Goal: Information Seeking & Learning: Learn about a topic

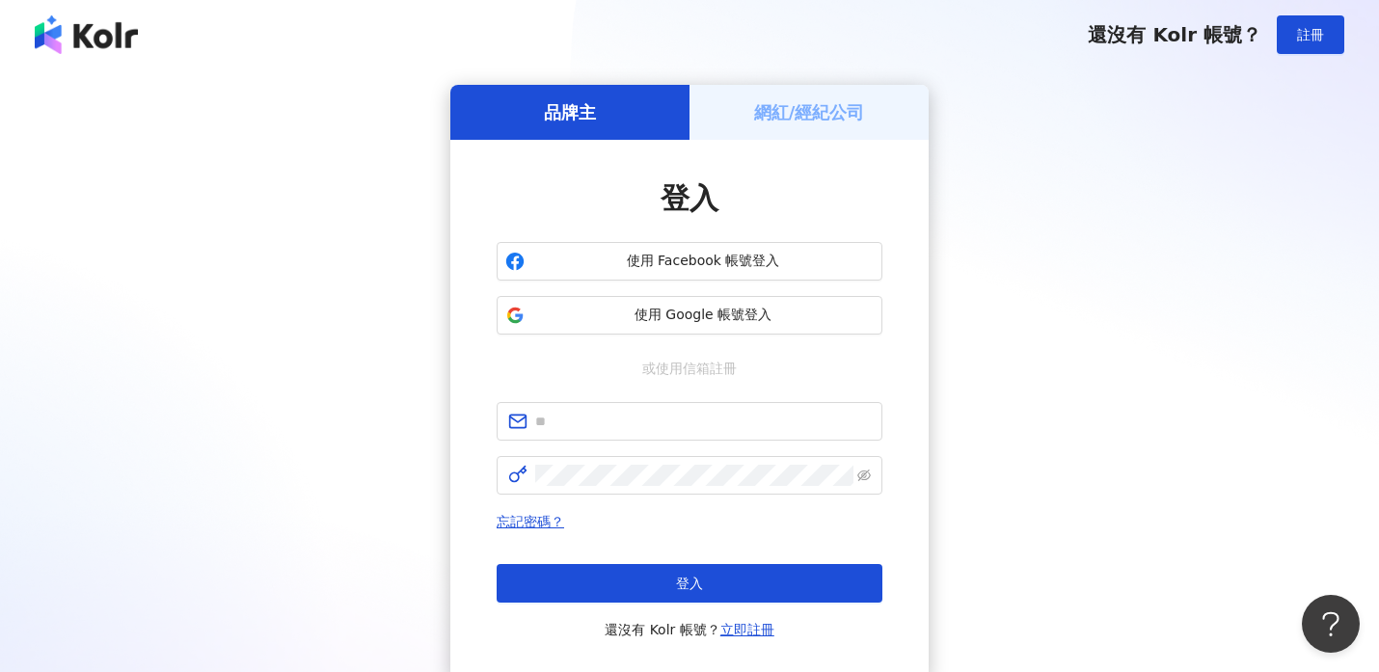
click at [821, 112] on h5 "網紅/經紀公司" at bounding box center [809, 112] width 111 height 24
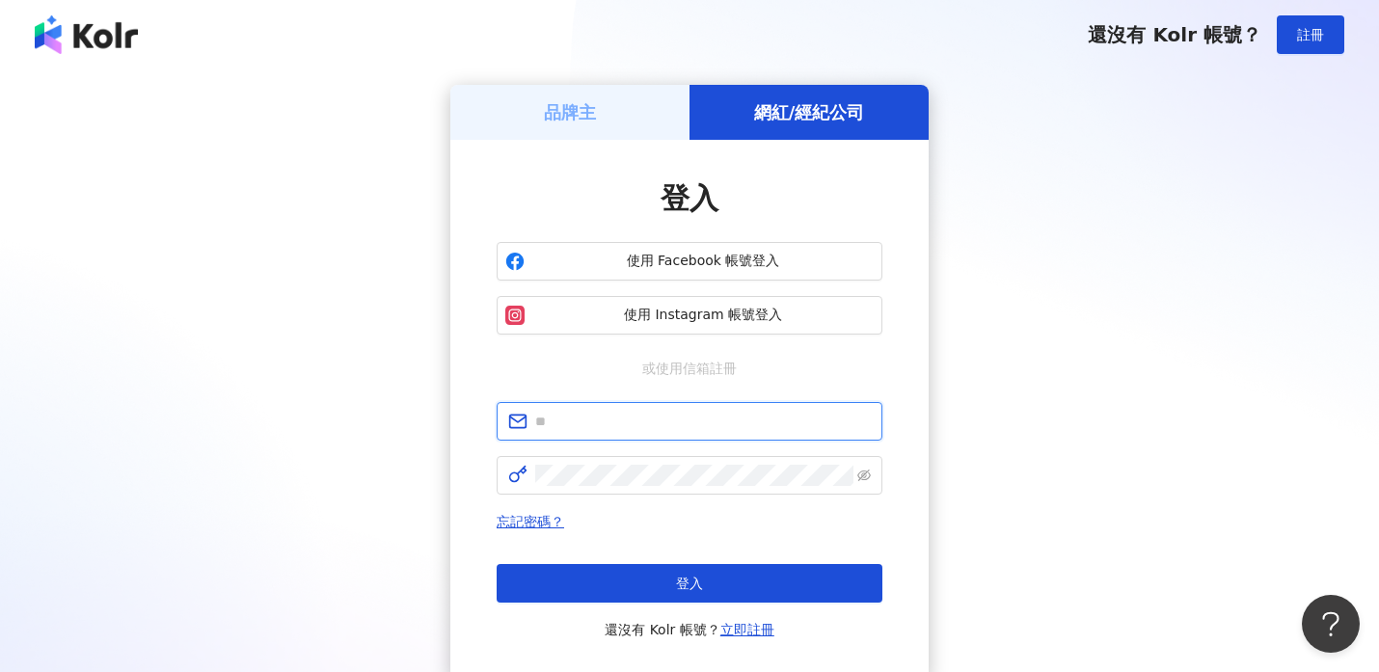
click at [744, 418] on input "text" at bounding box center [703, 421] width 336 height 21
type input "**********"
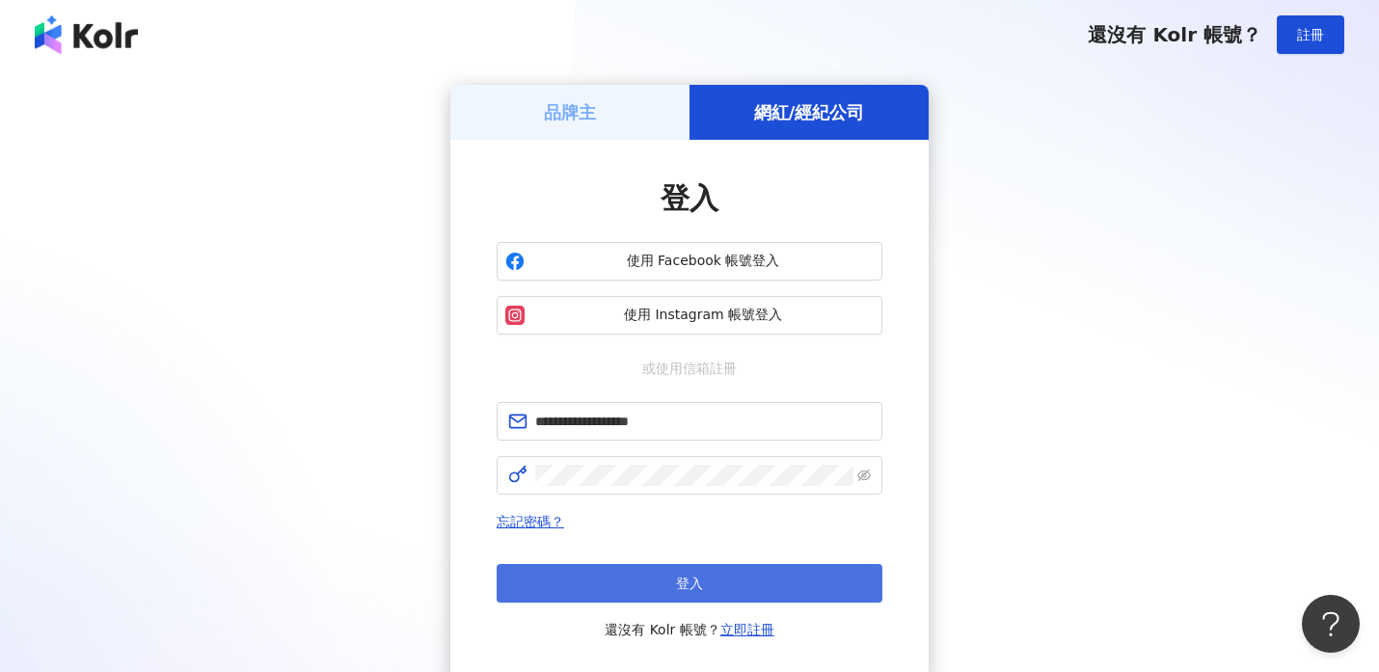
click at [713, 592] on button "登入" at bounding box center [690, 583] width 386 height 39
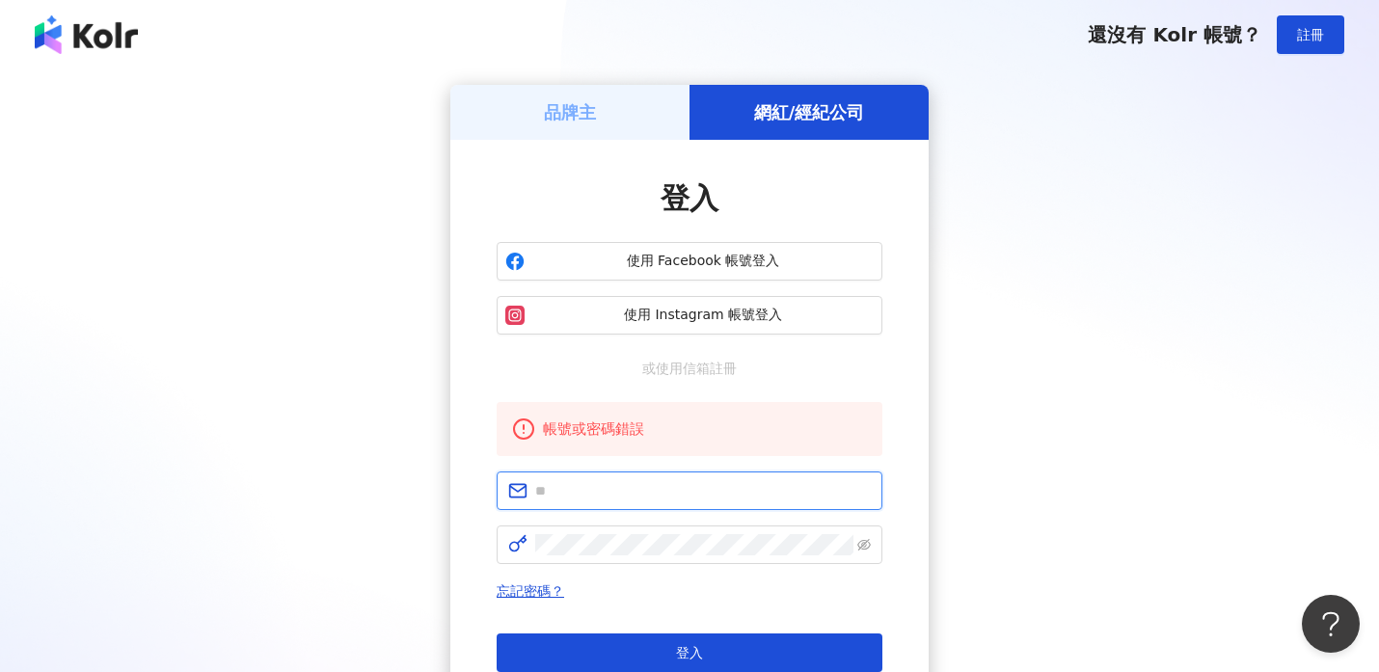
click at [659, 489] on input "text" at bounding box center [703, 490] width 336 height 21
type input "**********"
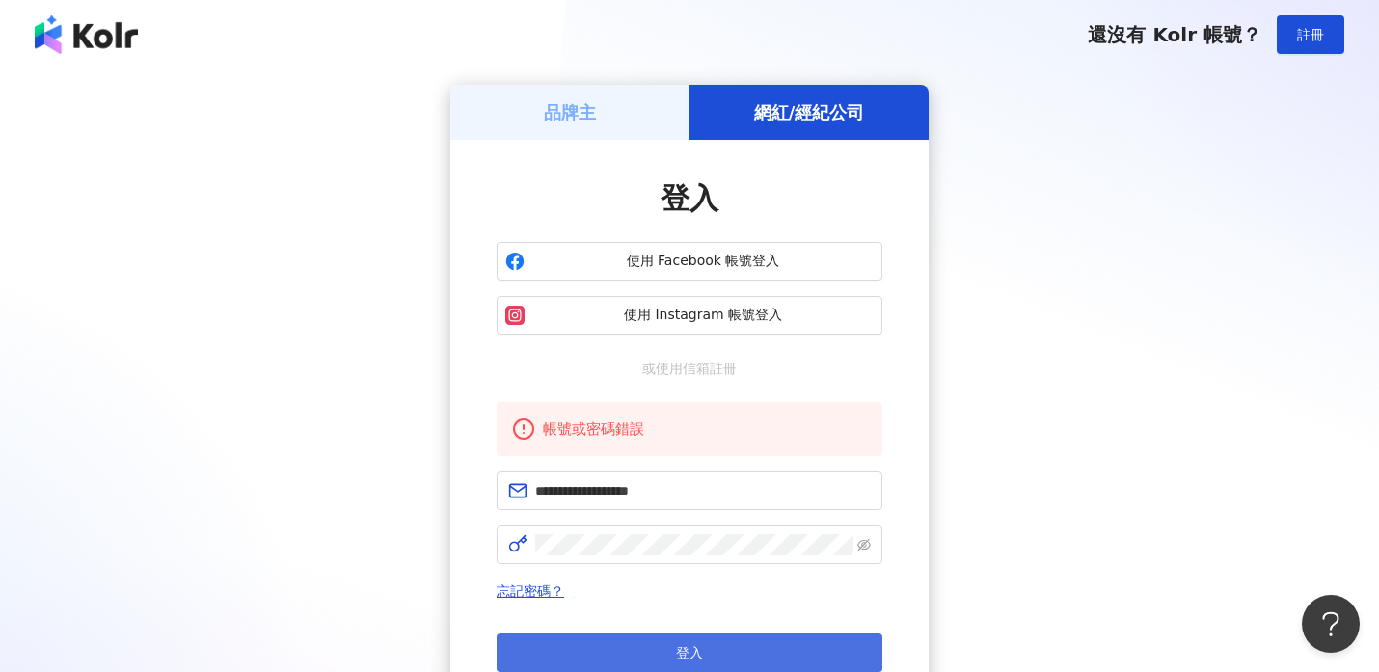
click at [654, 648] on button "登入" at bounding box center [690, 652] width 386 height 39
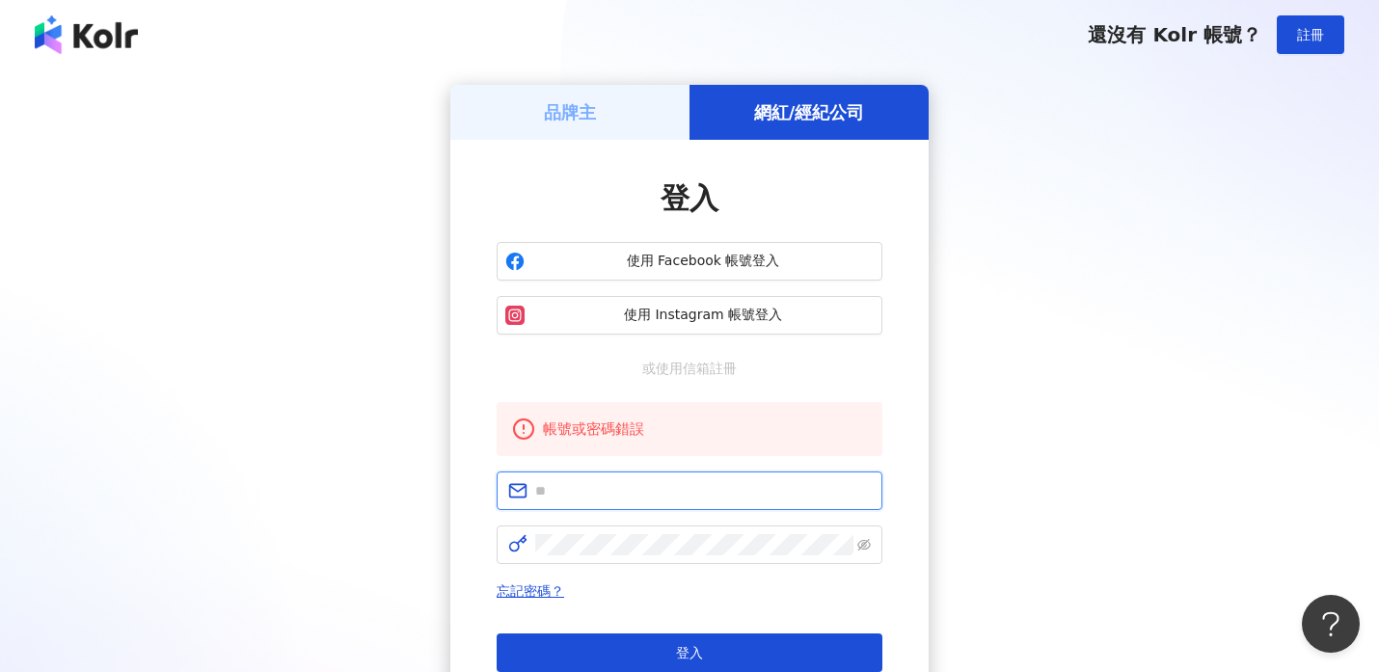
click at [675, 486] on input "text" at bounding box center [703, 490] width 336 height 21
type input "**********"
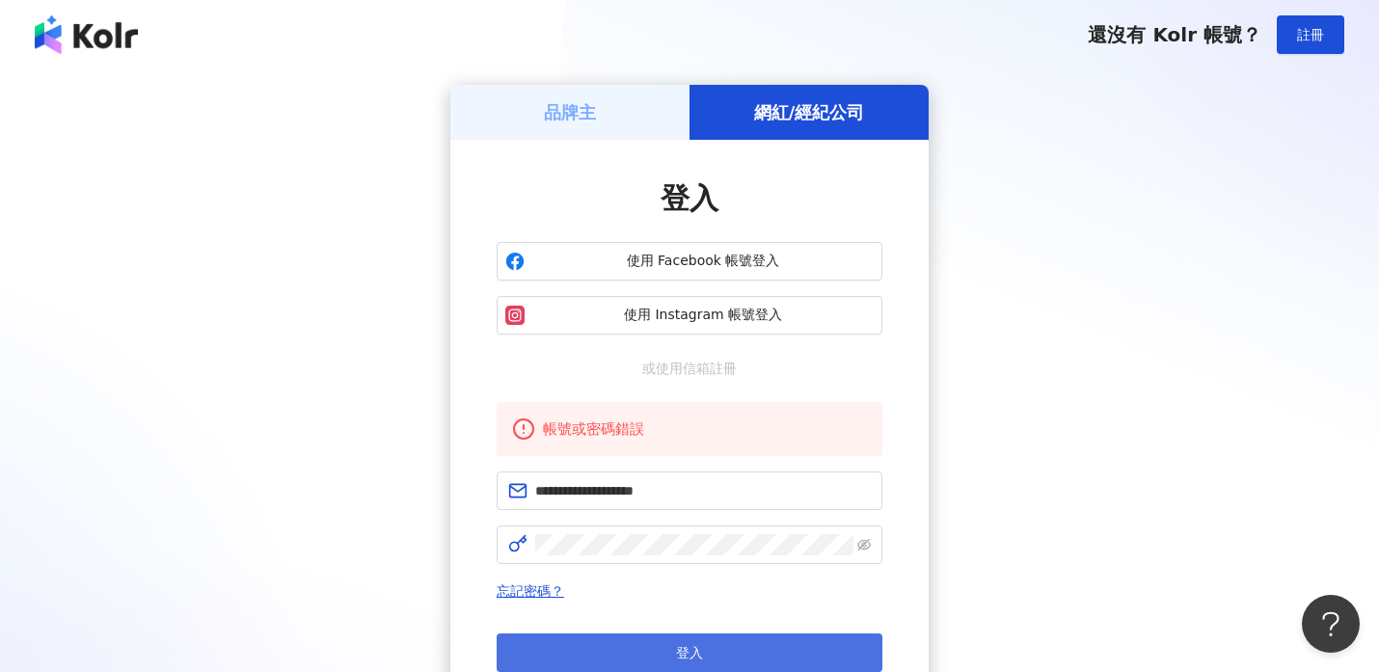
click at [671, 639] on button "登入" at bounding box center [690, 652] width 386 height 39
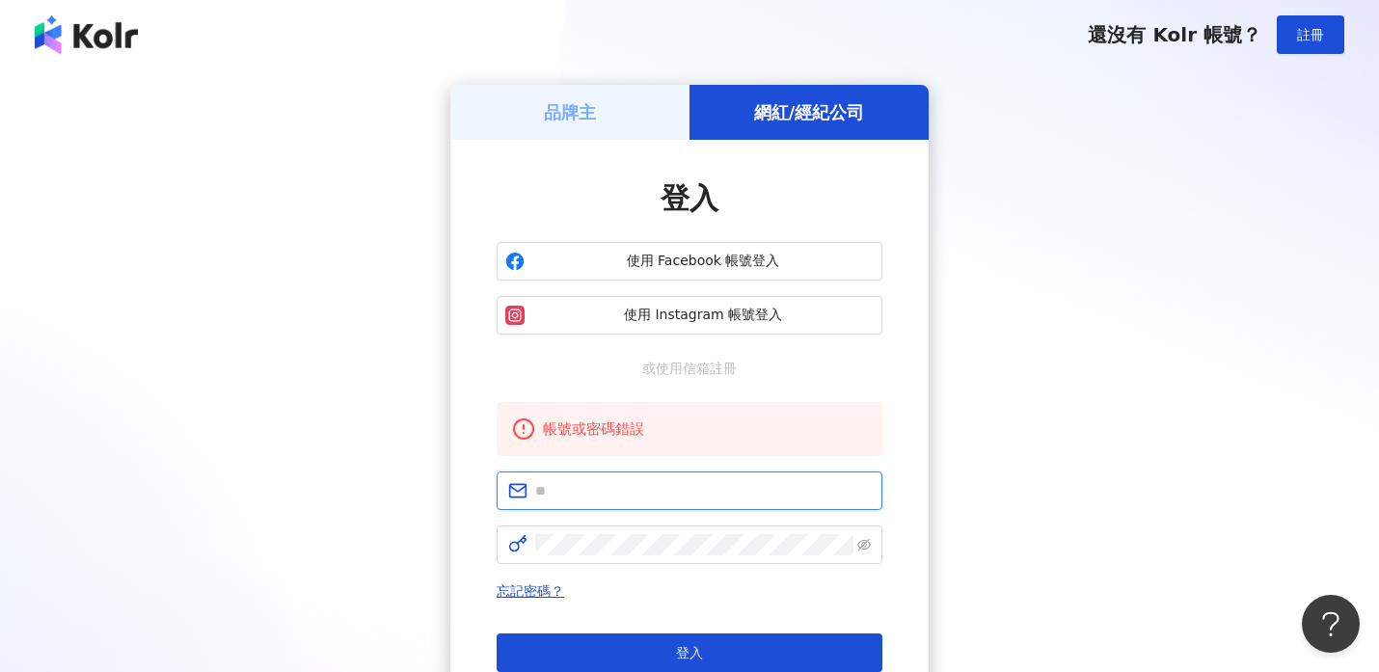
click at [615, 500] on input "text" at bounding box center [703, 490] width 336 height 21
type input "**********"
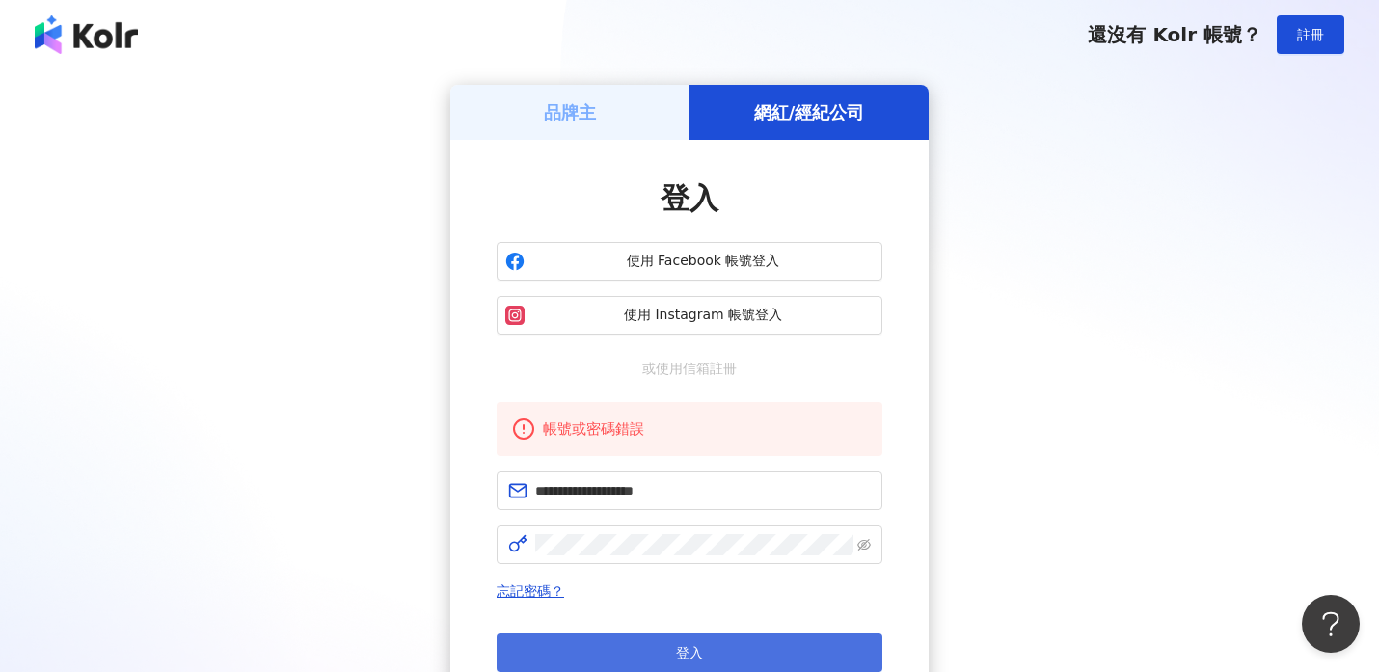
click at [659, 643] on button "登入" at bounding box center [690, 652] width 386 height 39
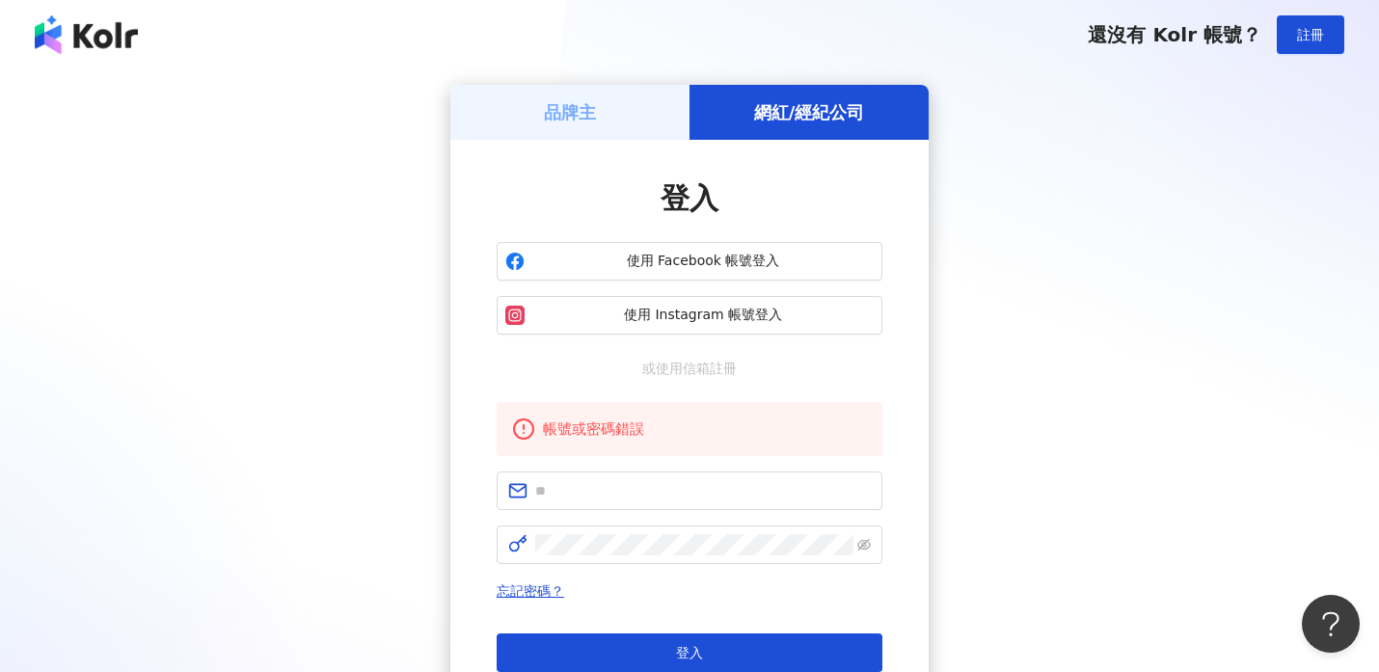
click at [568, 114] on h5 "品牌主" at bounding box center [570, 112] width 52 height 24
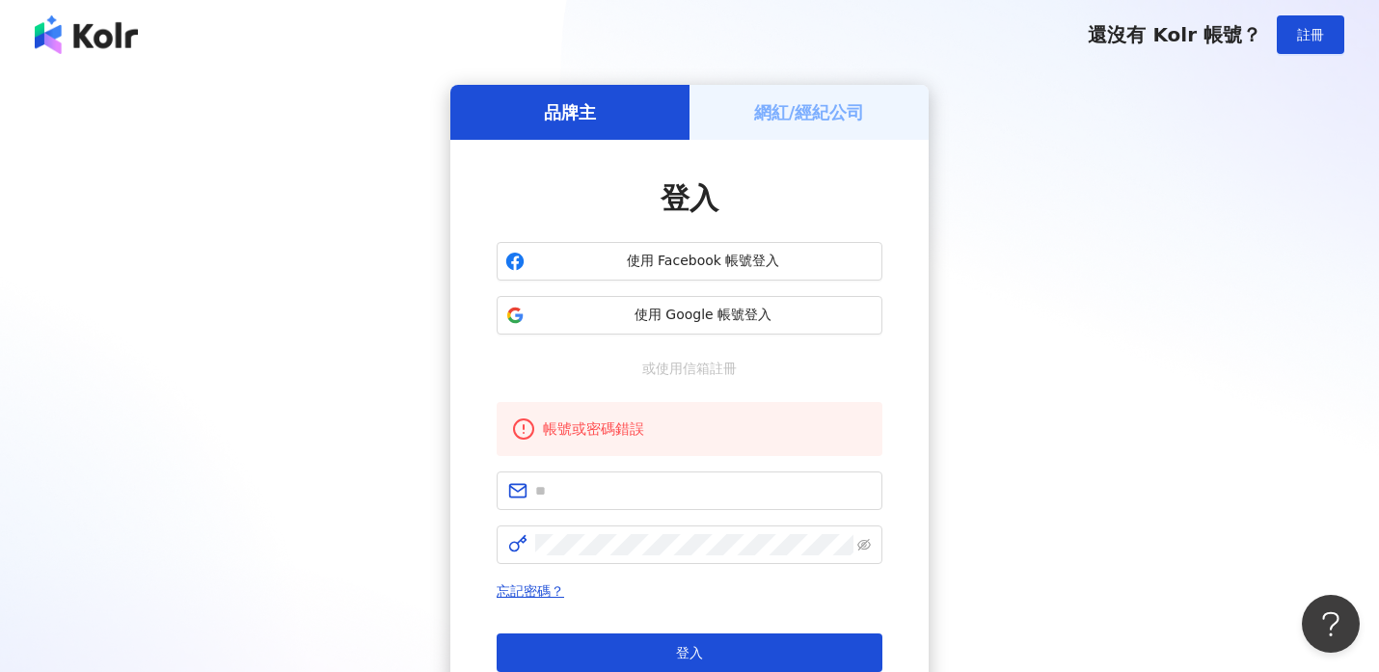
click at [794, 106] on h5 "網紅/經紀公司" at bounding box center [809, 112] width 111 height 24
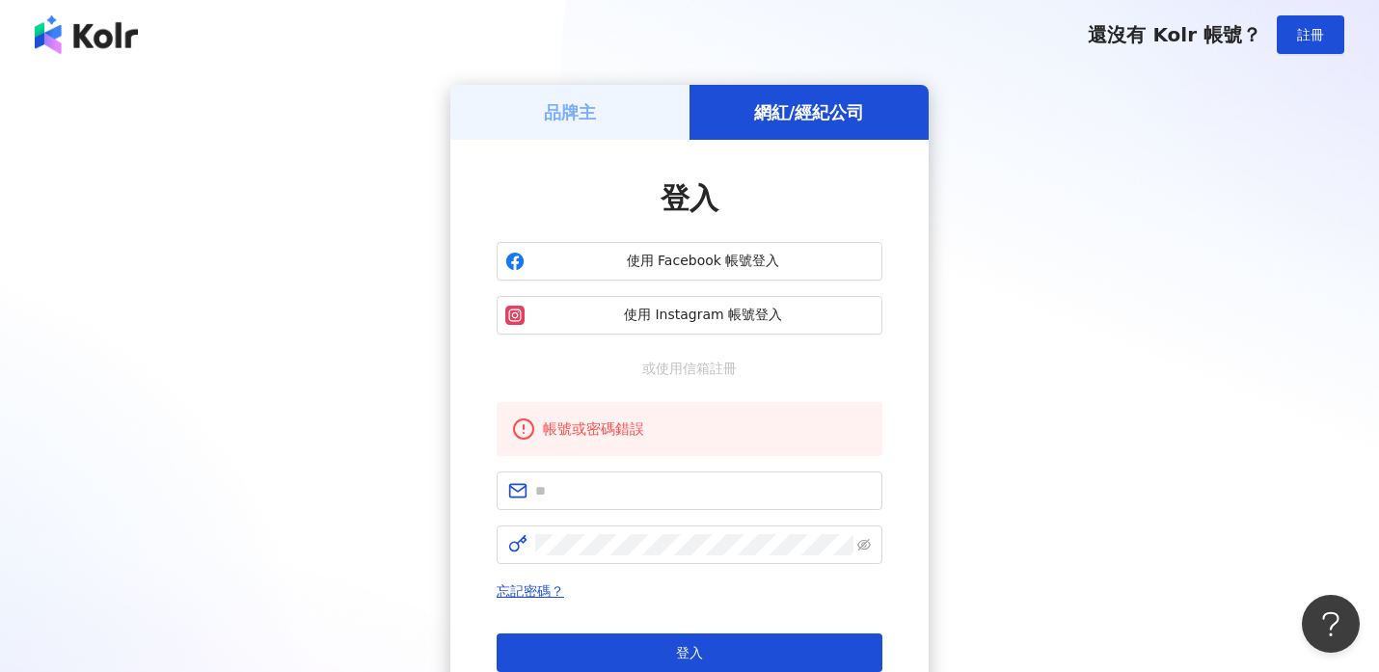
click at [612, 101] on div "品牌主" at bounding box center [569, 112] width 239 height 55
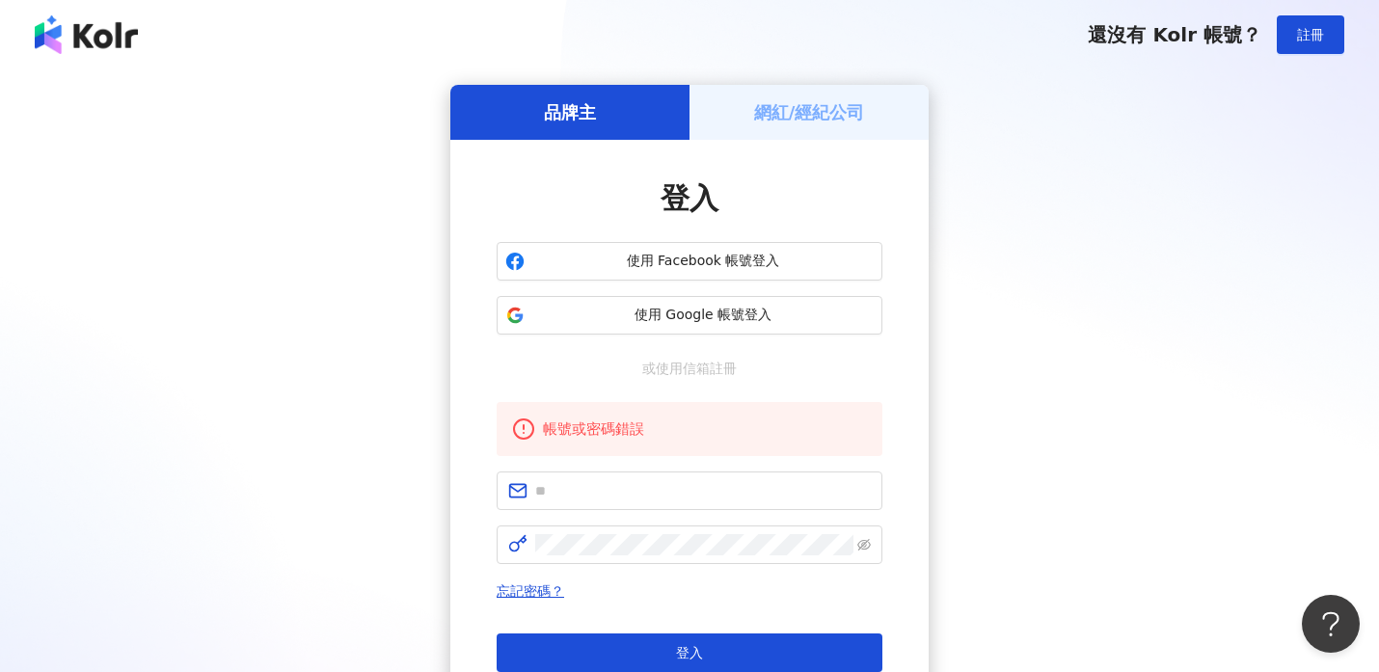
click at [828, 112] on h5 "網紅/經紀公司" at bounding box center [809, 112] width 111 height 24
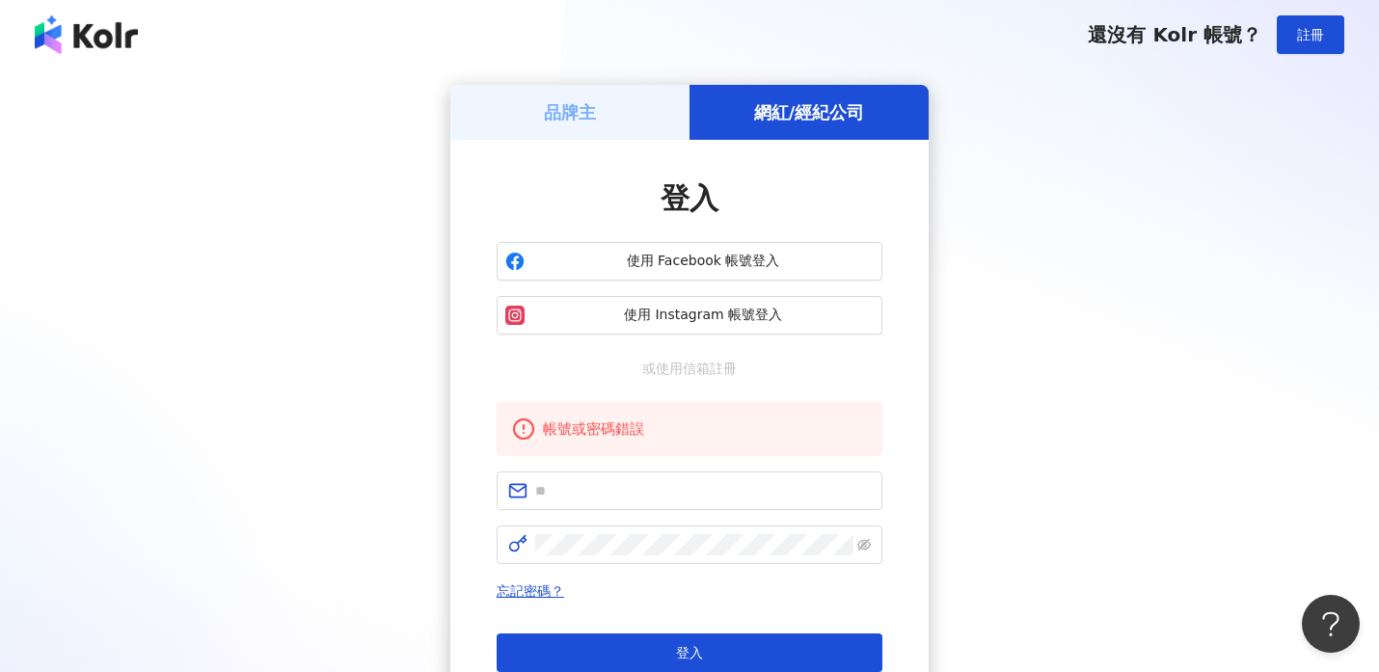
click at [580, 109] on h5 "品牌主" at bounding box center [570, 112] width 52 height 24
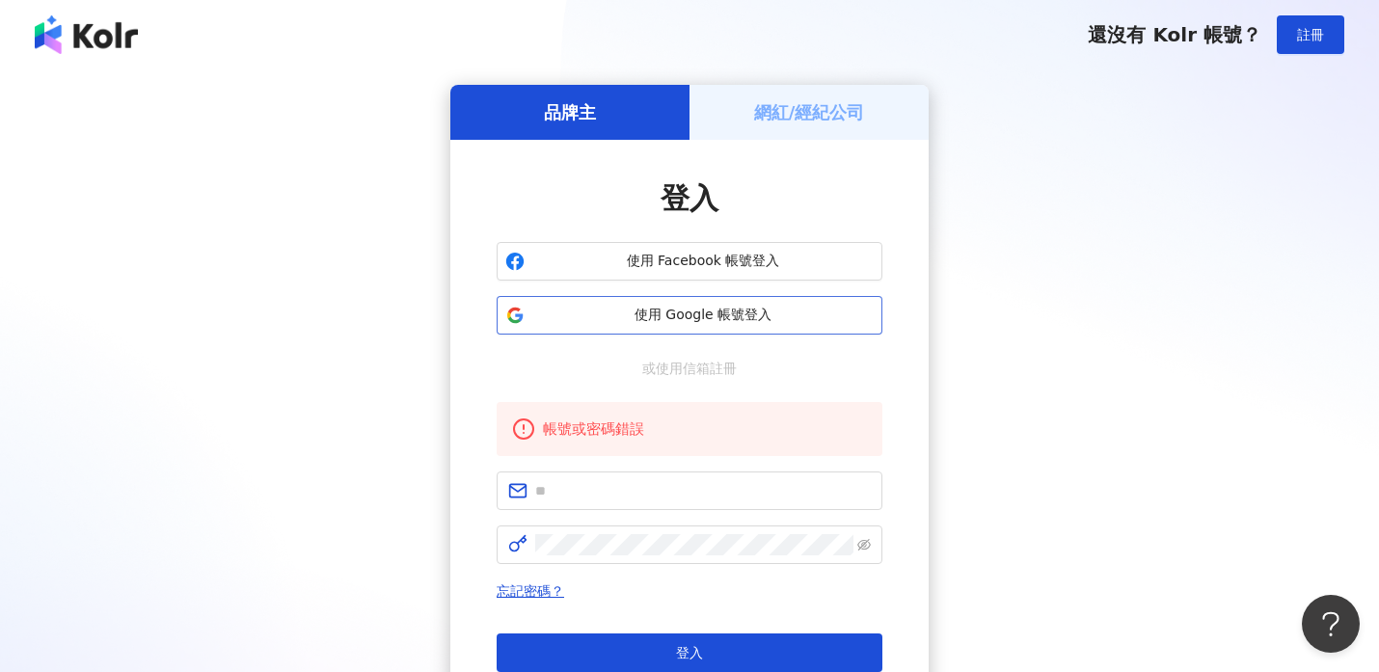
click at [726, 309] on span "使用 Google 帳號登入" at bounding box center [702, 315] width 341 height 19
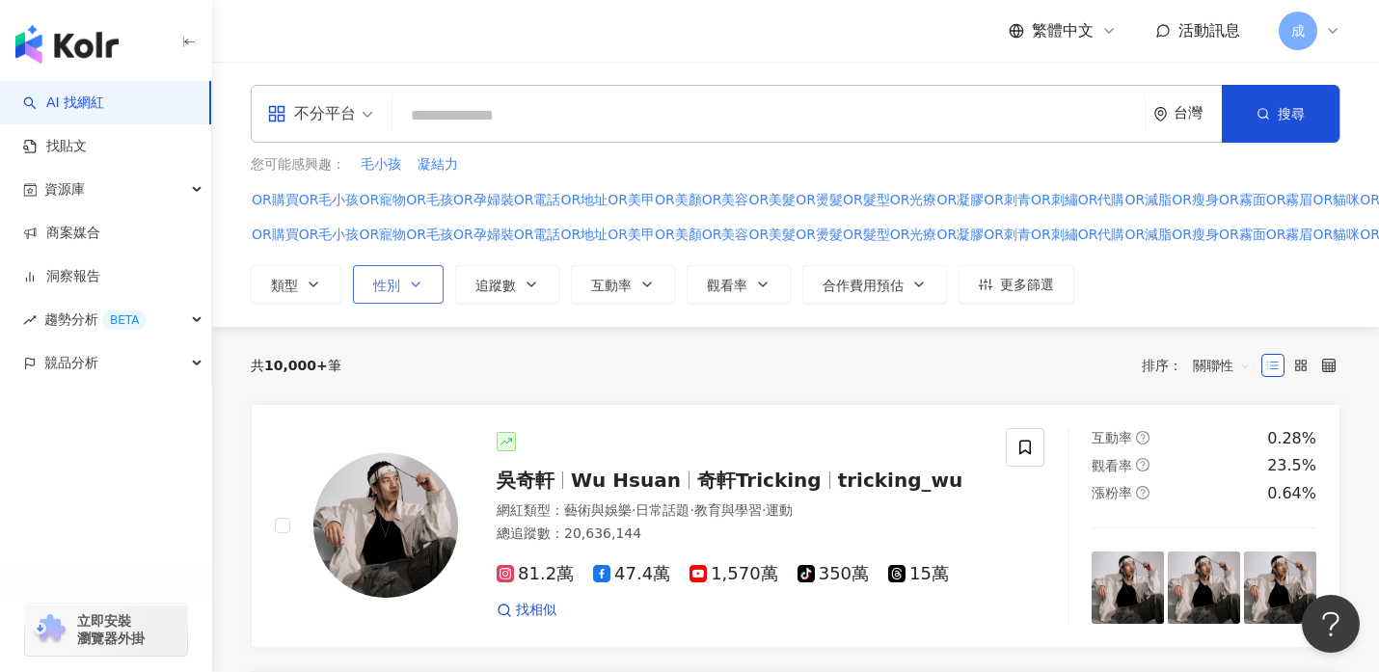
click at [412, 282] on icon "button" at bounding box center [416, 284] width 8 height 4
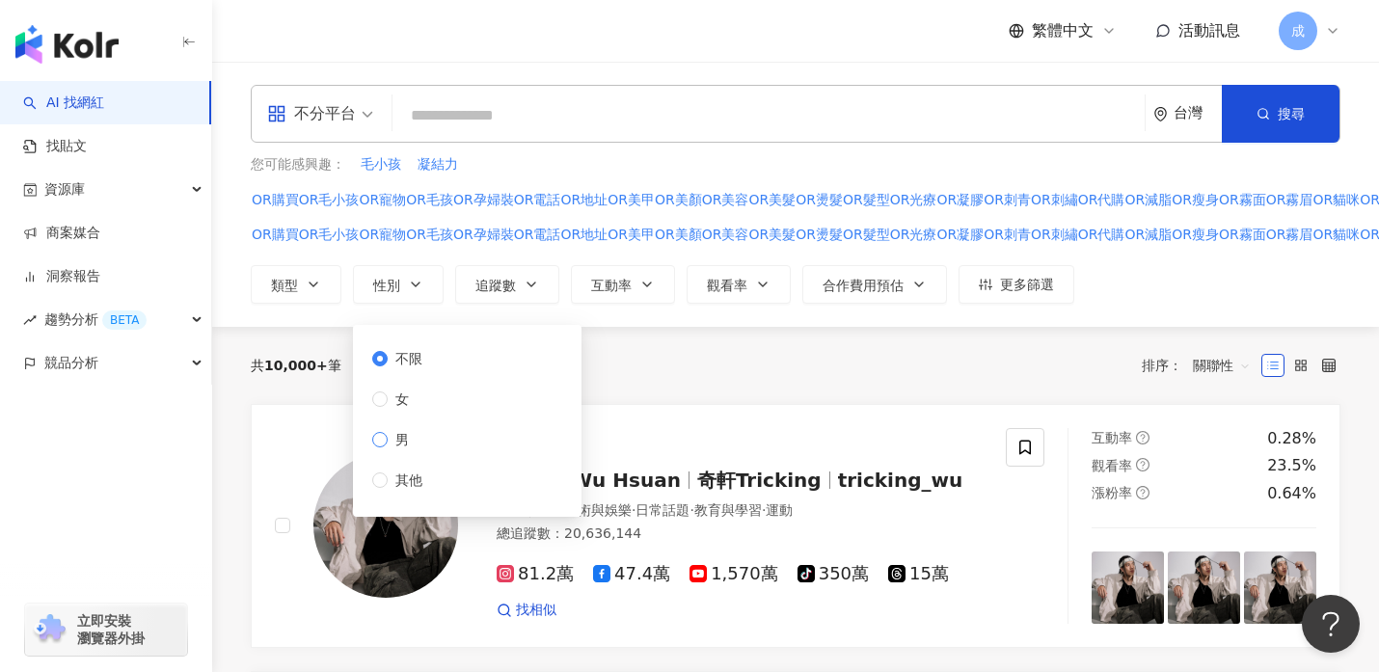
click at [408, 441] on span "男" at bounding box center [402, 439] width 29 height 21
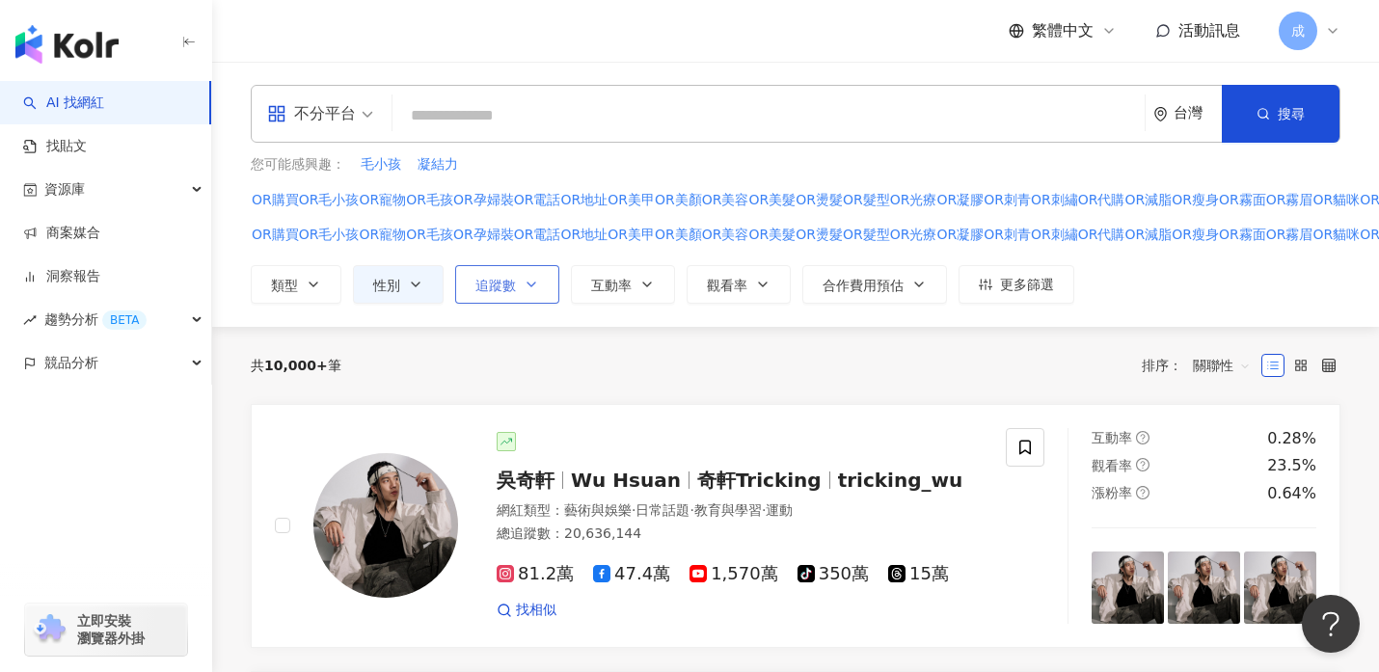
click at [534, 279] on icon "button" at bounding box center [531, 284] width 15 height 15
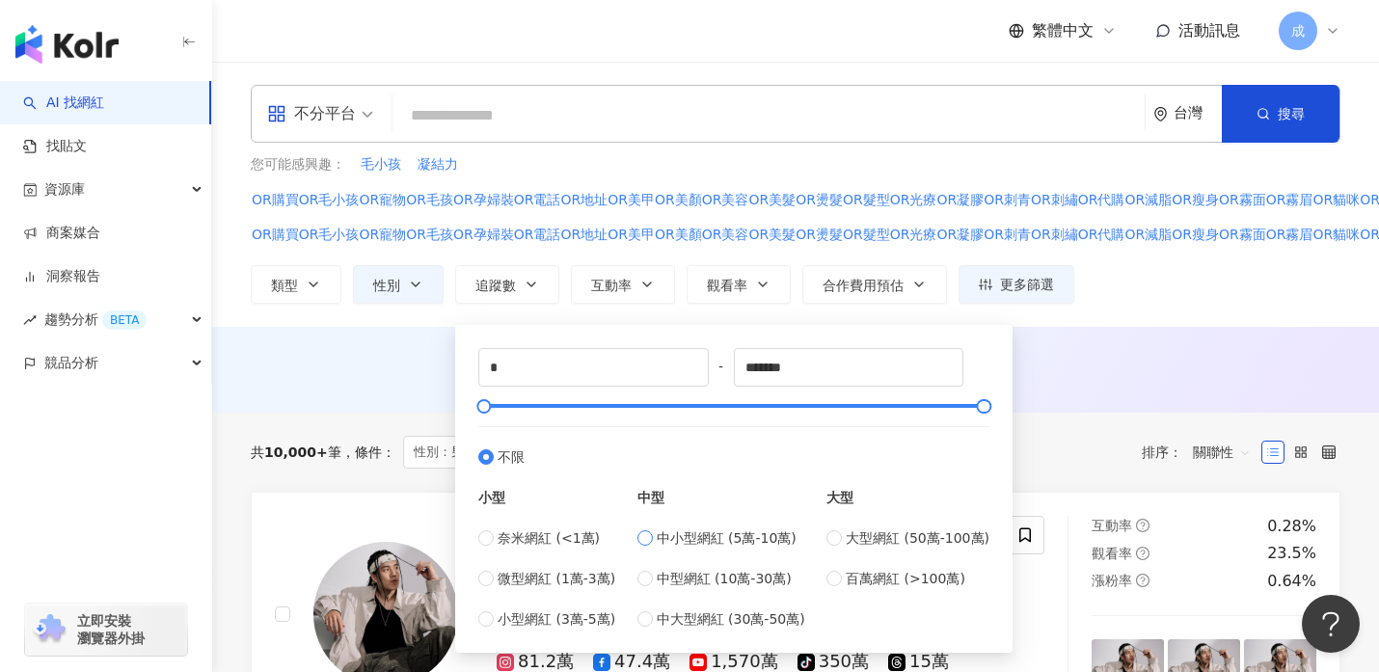
type input "*****"
click at [1068, 376] on div "AI 推薦 ： 無結果，請嘗試搜尋其他語言關鍵字或條件" at bounding box center [796, 368] width 1090 height 24
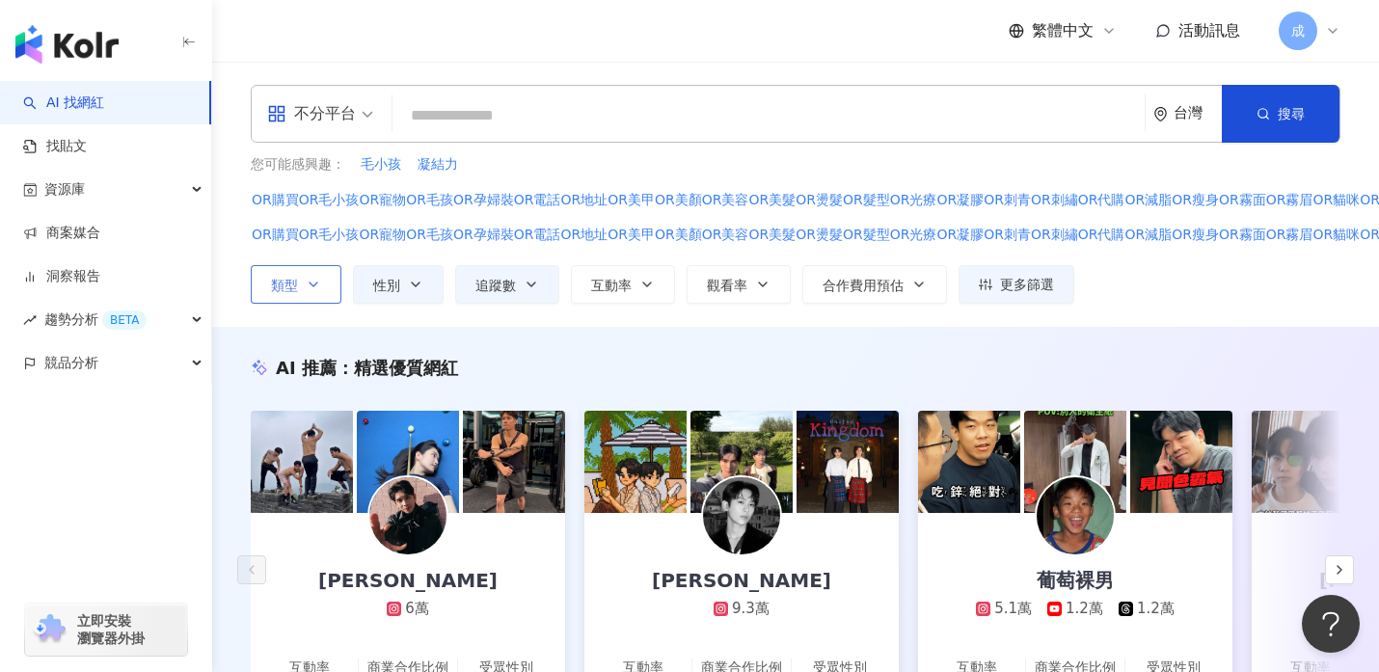
click at [325, 286] on button "類型" at bounding box center [296, 284] width 91 height 39
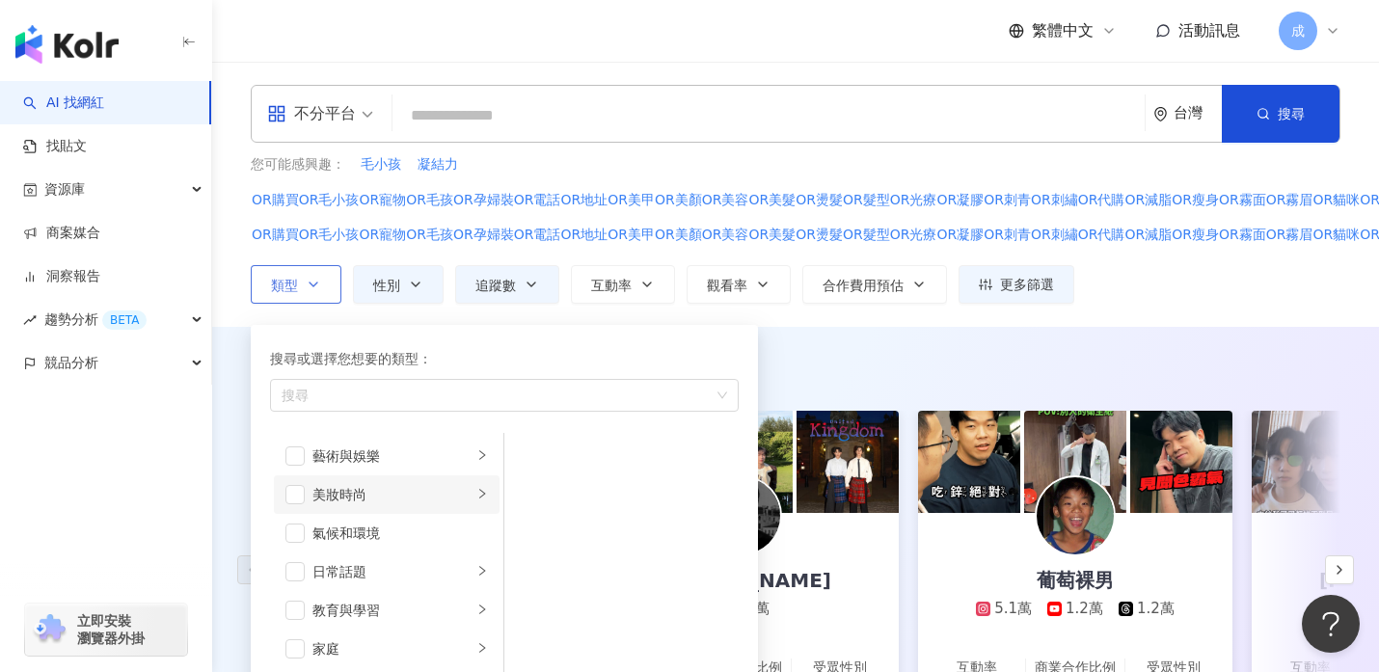
click at [326, 495] on div "美妝時尚" at bounding box center [392, 494] width 160 height 21
click at [295, 493] on span "button" at bounding box center [294, 494] width 19 height 19
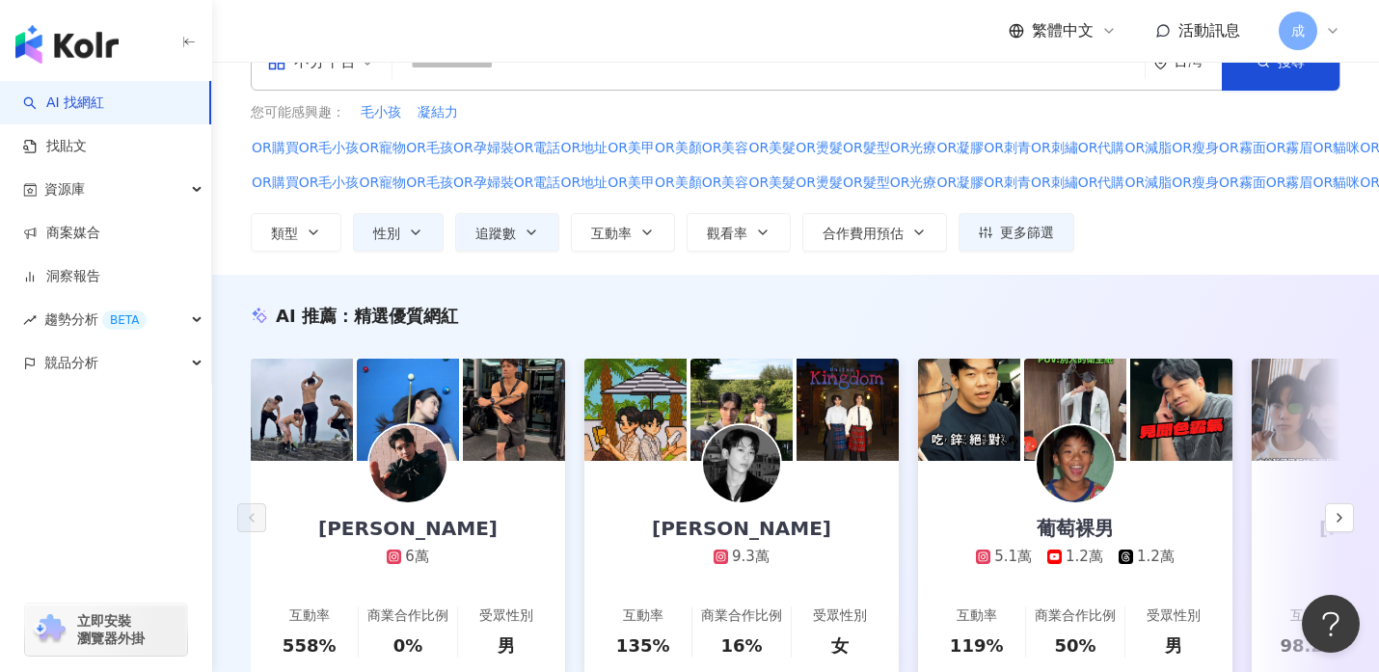
click at [613, 262] on div "不分平台 台灣 搜尋 您可能感興趣： 毛小孩 凝結力 OR購買OR毛小孩OR寵物OR毛孩OR孕婦裝OR電話OR地址OR美甲OR美顏OR美容OR美髮OR燙髮OR…" at bounding box center [795, 142] width 1167 height 265
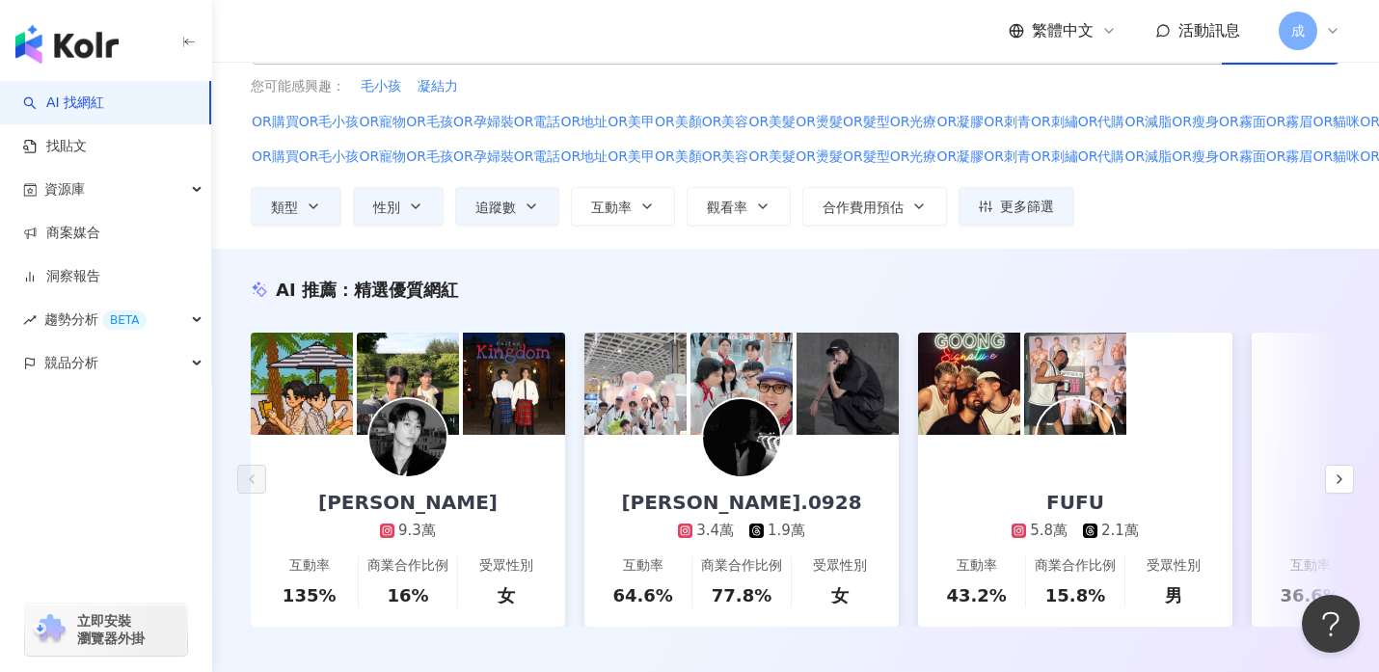
scroll to position [73, 0]
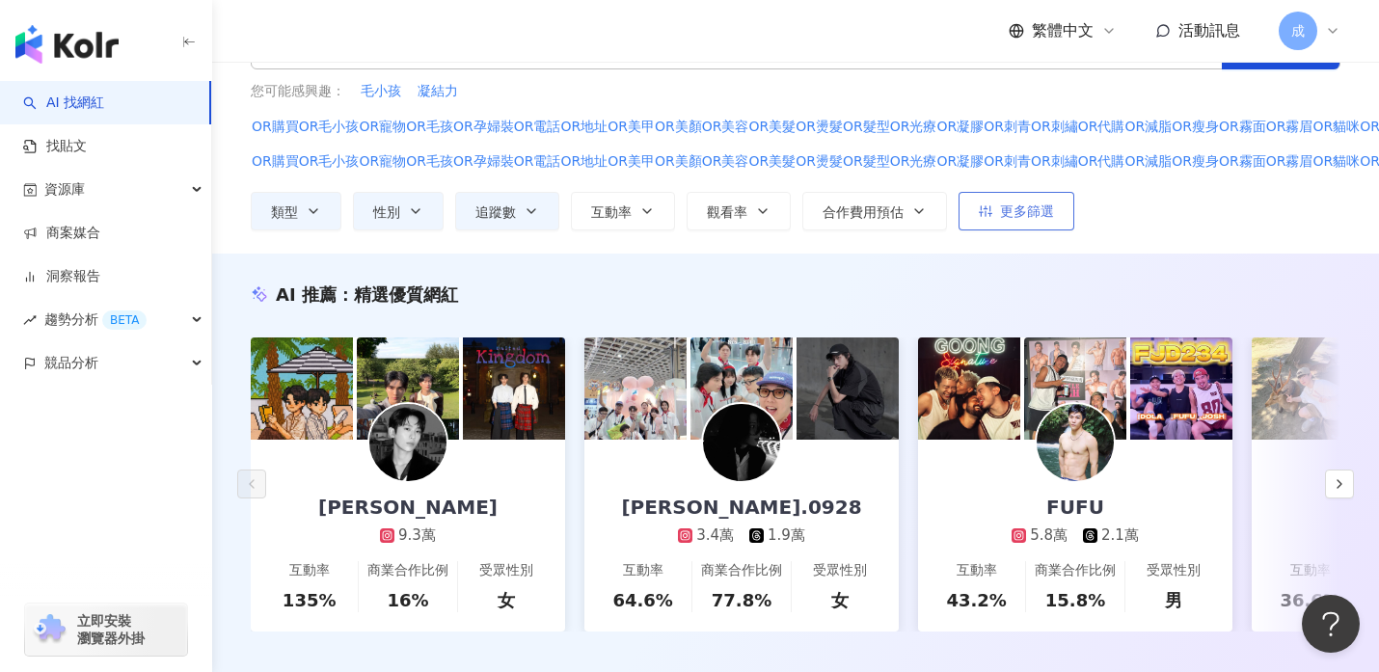
click at [1016, 204] on span "更多篩選" at bounding box center [1027, 210] width 54 height 15
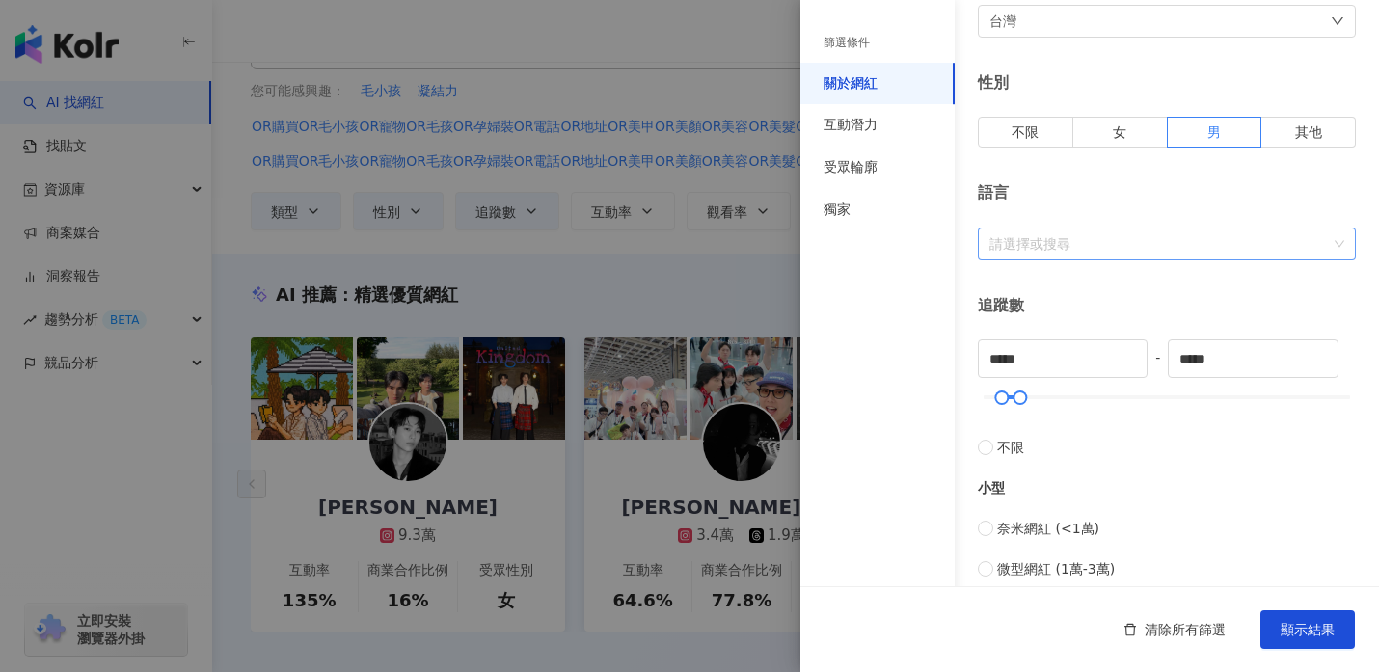
scroll to position [241, 0]
click at [1032, 241] on div at bounding box center [1157, 240] width 350 height 14
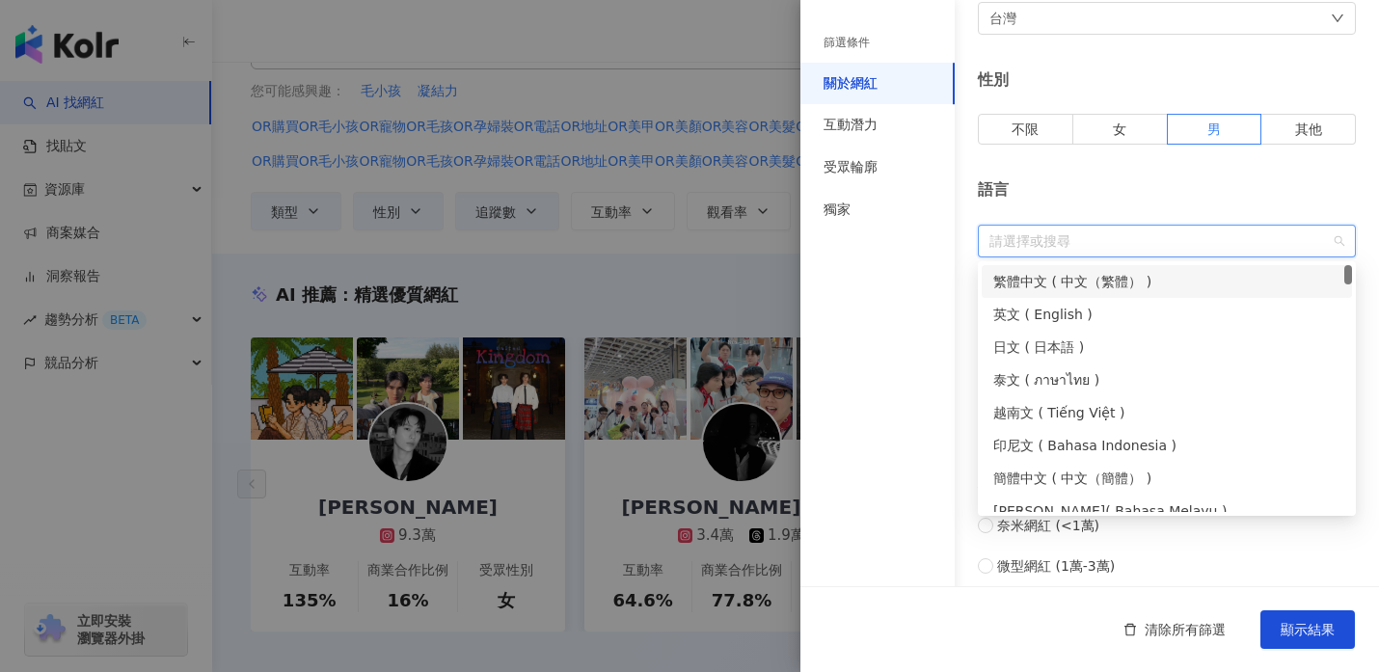
click at [1026, 282] on div "繁體中文 ( 中文（繁體） )" at bounding box center [1166, 281] width 347 height 21
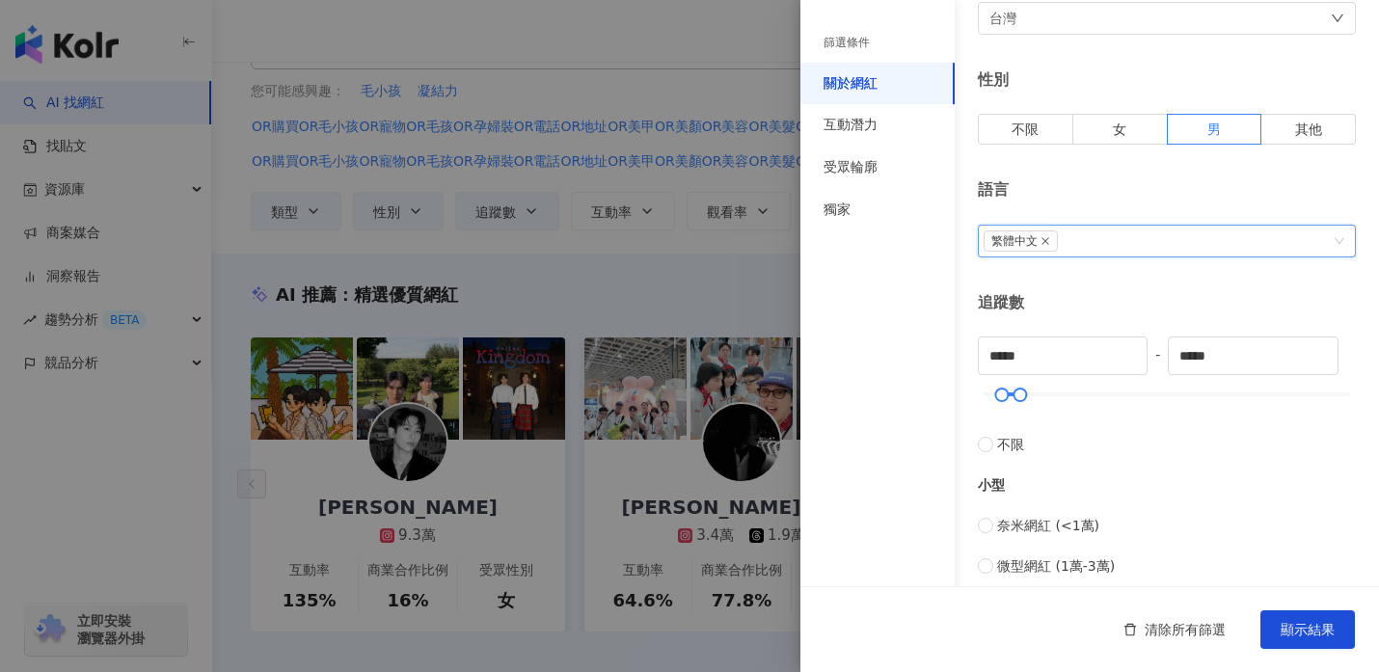
click at [1101, 192] on div "語言" at bounding box center [1167, 189] width 378 height 21
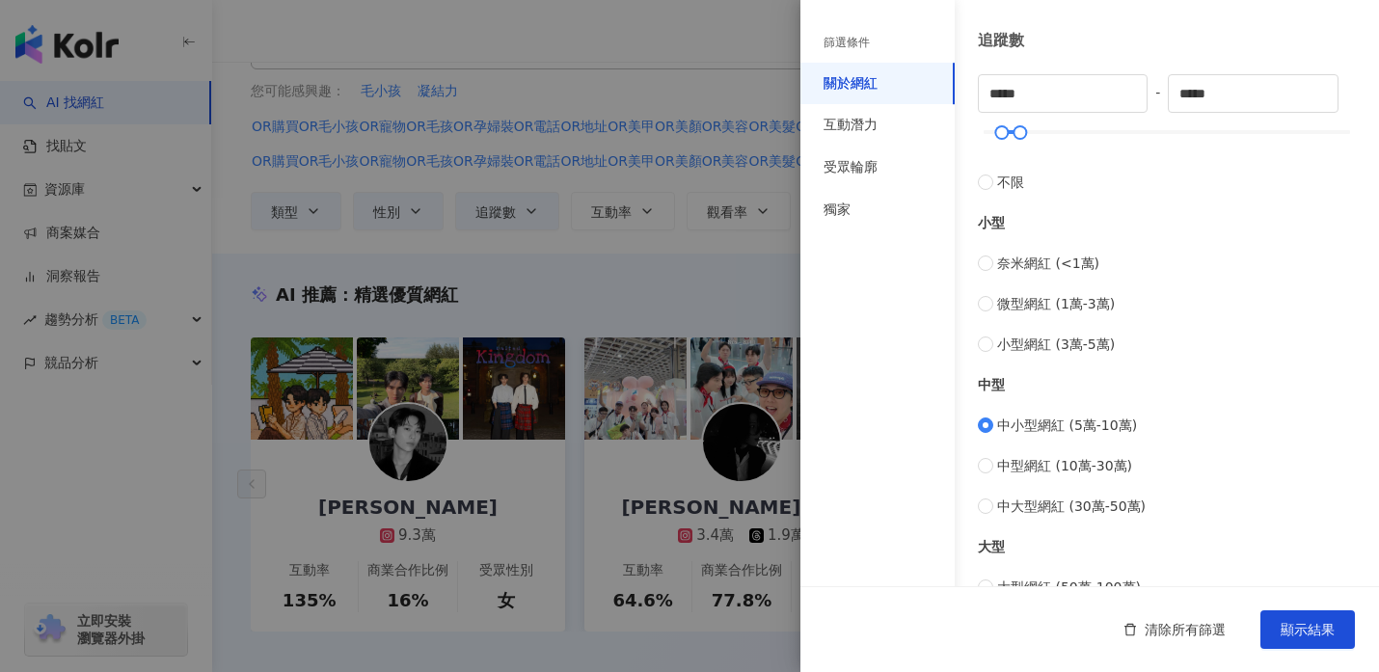
scroll to position [473, 0]
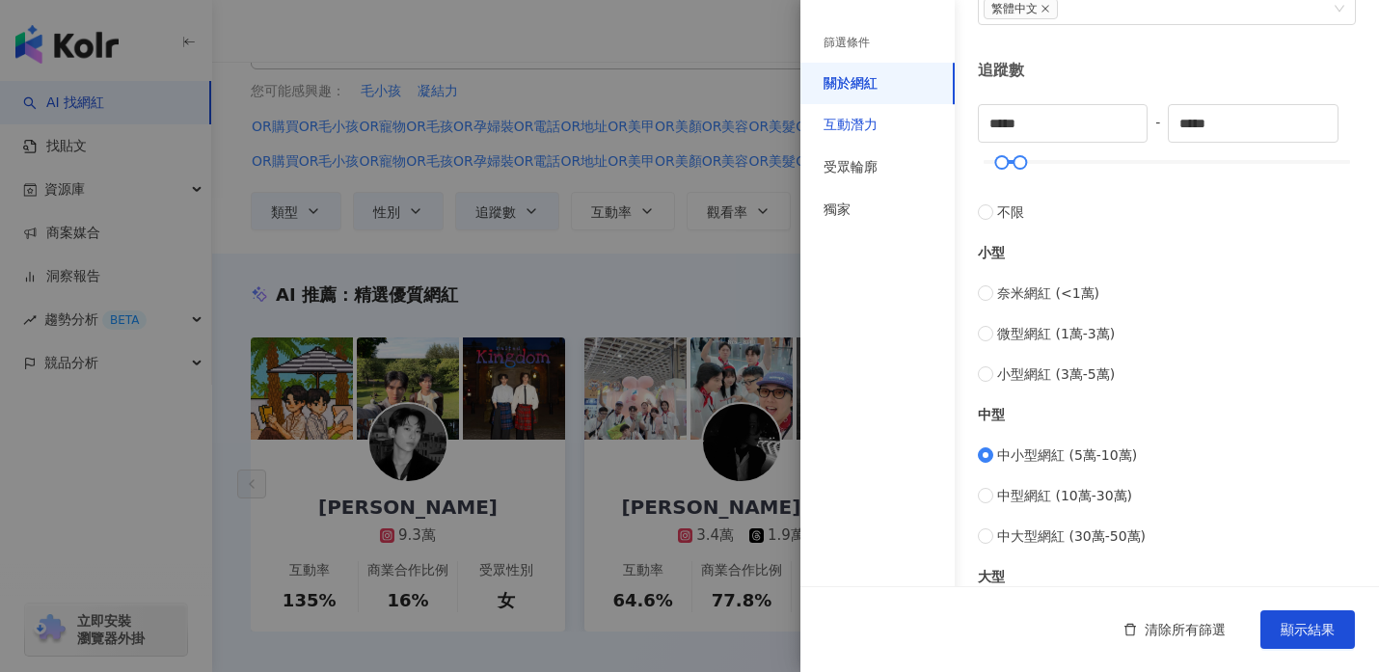
click at [853, 127] on div "互動潛力" at bounding box center [850, 125] width 54 height 19
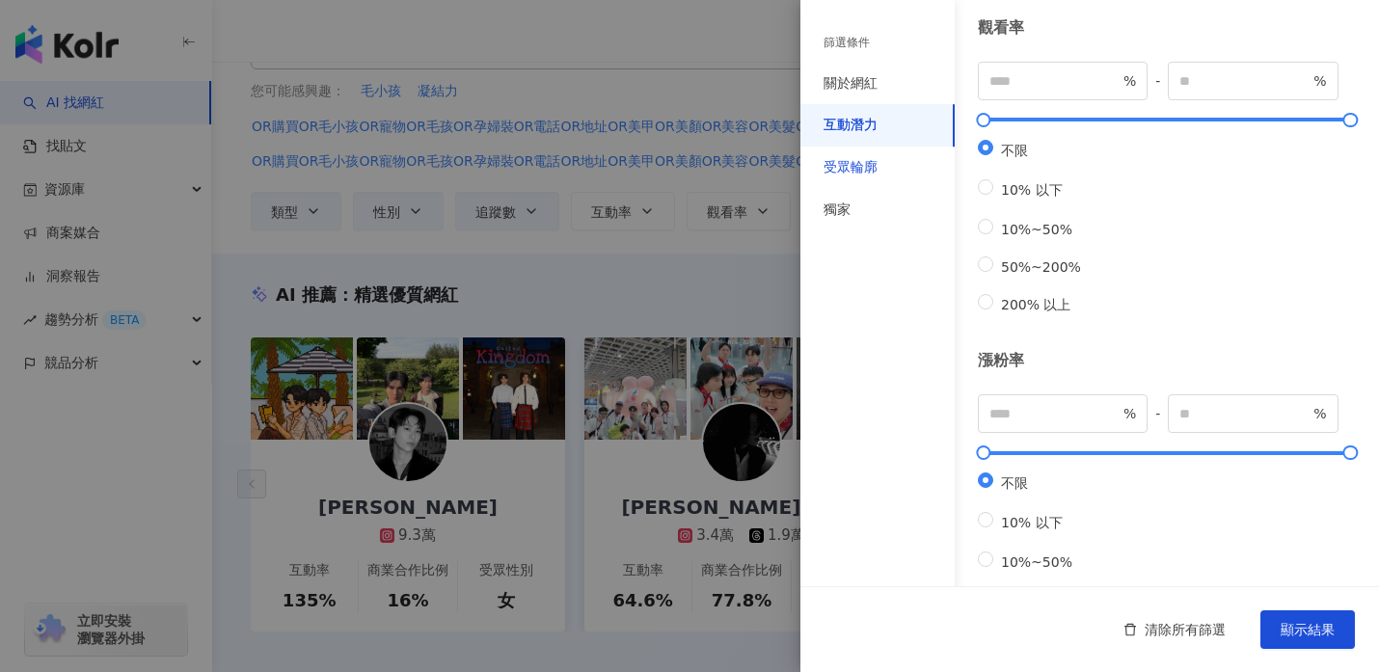
click at [854, 166] on div "受眾輪廓" at bounding box center [850, 167] width 54 height 19
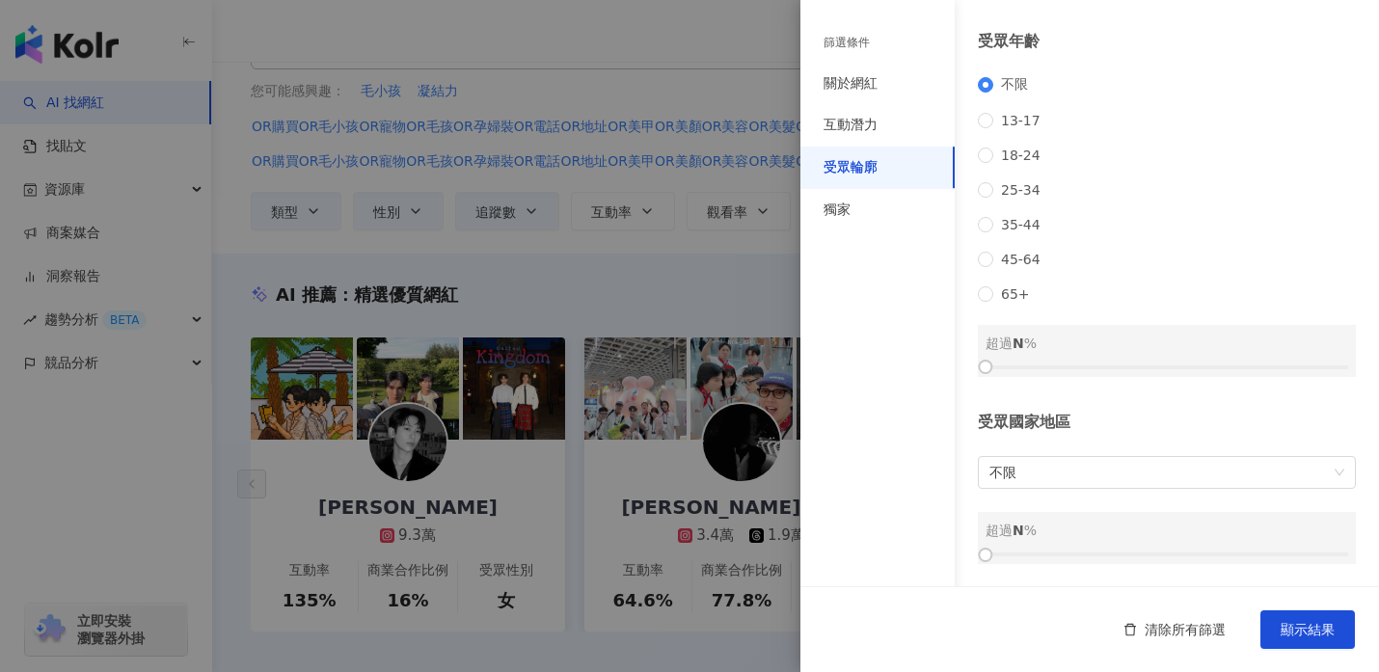
scroll to position [271, 0]
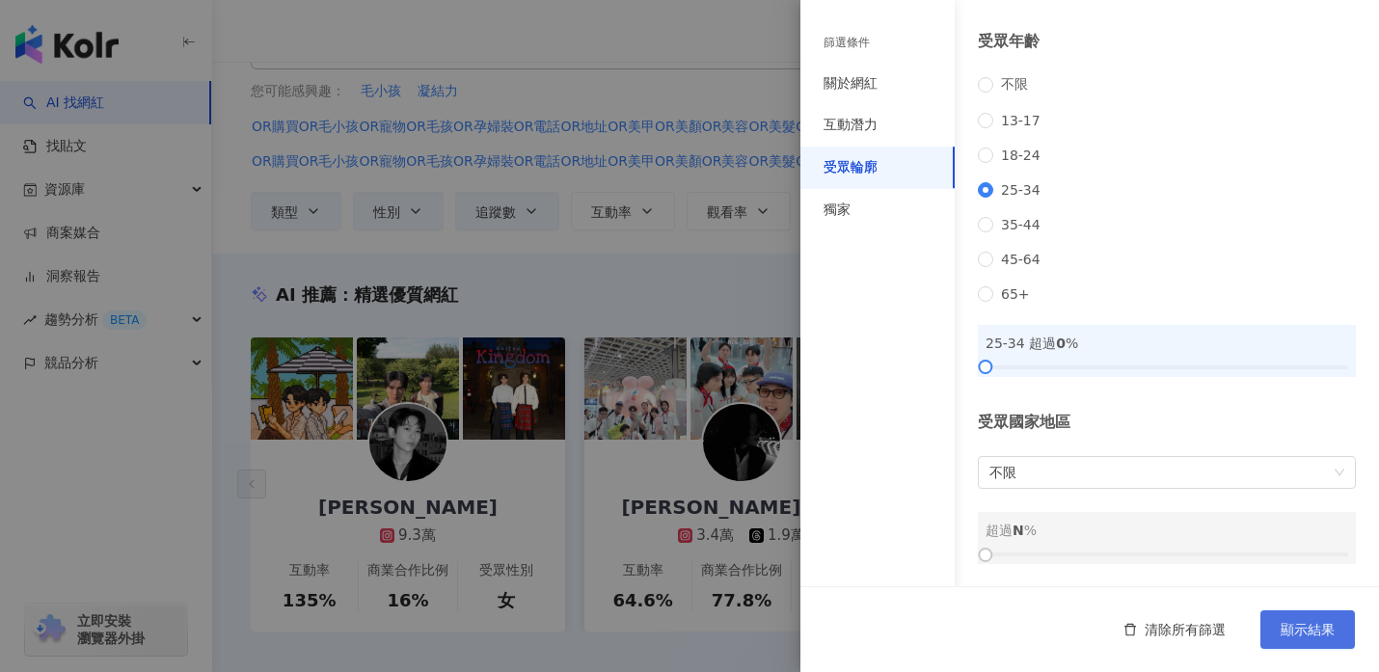
click at [1289, 632] on span "顯示結果" at bounding box center [1307, 629] width 54 height 15
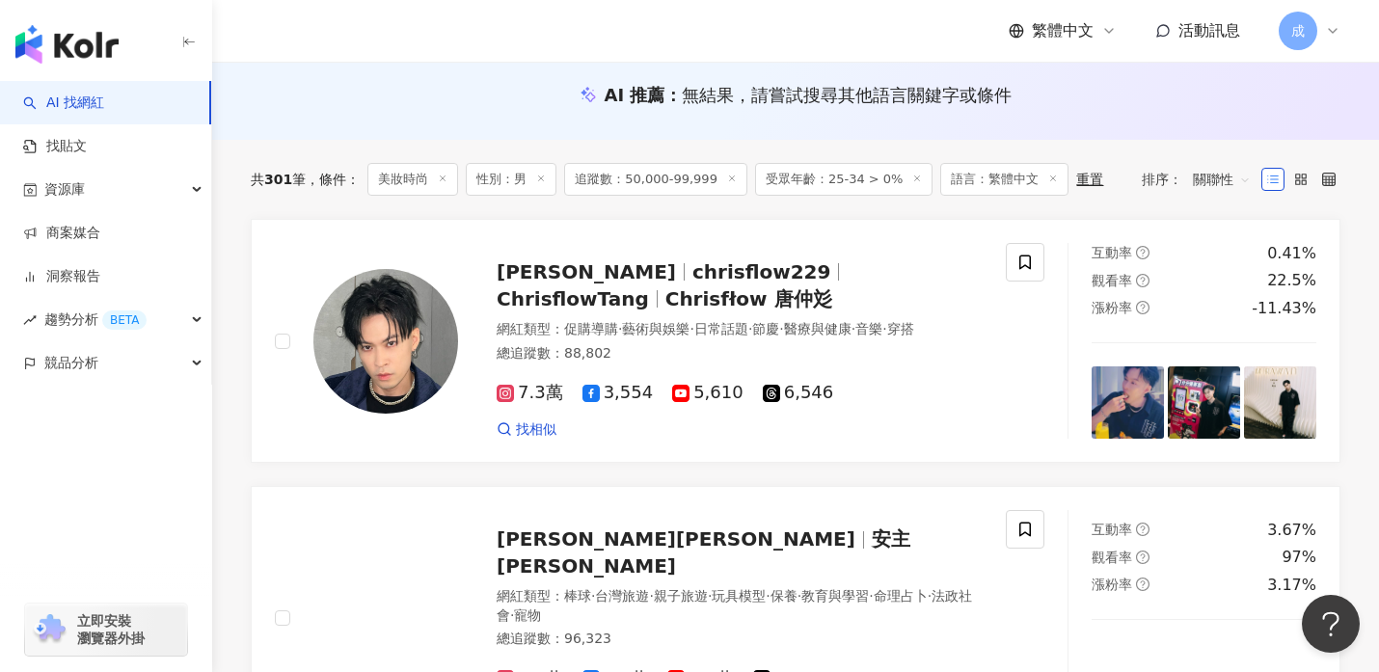
scroll to position [279, 0]
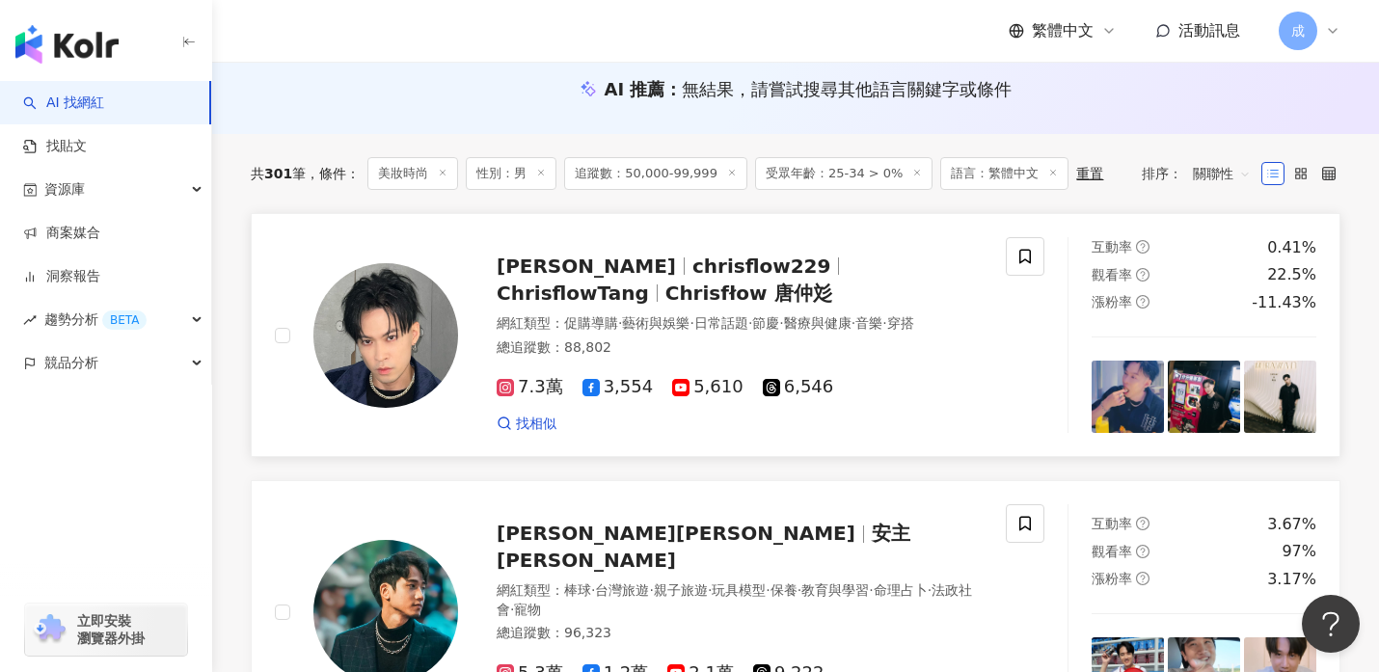
click at [413, 332] on img at bounding box center [385, 335] width 145 height 145
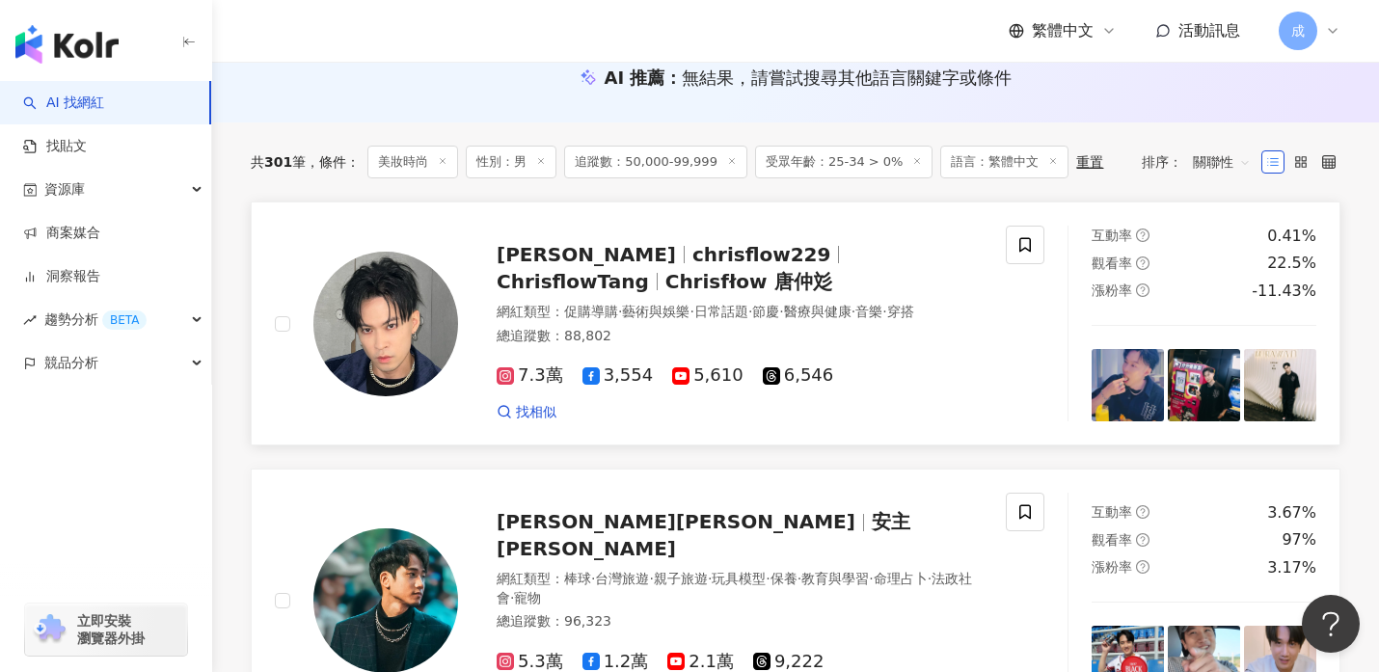
scroll to position [294, 0]
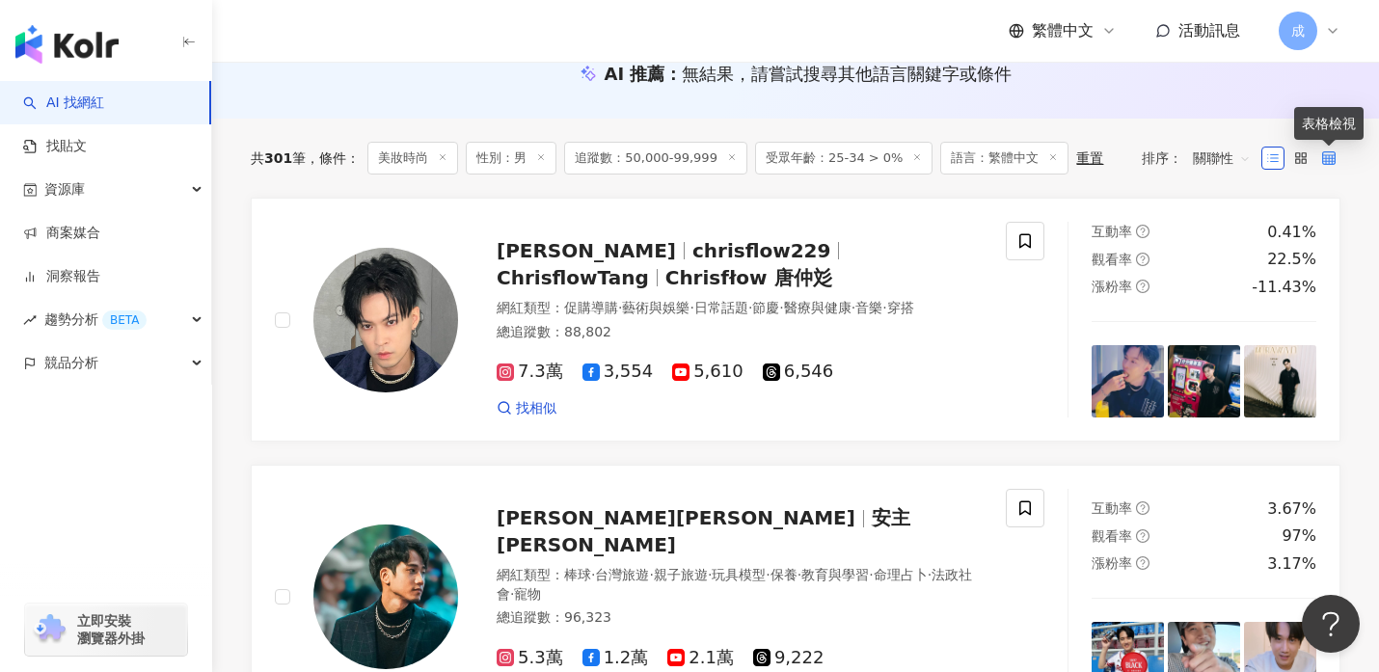
click at [1327, 158] on icon at bounding box center [1328, 157] width 13 height 13
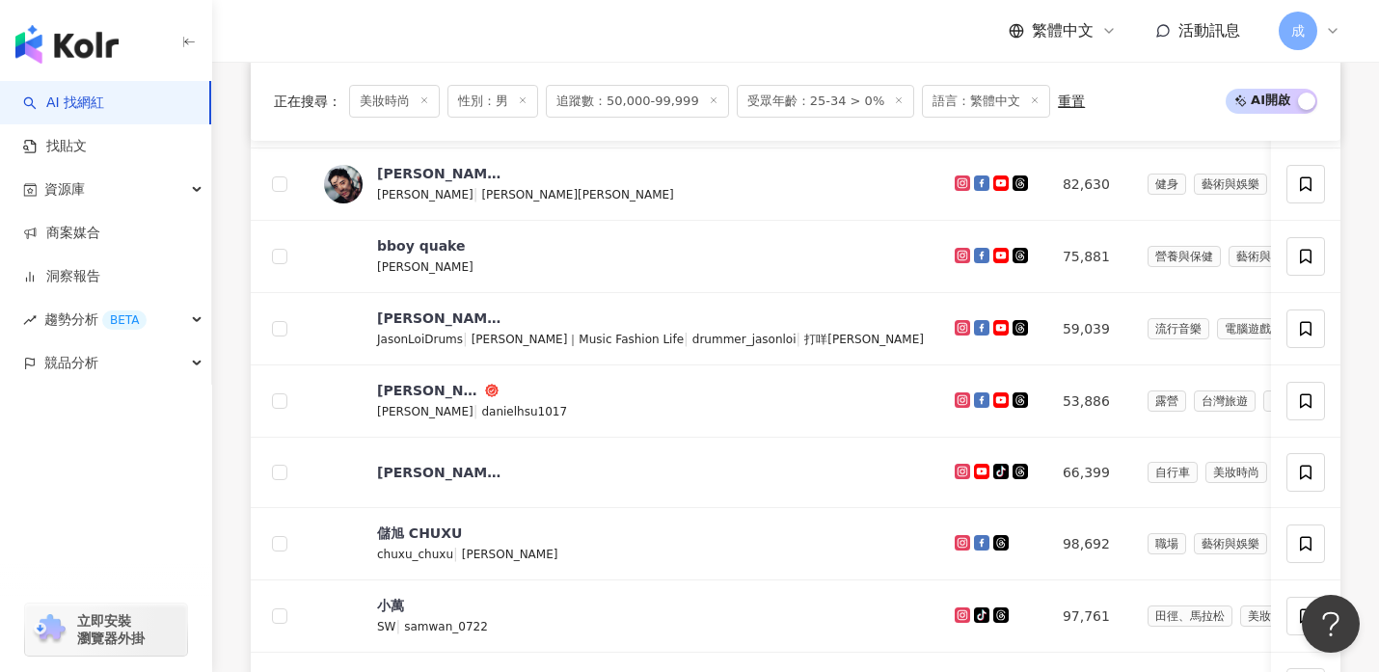
scroll to position [0, 0]
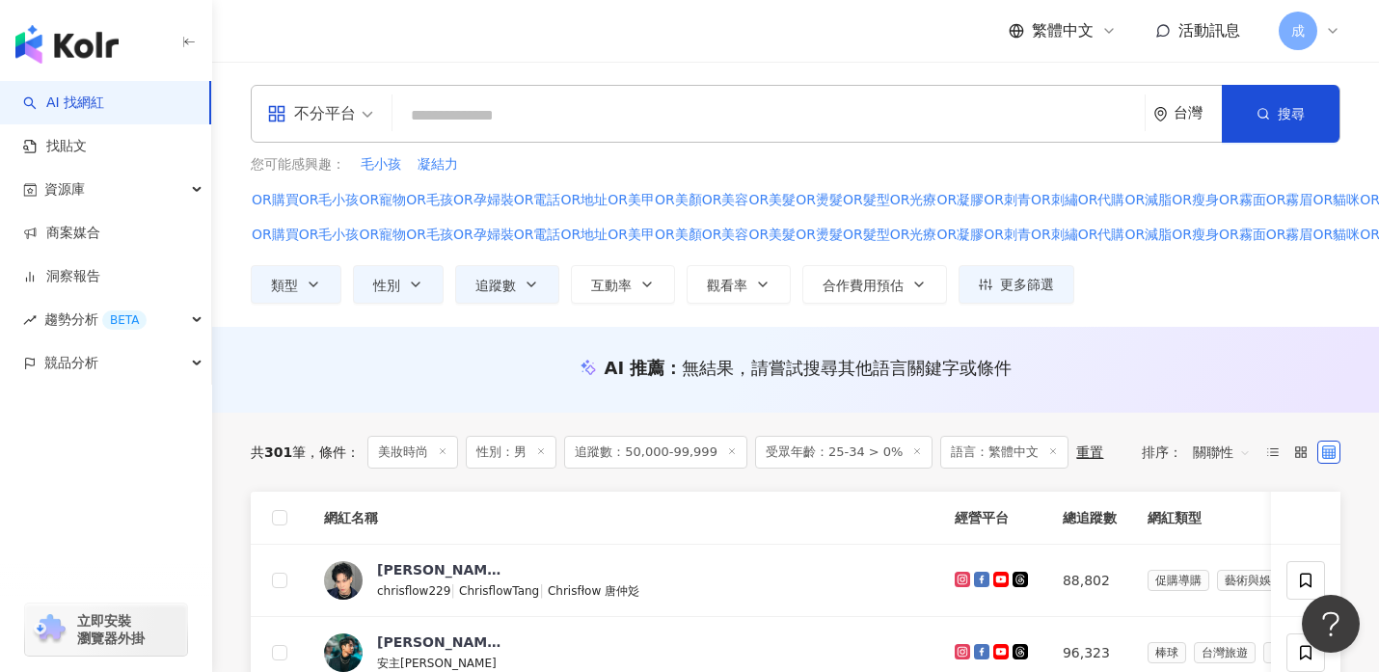
click at [1331, 31] on icon at bounding box center [1333, 31] width 8 height 4
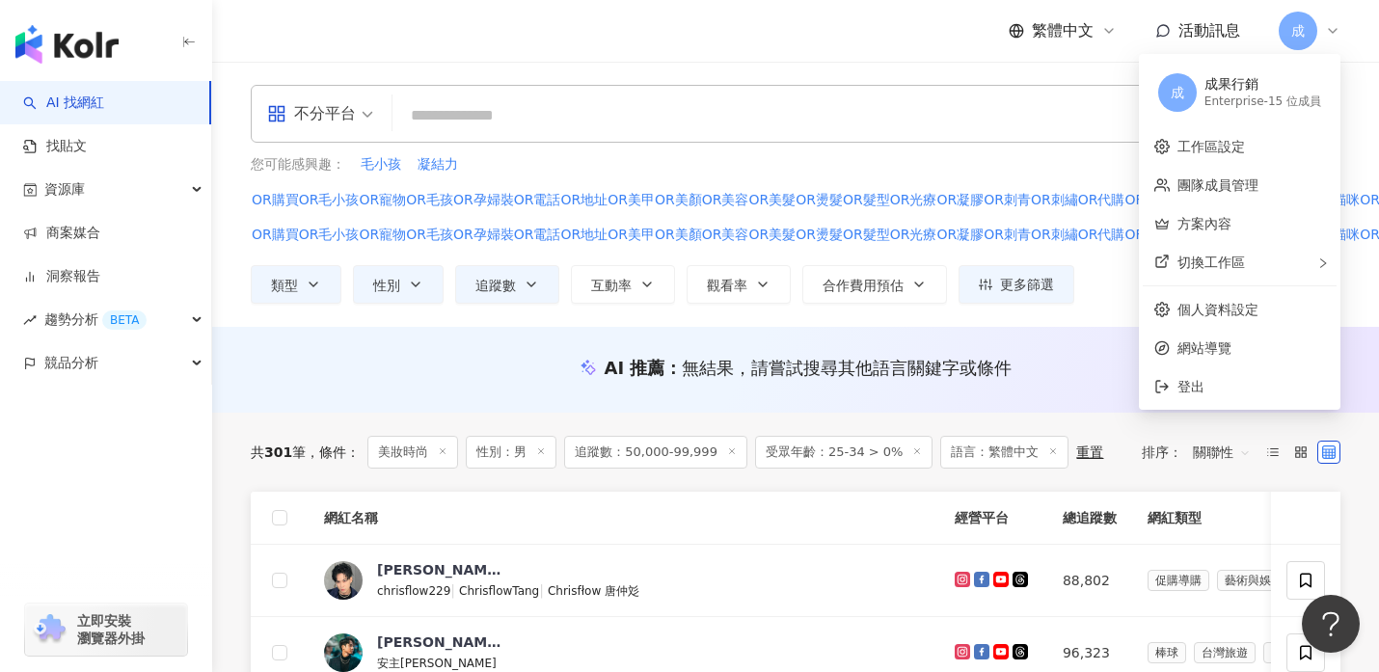
click at [1054, 385] on div "AI 推薦 ： 無結果，請嘗試搜尋其他語言關鍵字或條件" at bounding box center [795, 374] width 1167 height 36
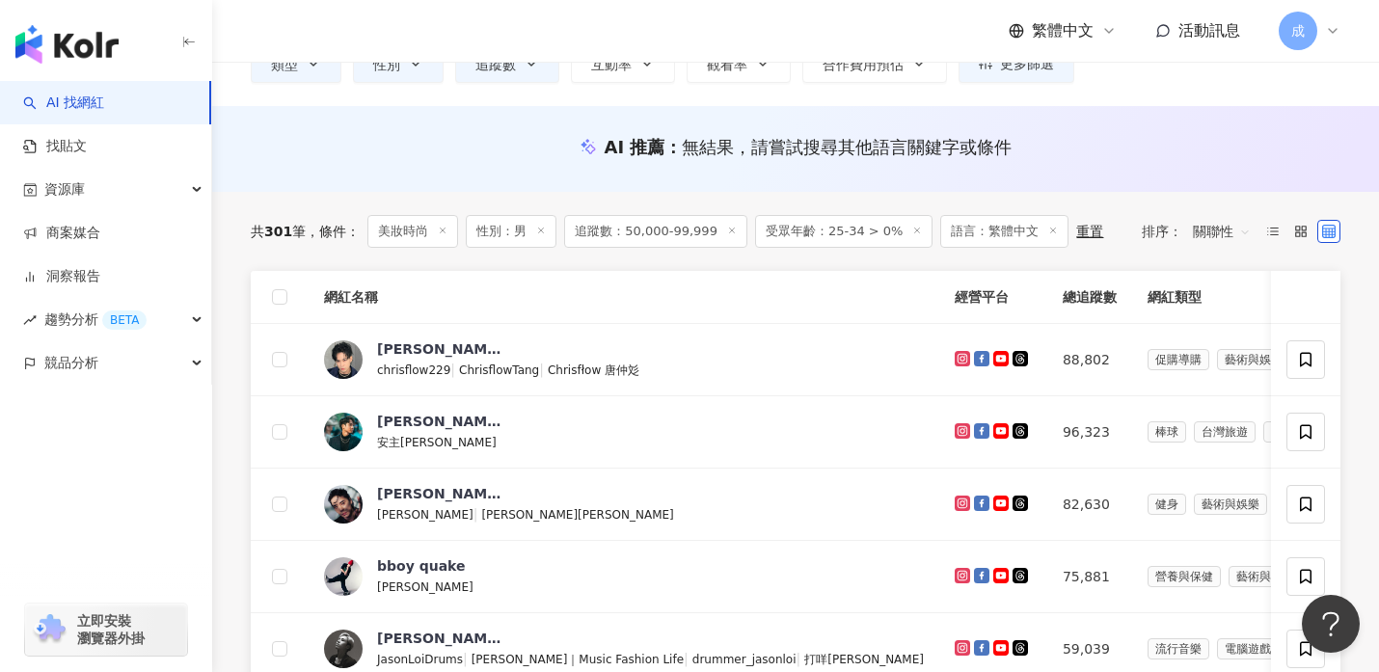
scroll to position [224, 0]
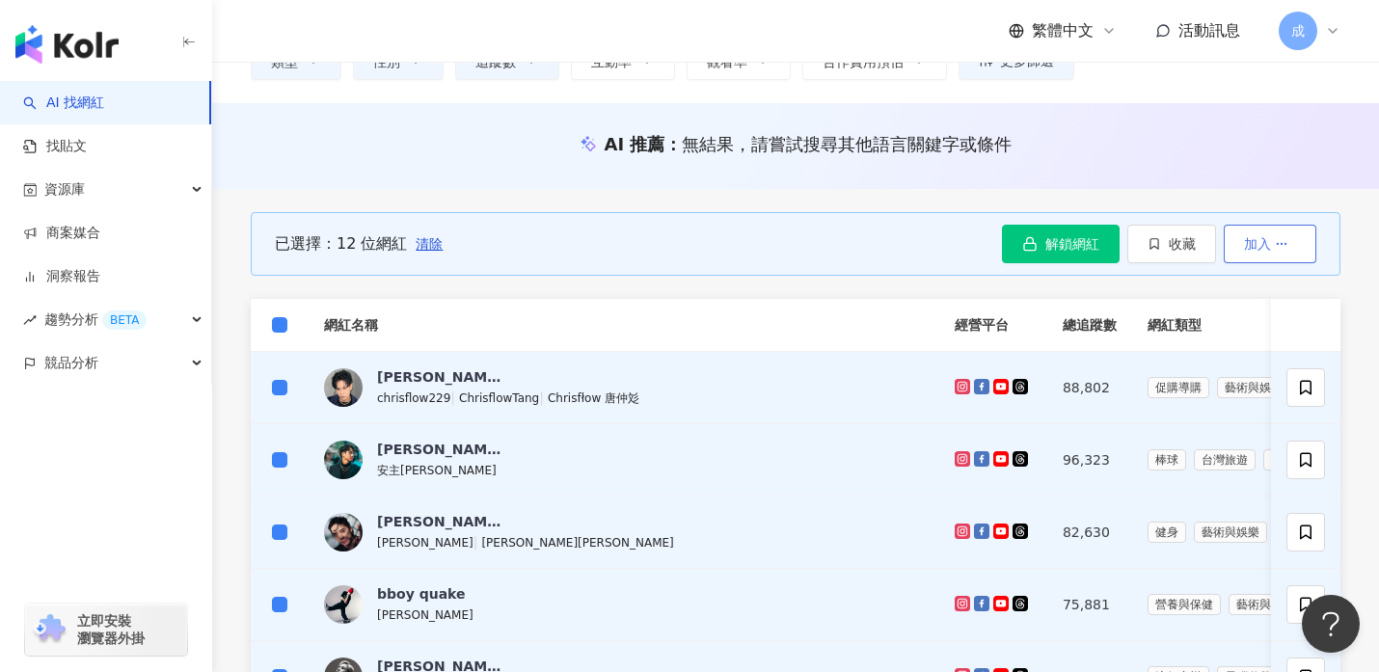
click at [1282, 244] on icon "button" at bounding box center [1281, 243] width 13 height 13
click at [1272, 323] on span "加入洞察報告" at bounding box center [1260, 328] width 81 height 15
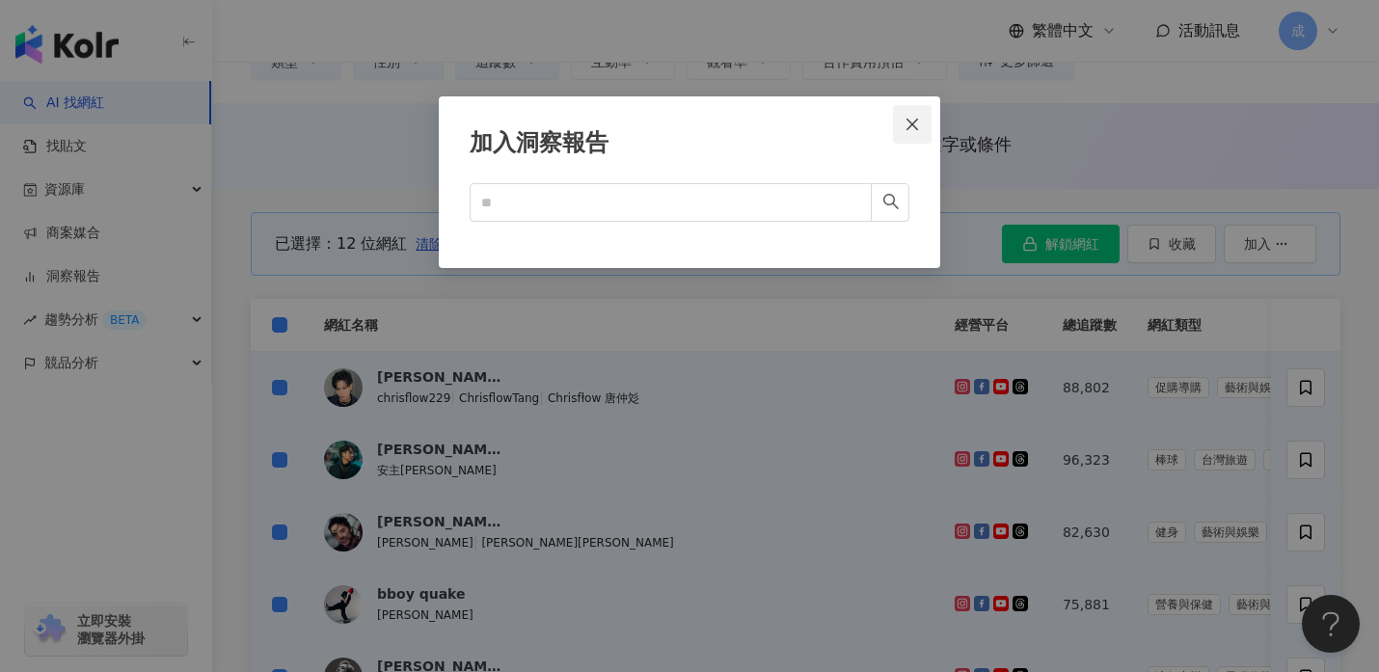
click at [914, 125] on icon "close" at bounding box center [912, 124] width 12 height 12
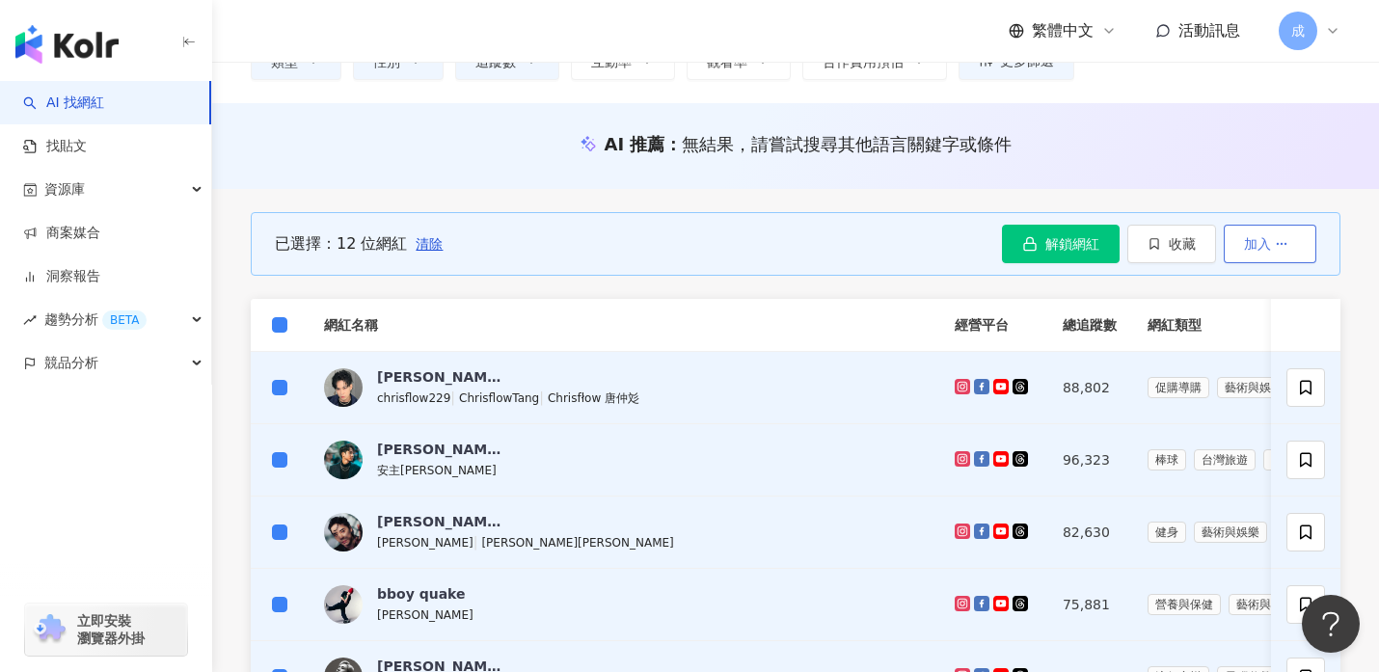
click at [1264, 252] on button "加入" at bounding box center [1270, 244] width 93 height 39
click at [1223, 170] on div "AI 推薦 ： 無結果，請嘗試搜尋其他語言關鍵字或條件" at bounding box center [795, 146] width 1167 height 86
click at [1172, 238] on span "收藏" at bounding box center [1182, 243] width 27 height 15
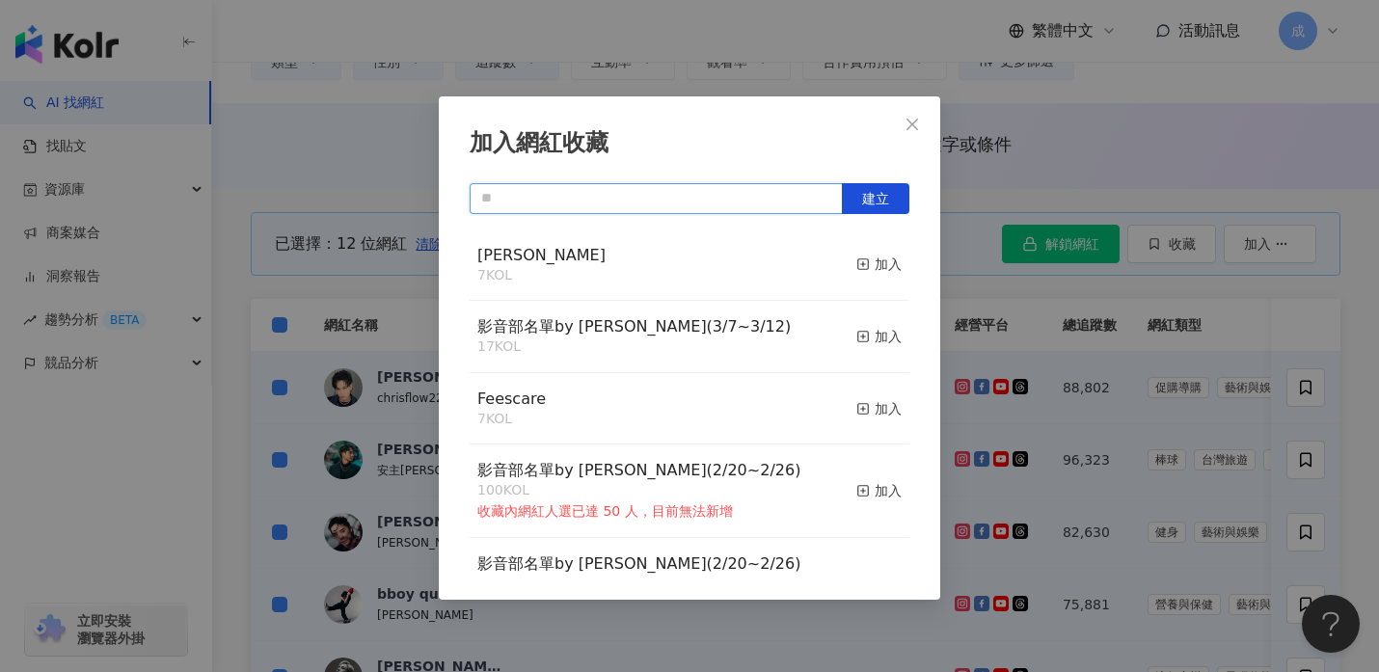
click at [684, 205] on input "text" at bounding box center [656, 198] width 373 height 31
type input "*"
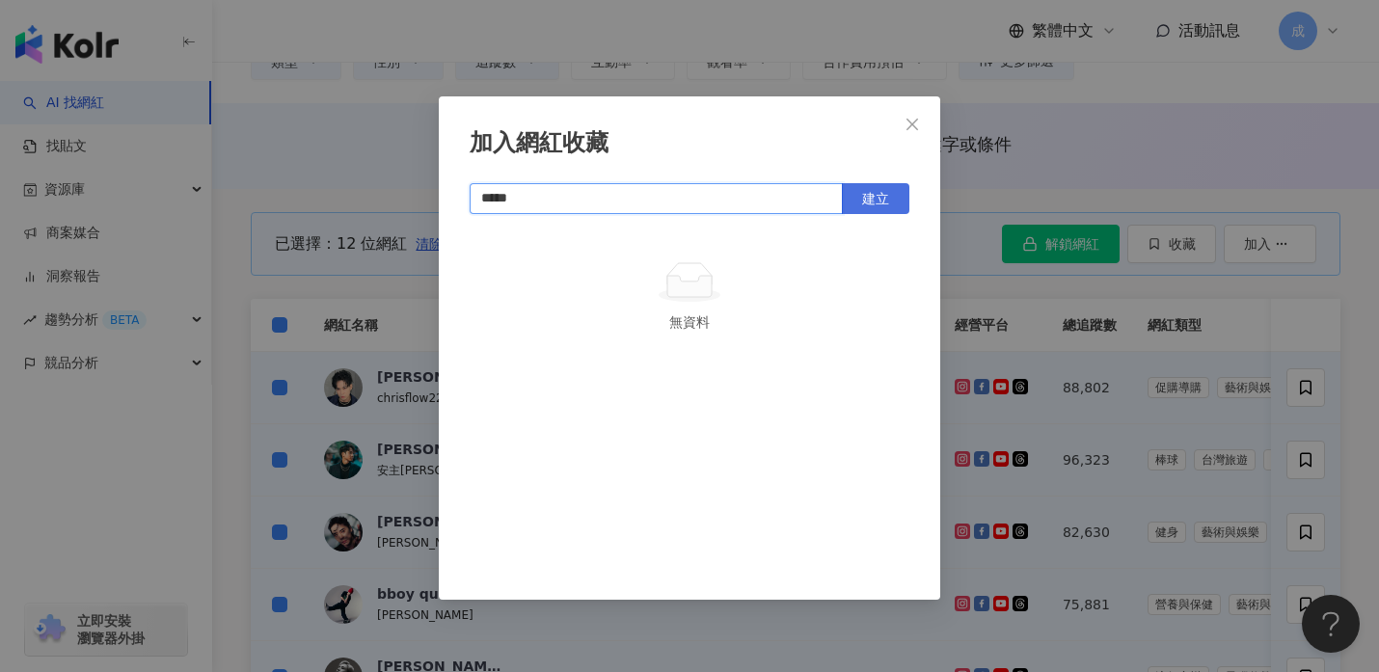
click at [881, 202] on span "建立" at bounding box center [875, 198] width 27 height 15
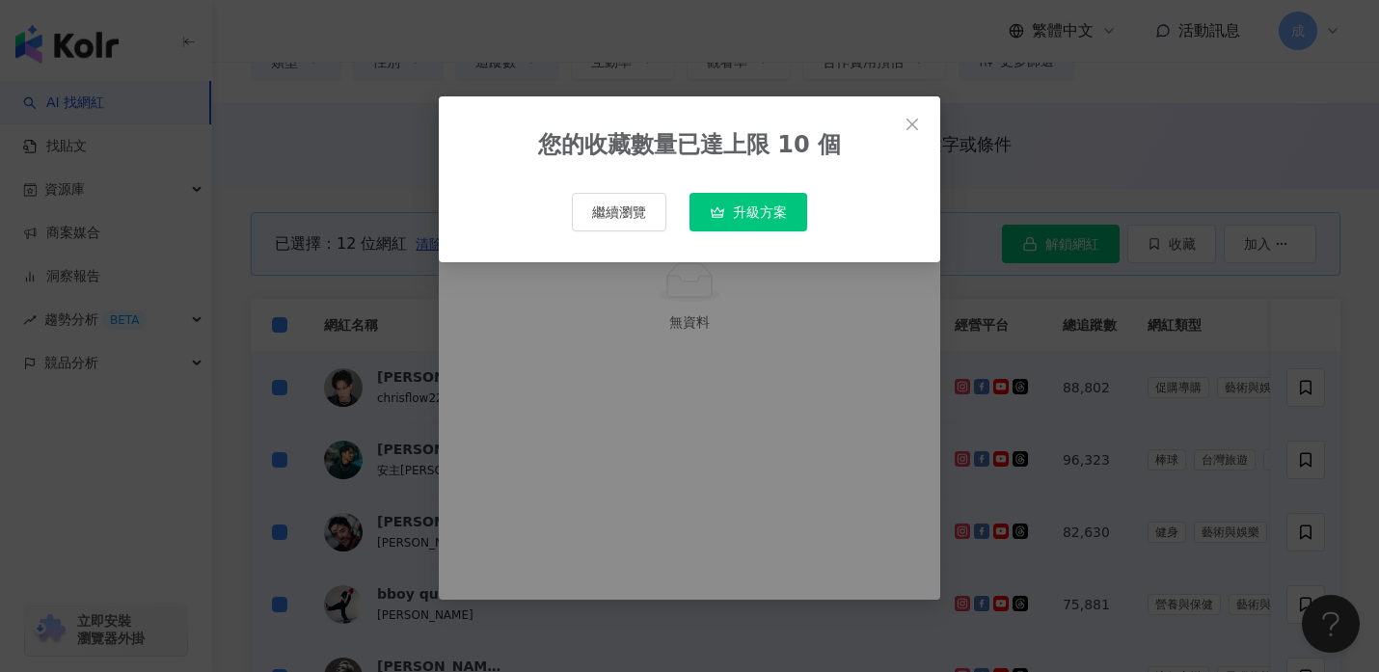
type input "*****"
click at [909, 123] on icon "close" at bounding box center [911, 124] width 15 height 15
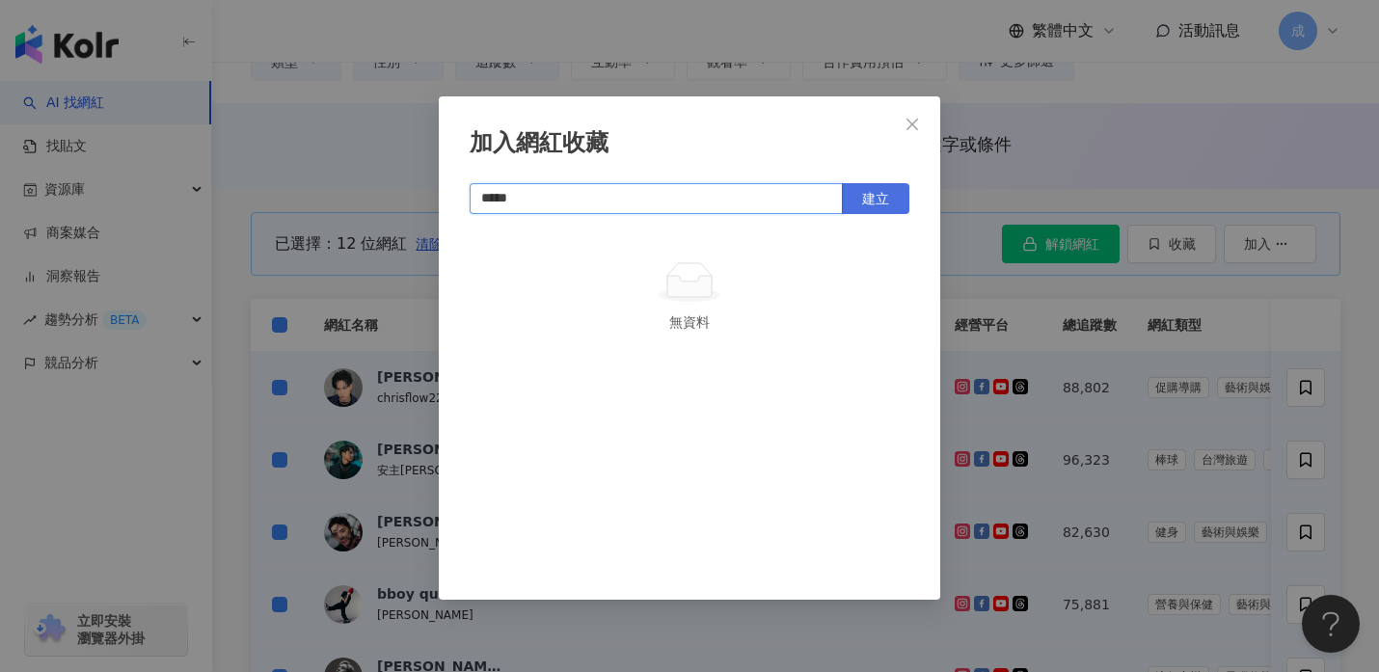
click at [871, 196] on span "建立" at bounding box center [875, 198] width 27 height 15
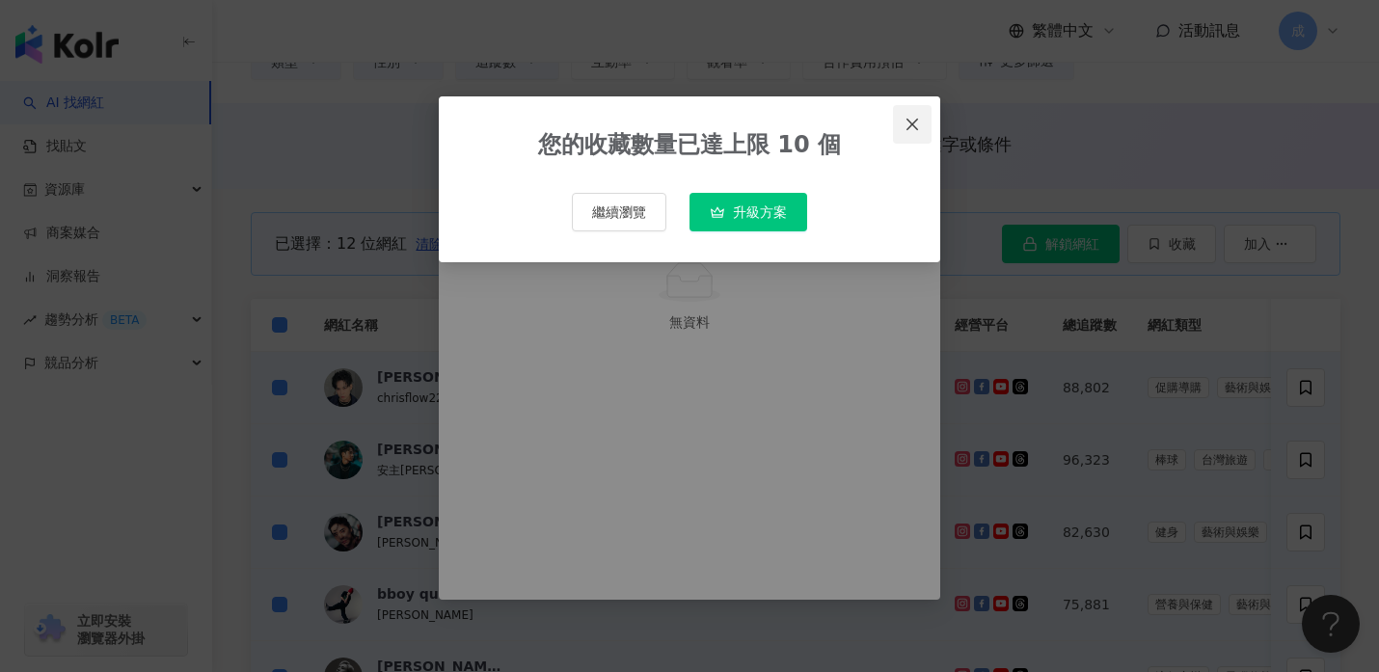
click at [914, 128] on icon "close" at bounding box center [911, 124] width 15 height 15
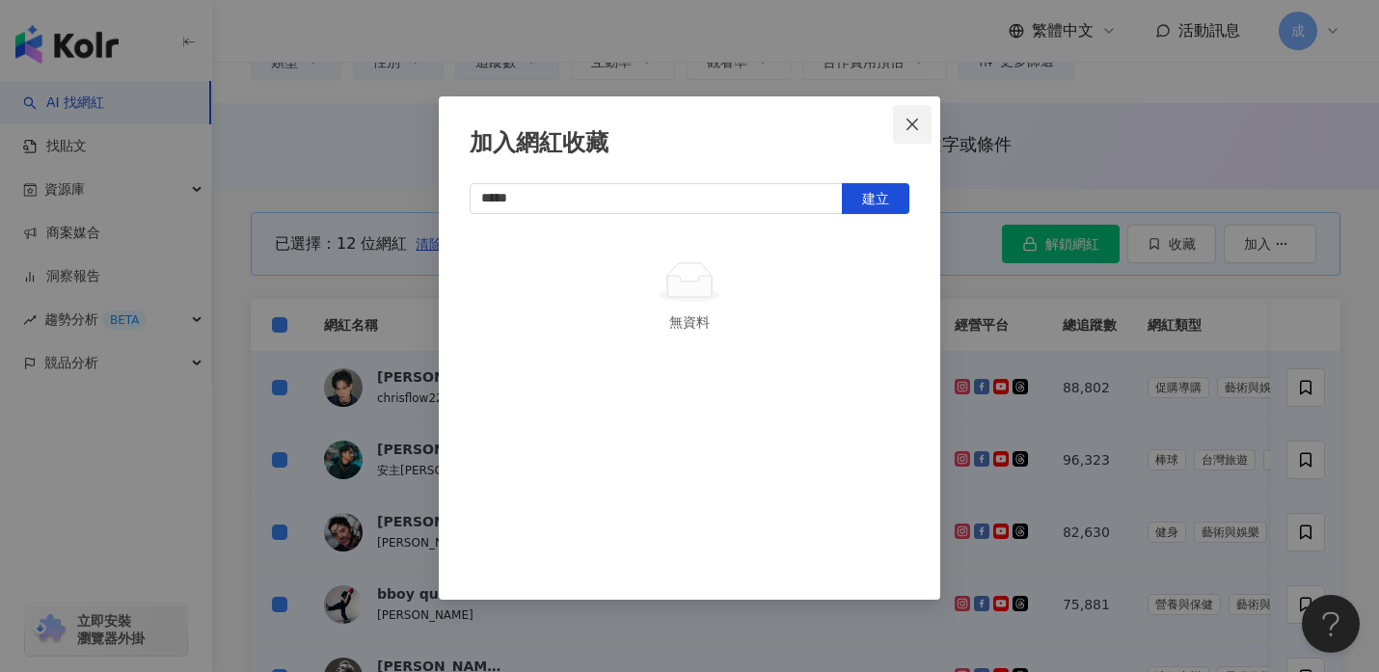
click at [914, 124] on icon "close" at bounding box center [911, 124] width 15 height 15
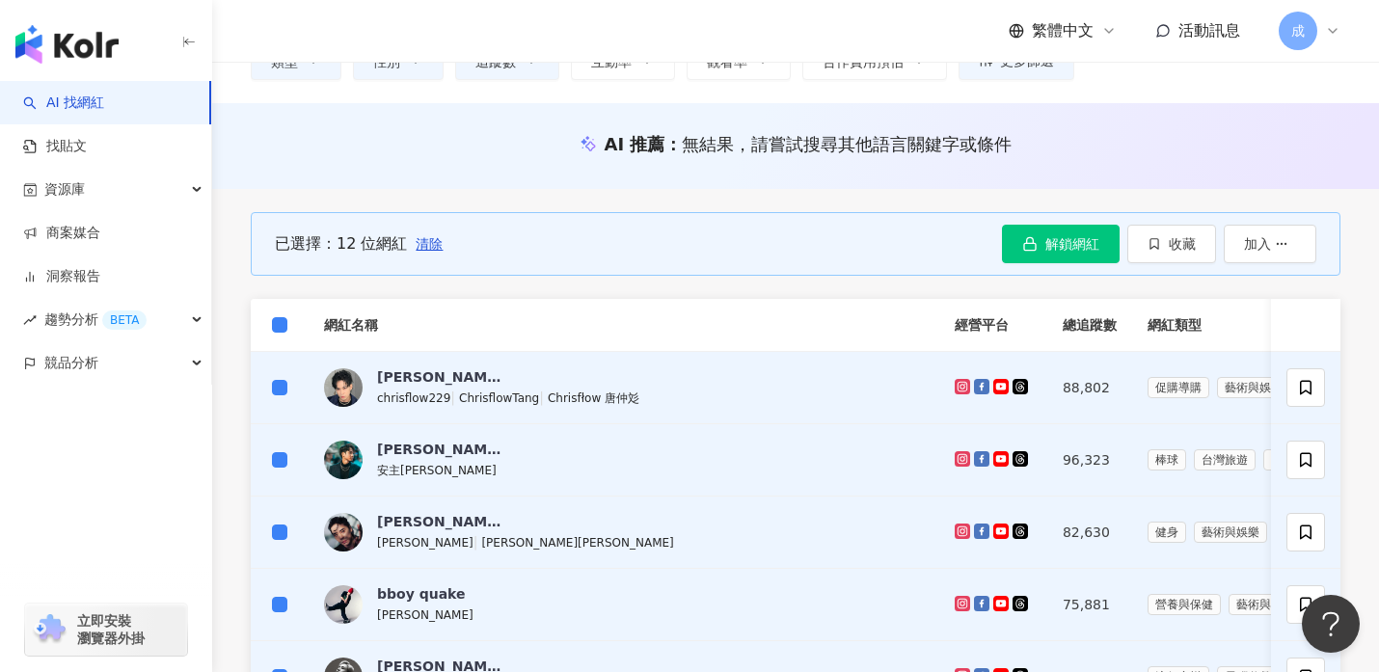
click at [1332, 32] on icon at bounding box center [1333, 31] width 8 height 4
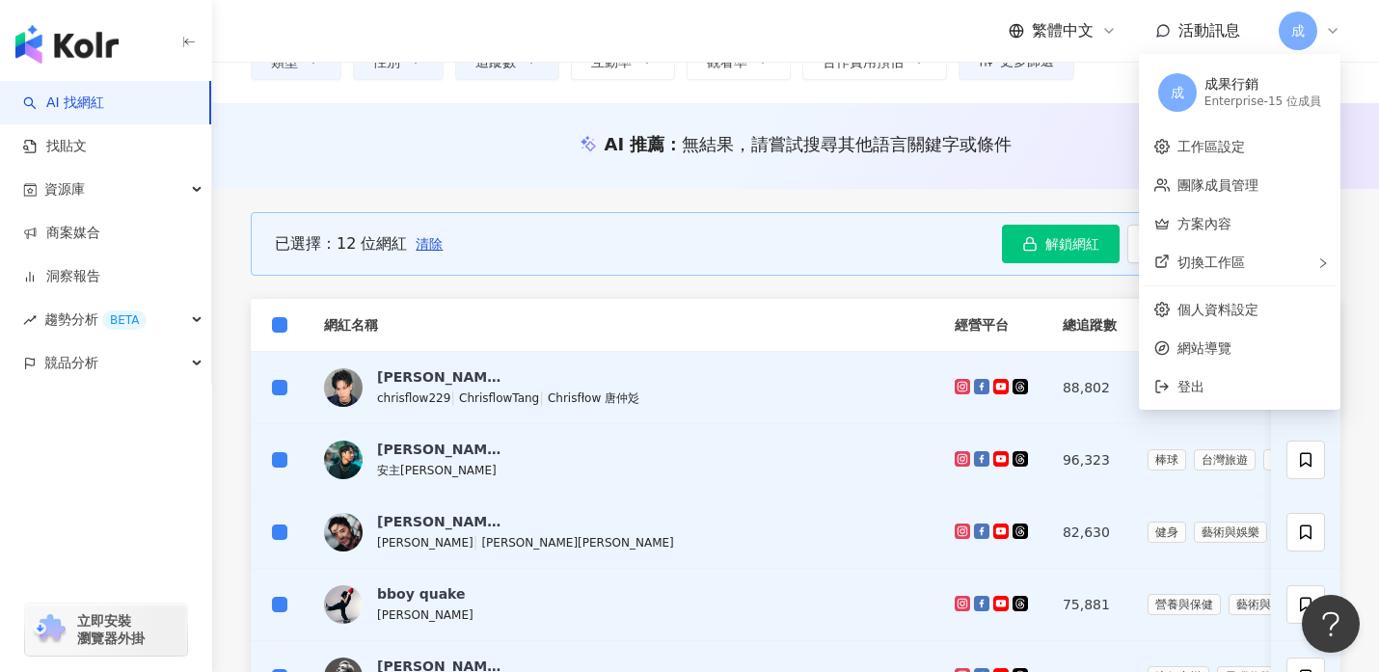
click at [437, 285] on div "已選擇：12 位網紅 清除 解鎖網紅 收藏 加入" at bounding box center [796, 244] width 1090 height 110
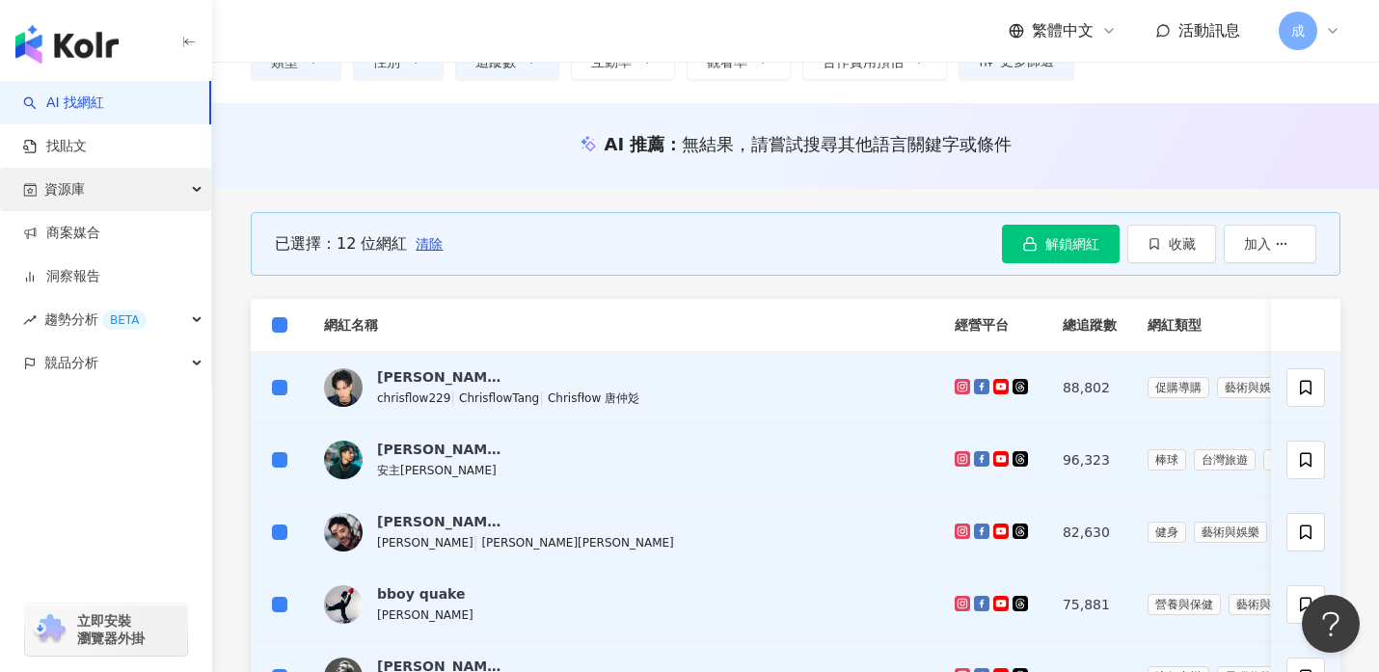
click at [195, 190] on icon "button" at bounding box center [199, 190] width 10 height 0
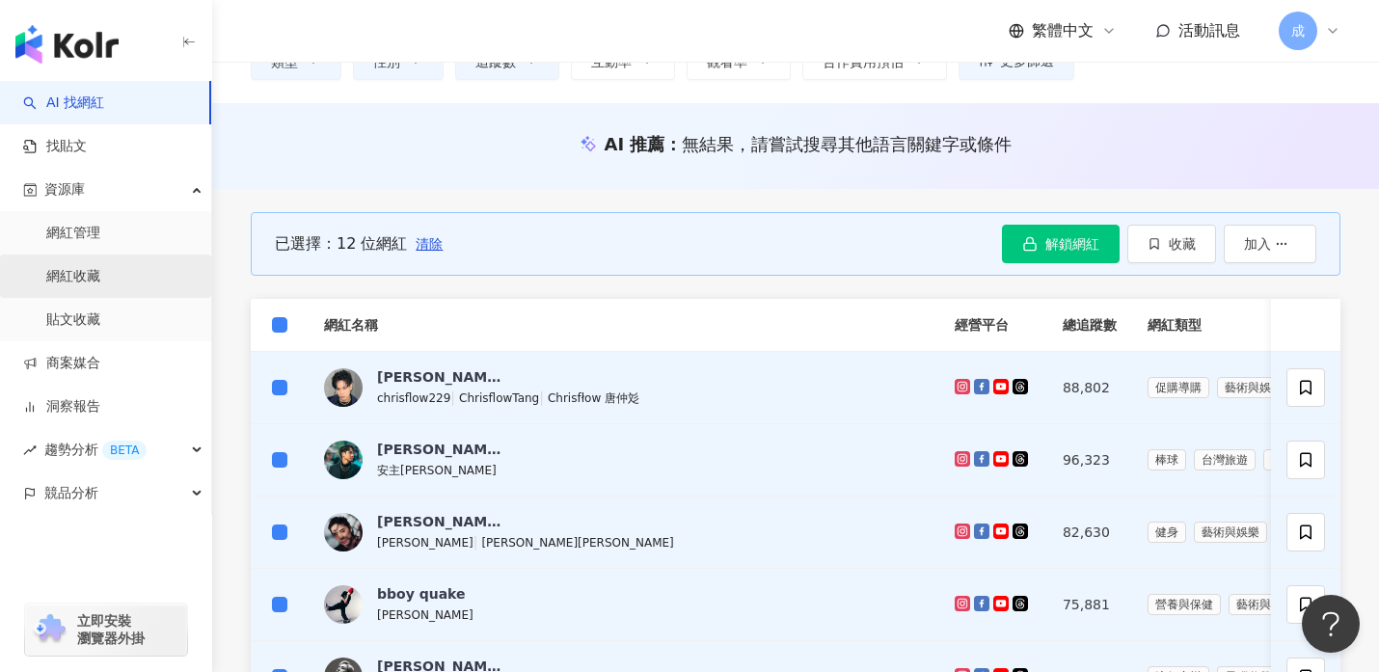
click at [100, 286] on link "網紅收藏" at bounding box center [73, 276] width 54 height 19
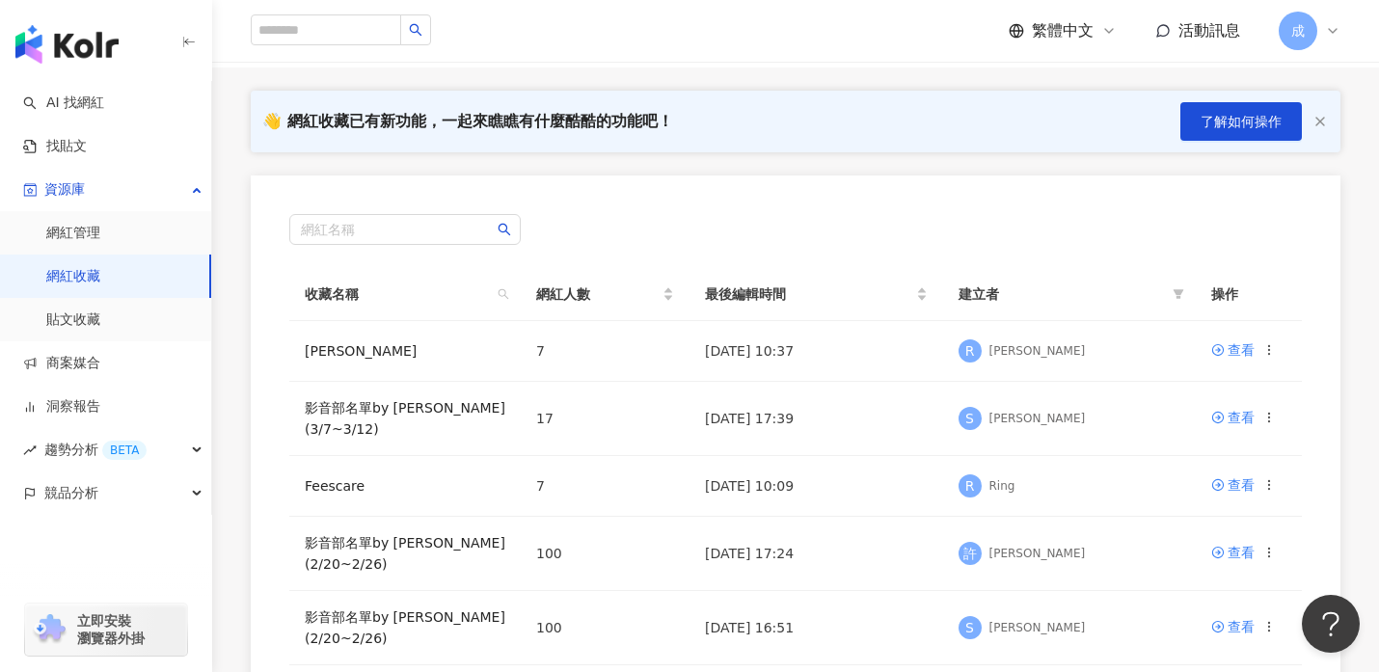
scroll to position [121, 0]
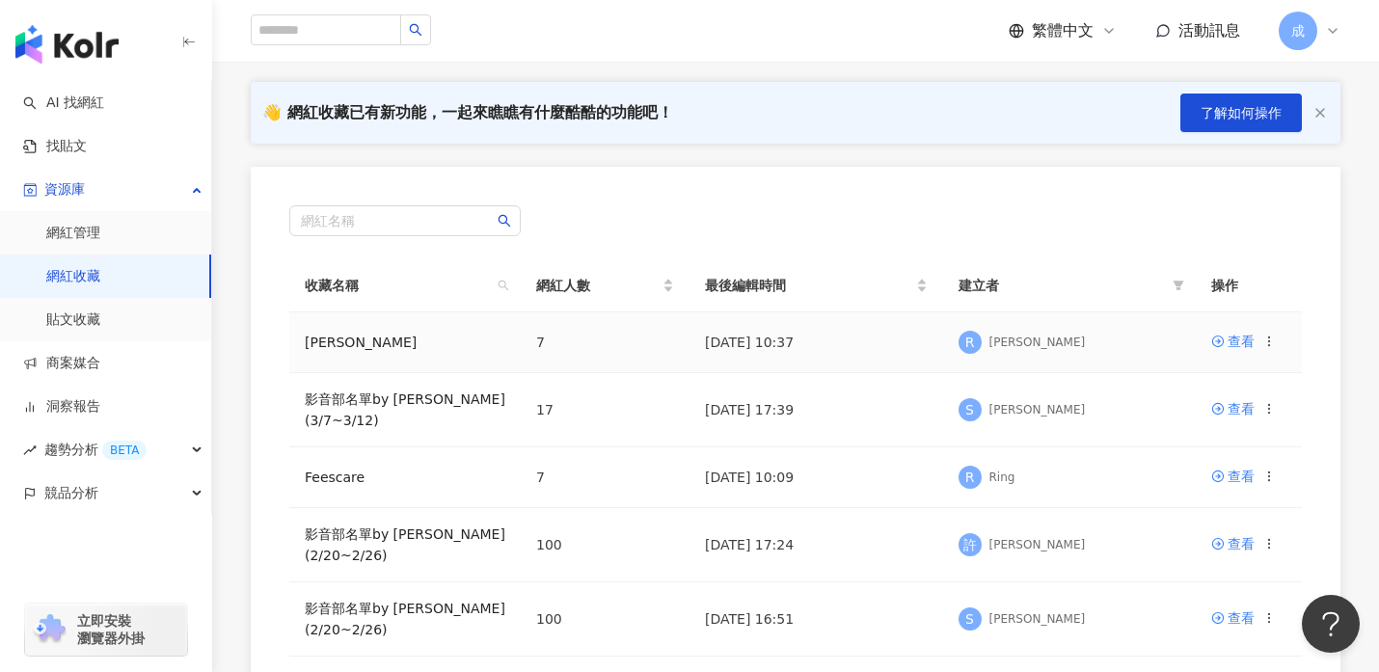
click at [1270, 343] on icon at bounding box center [1268, 341] width 13 height 13
click at [1224, 418] on div "匯出收藏" at bounding box center [1219, 419] width 81 height 21
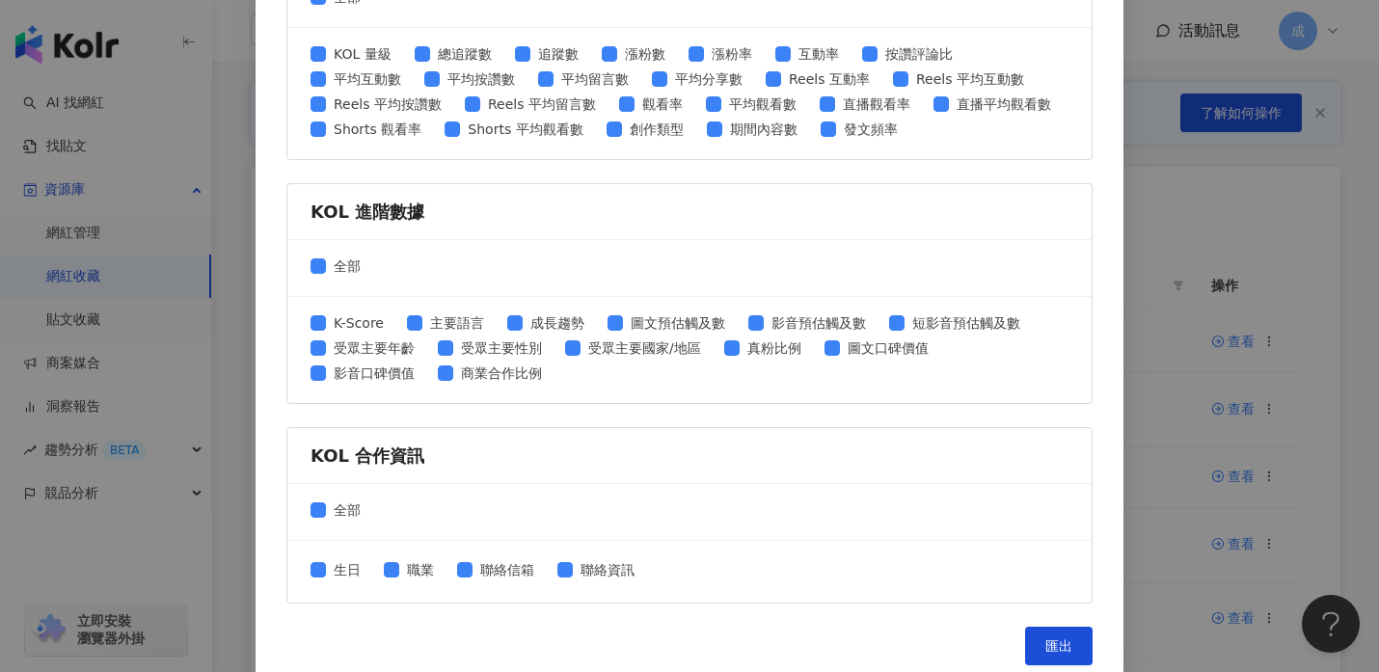
scroll to position [825, 0]
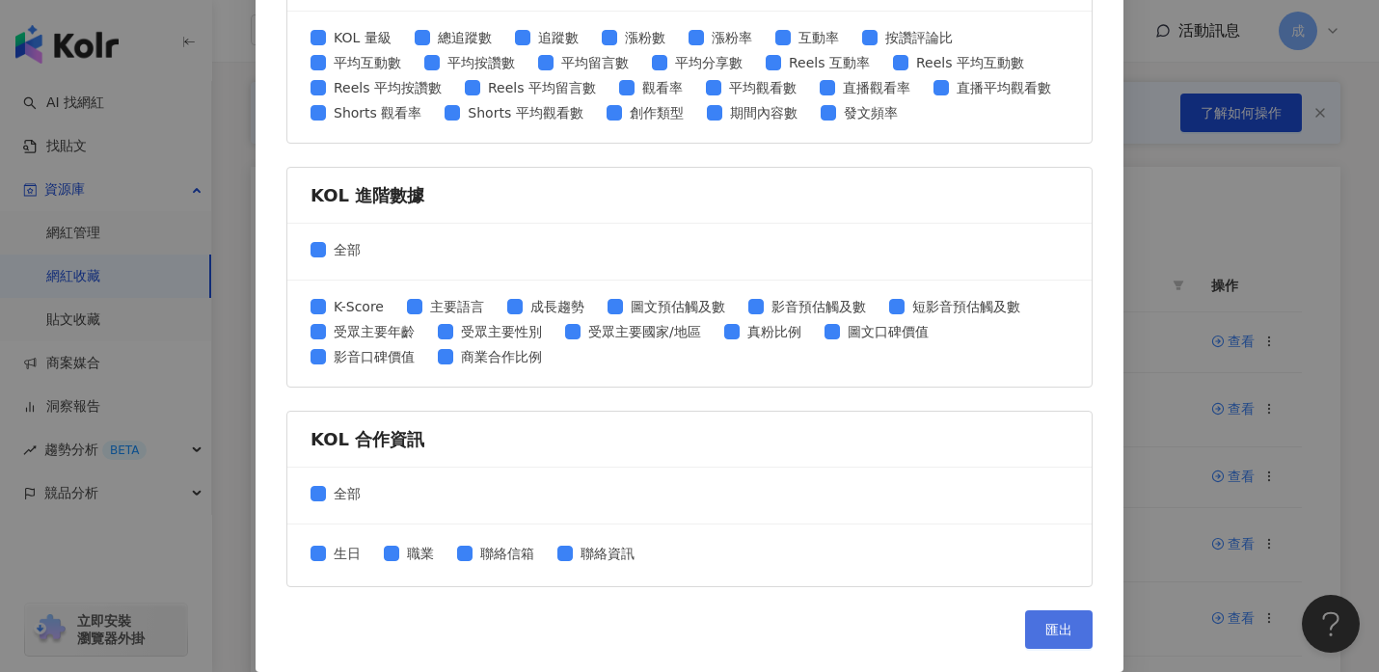
click at [1060, 636] on span "匯出" at bounding box center [1058, 629] width 27 height 15
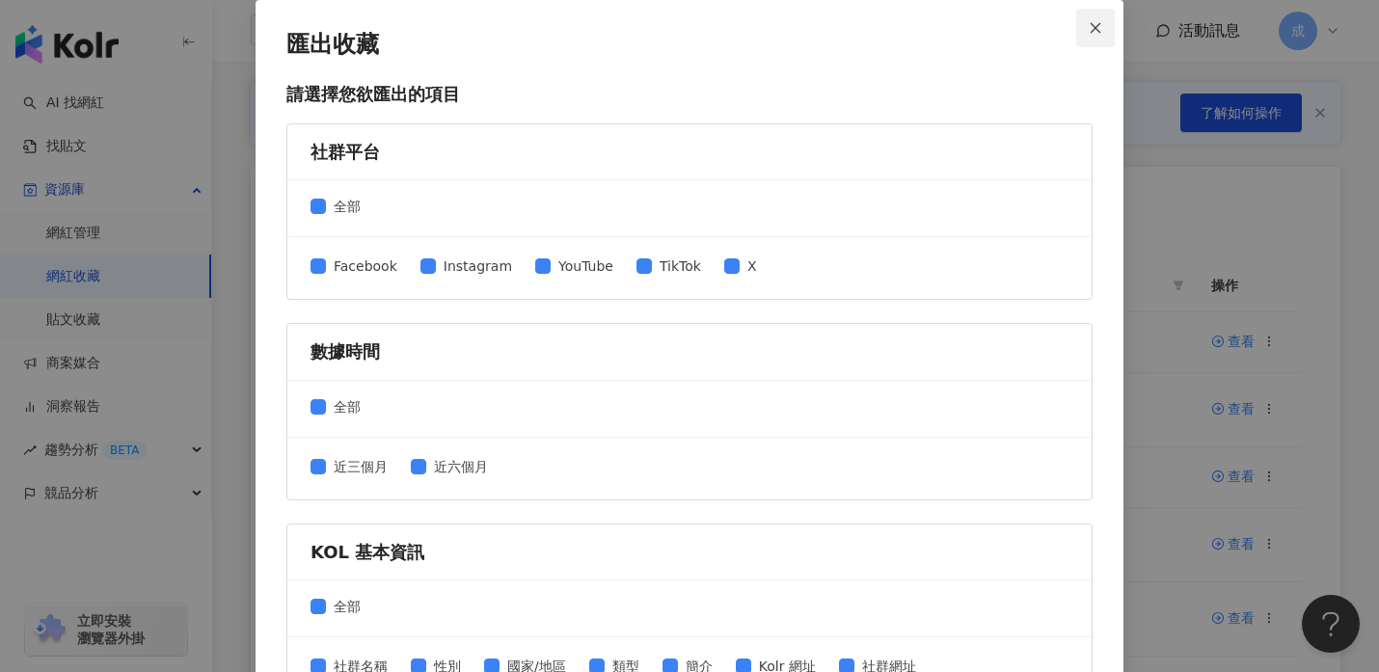
click at [1093, 30] on icon "close" at bounding box center [1095, 27] width 11 height 11
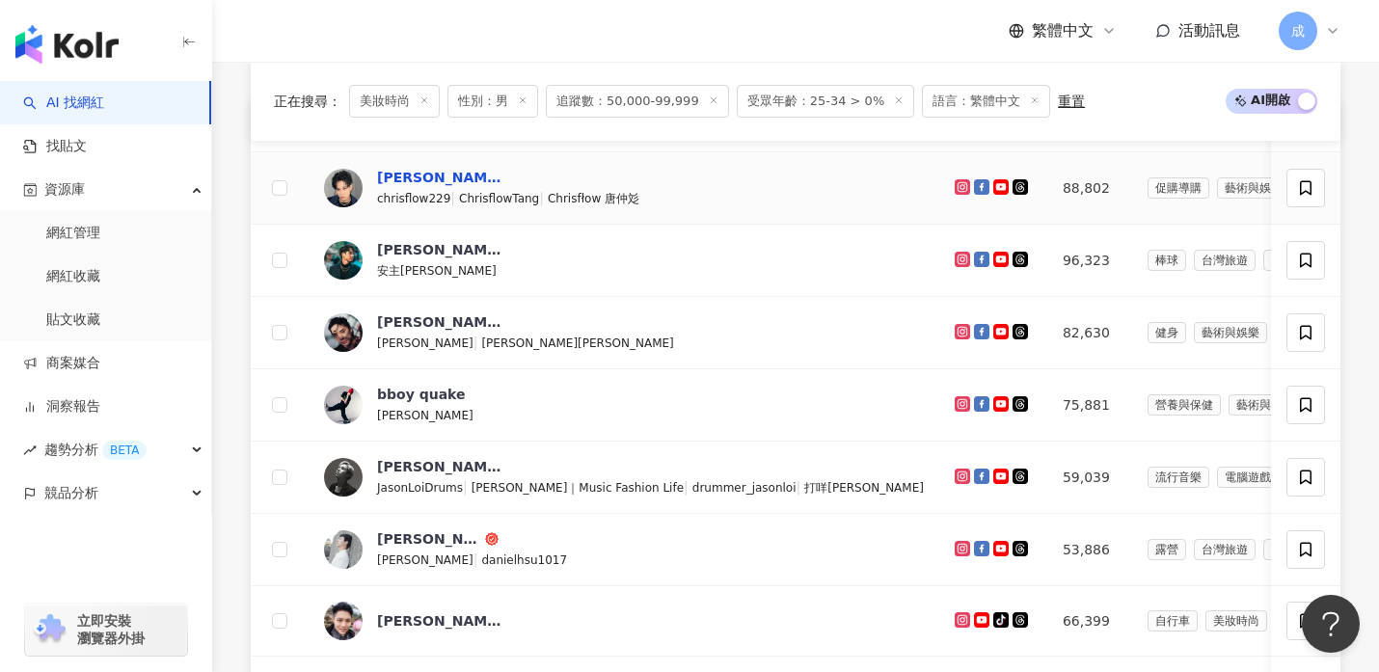
click at [433, 182] on div "Chrisflow 唐仲彣" at bounding box center [439, 177] width 125 height 19
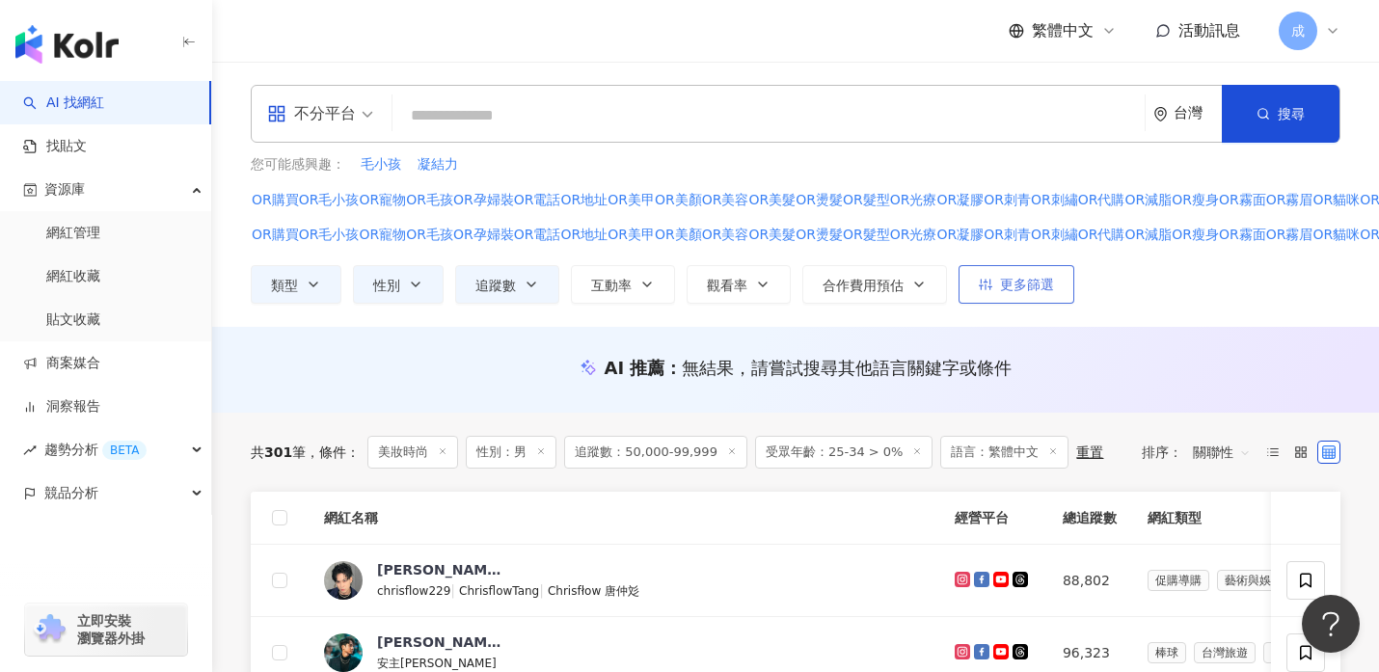
click at [992, 288] on button "更多篩選" at bounding box center [1016, 284] width 116 height 39
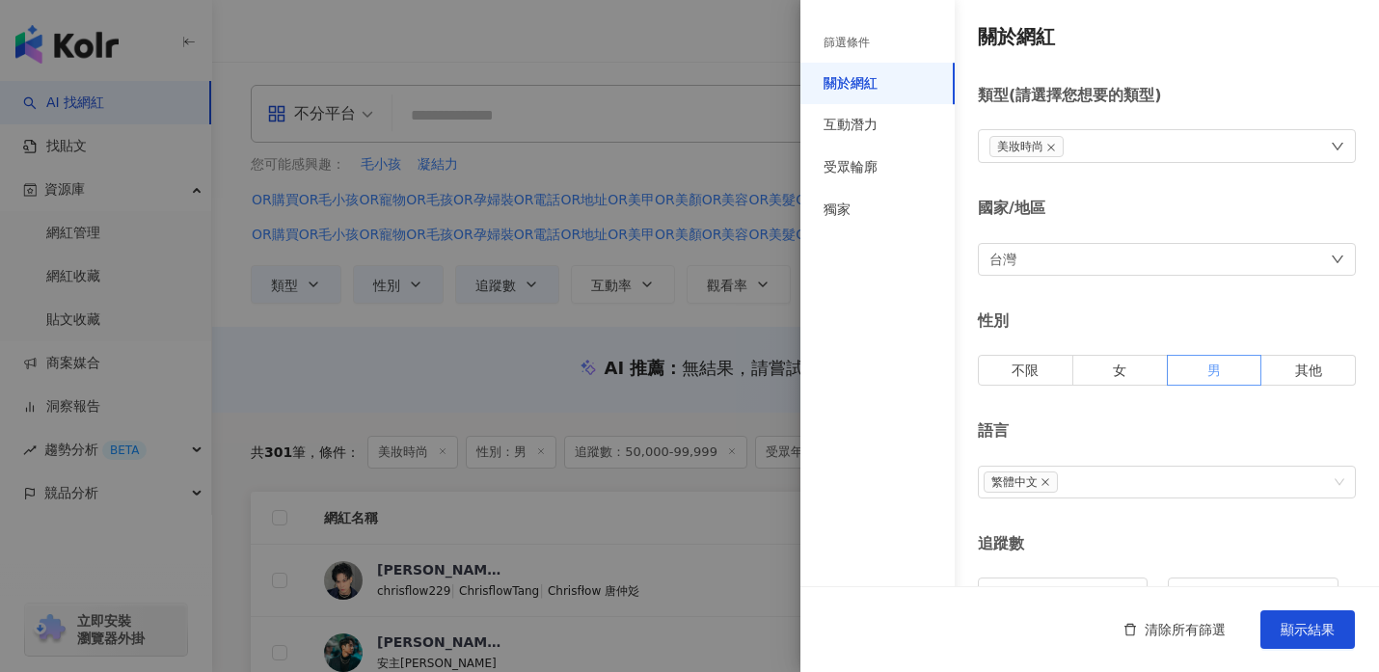
scroll to position [785, 0]
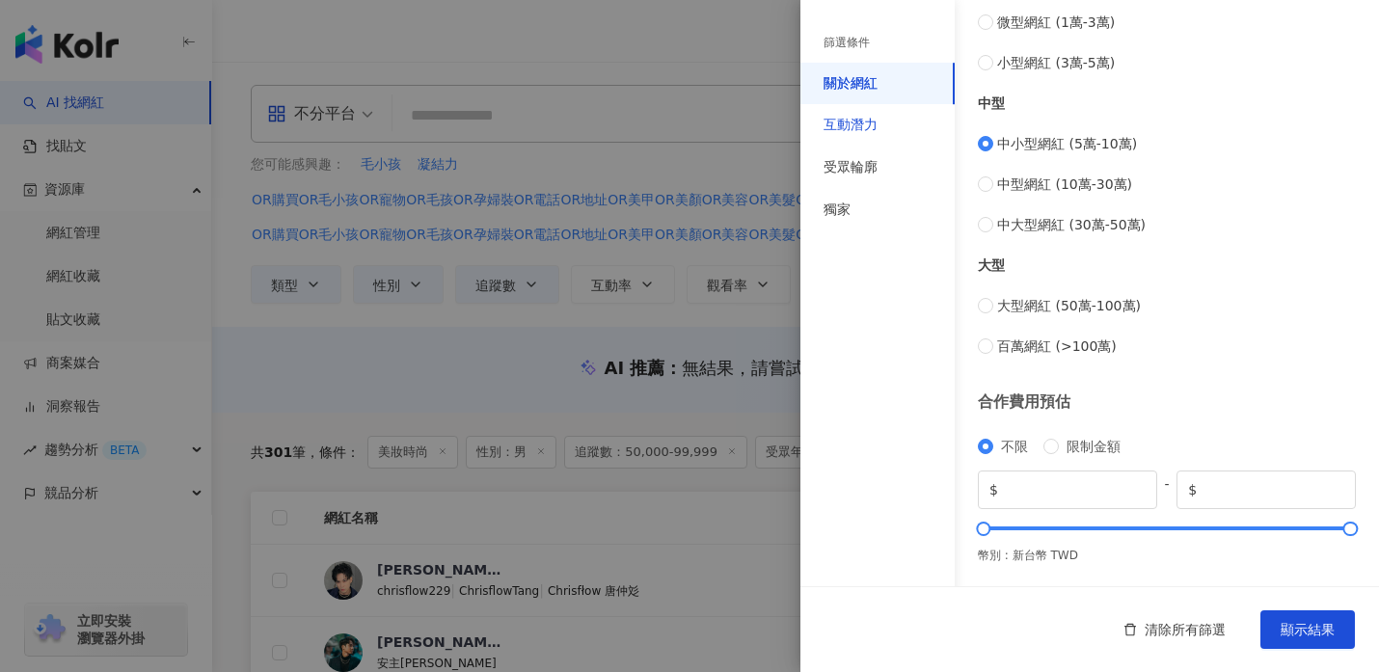
click at [842, 126] on div "互動潛力" at bounding box center [850, 125] width 54 height 19
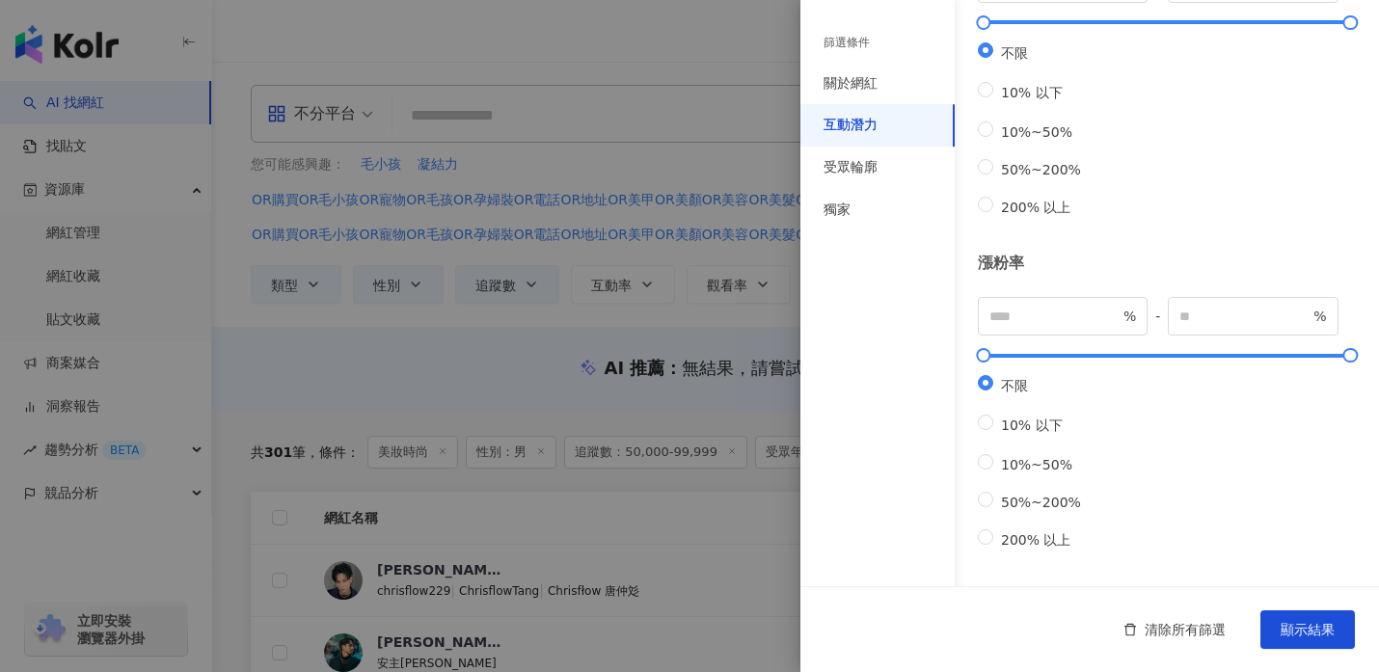
scroll to position [646, 0]
click at [840, 166] on div "受眾輪廓" at bounding box center [850, 167] width 54 height 19
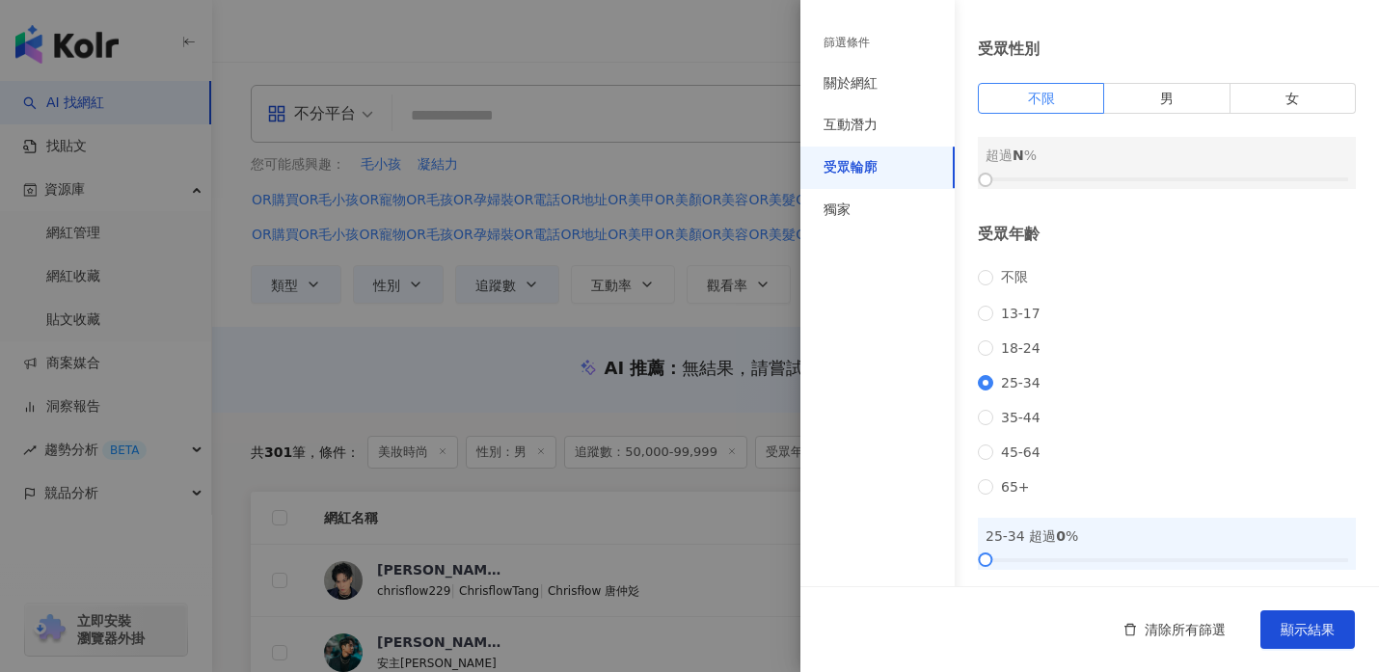
scroll to position [0, 0]
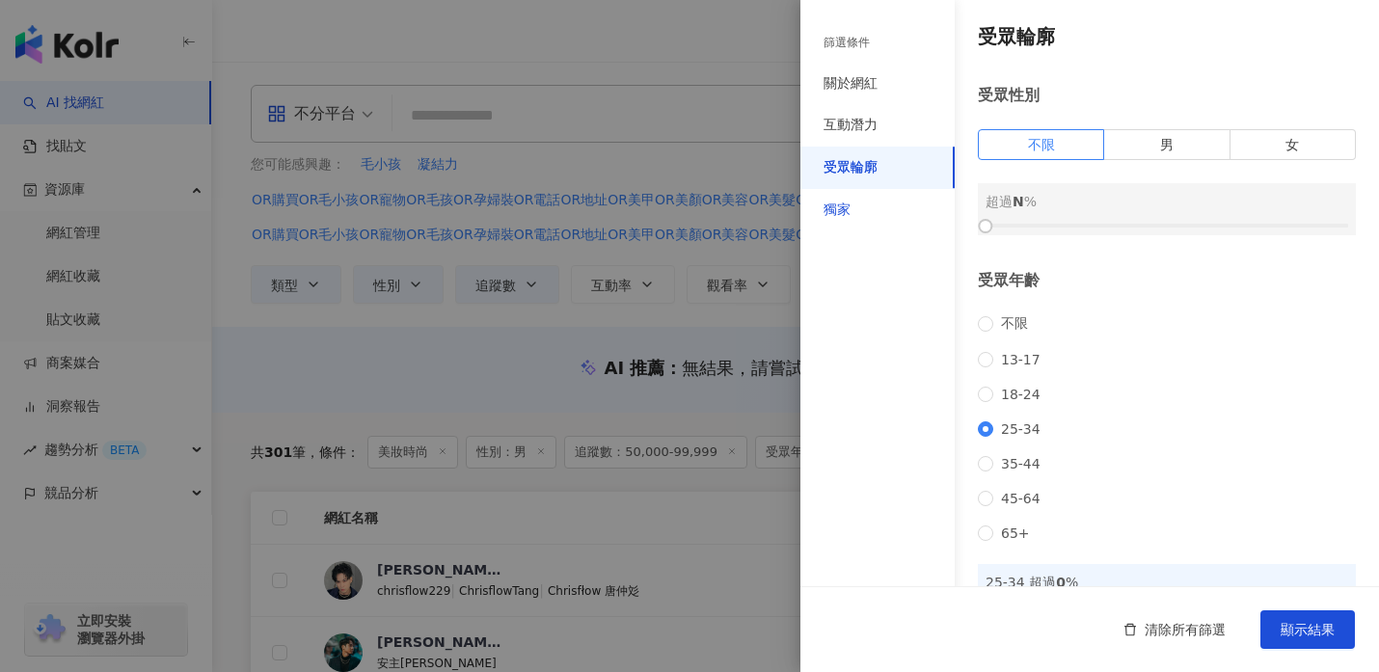
click at [831, 215] on div "獨家" at bounding box center [836, 210] width 27 height 19
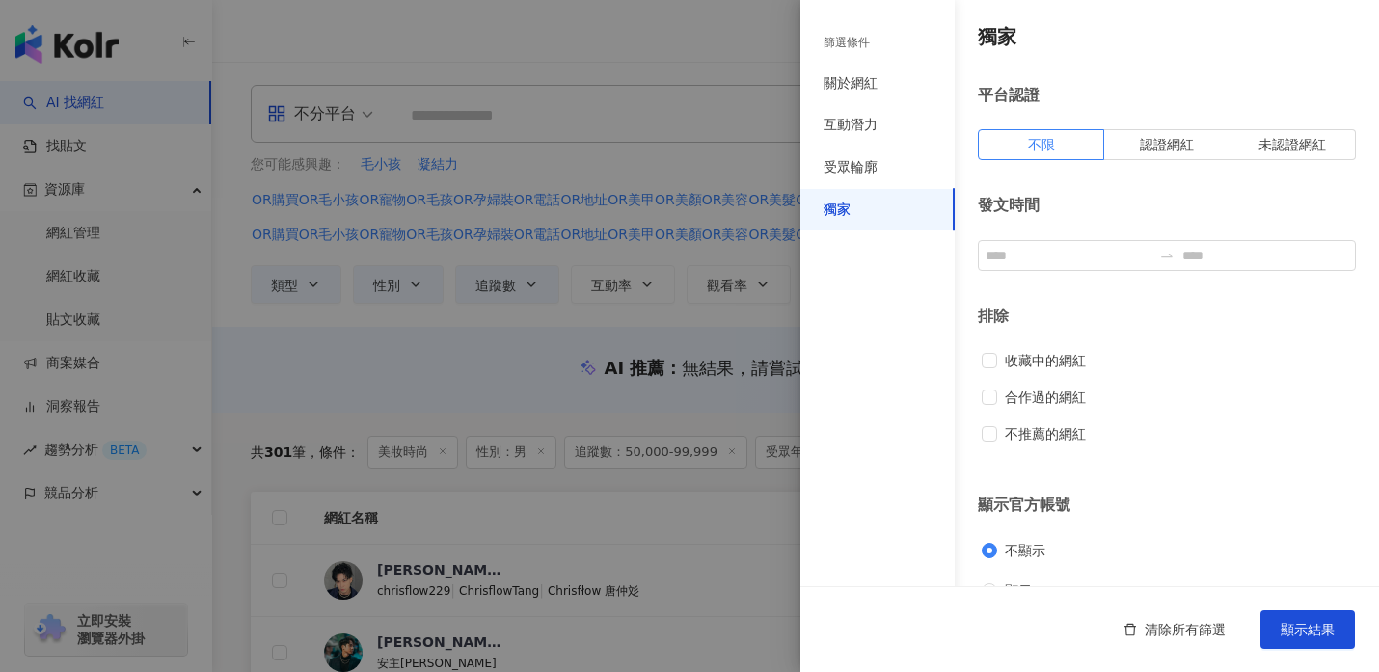
click at [847, 43] on div "篩選條件" at bounding box center [846, 43] width 46 height 16
click at [848, 84] on div "關於網紅" at bounding box center [850, 83] width 54 height 19
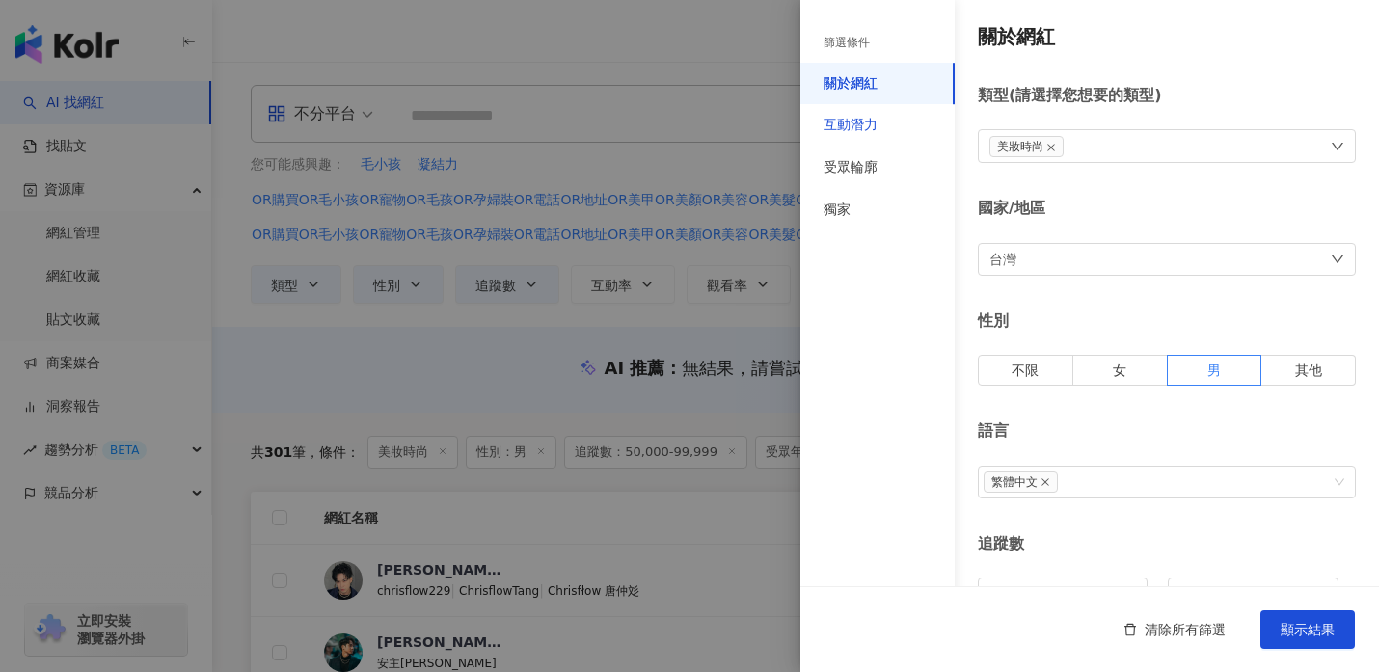
click at [864, 119] on div "互動潛力" at bounding box center [850, 125] width 54 height 19
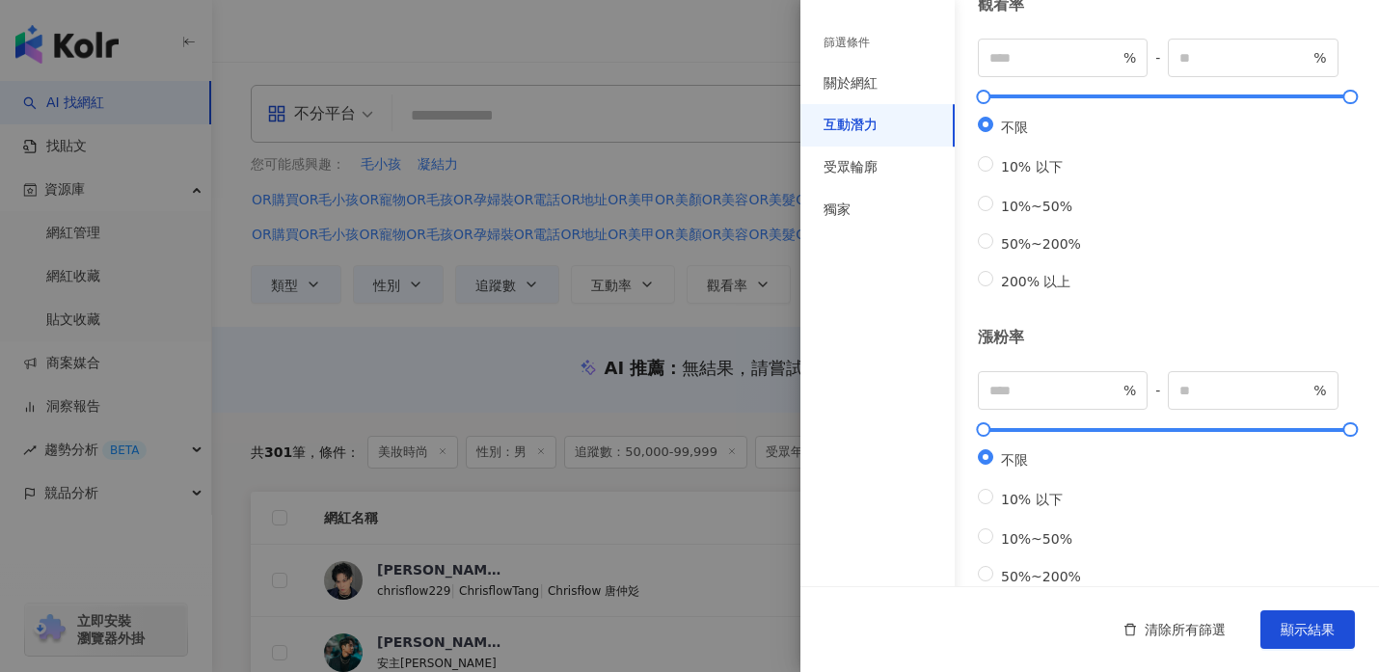
scroll to position [646, 0]
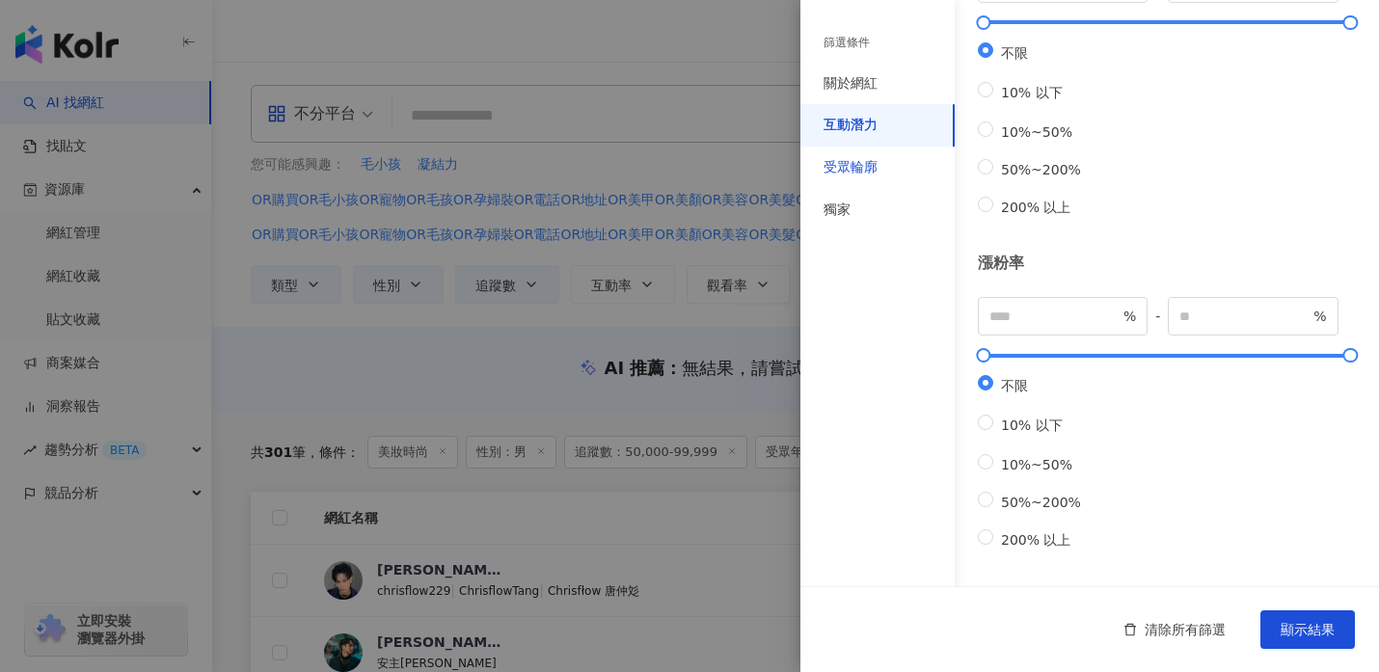
click at [836, 162] on div "受眾輪廓" at bounding box center [850, 167] width 54 height 19
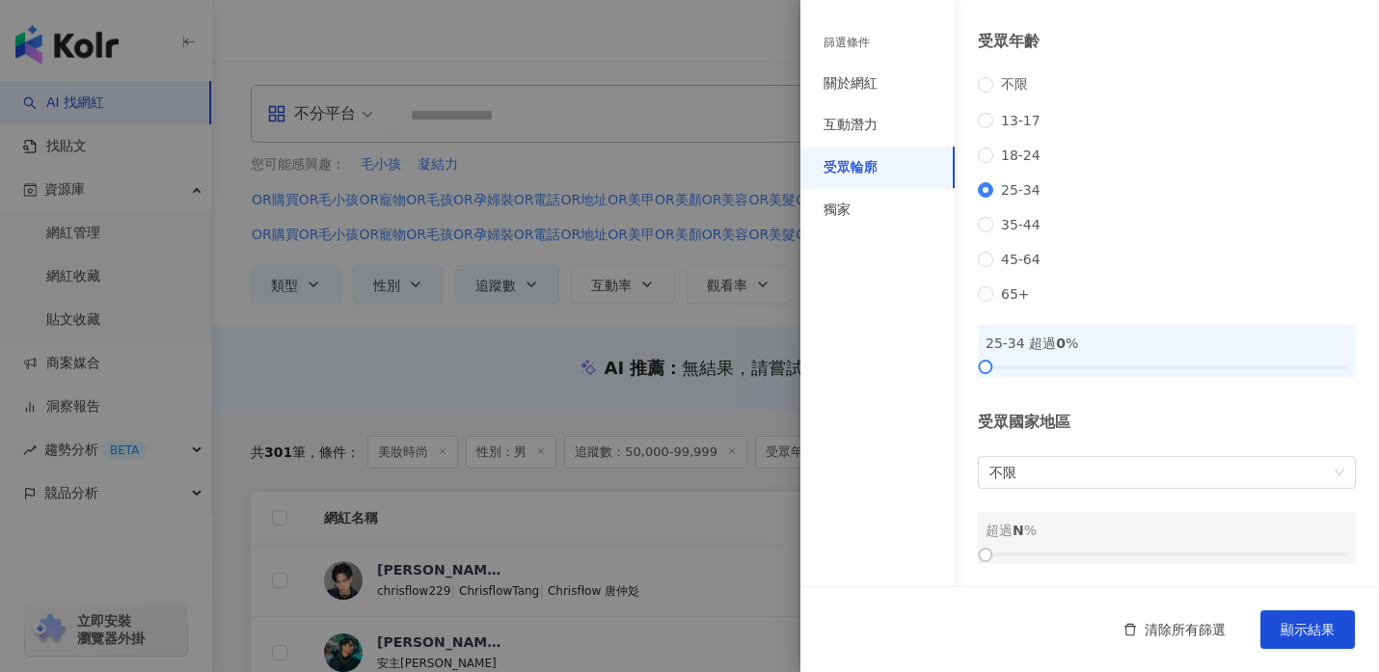
scroll to position [271, 0]
click at [841, 209] on div "獨家" at bounding box center [836, 210] width 27 height 19
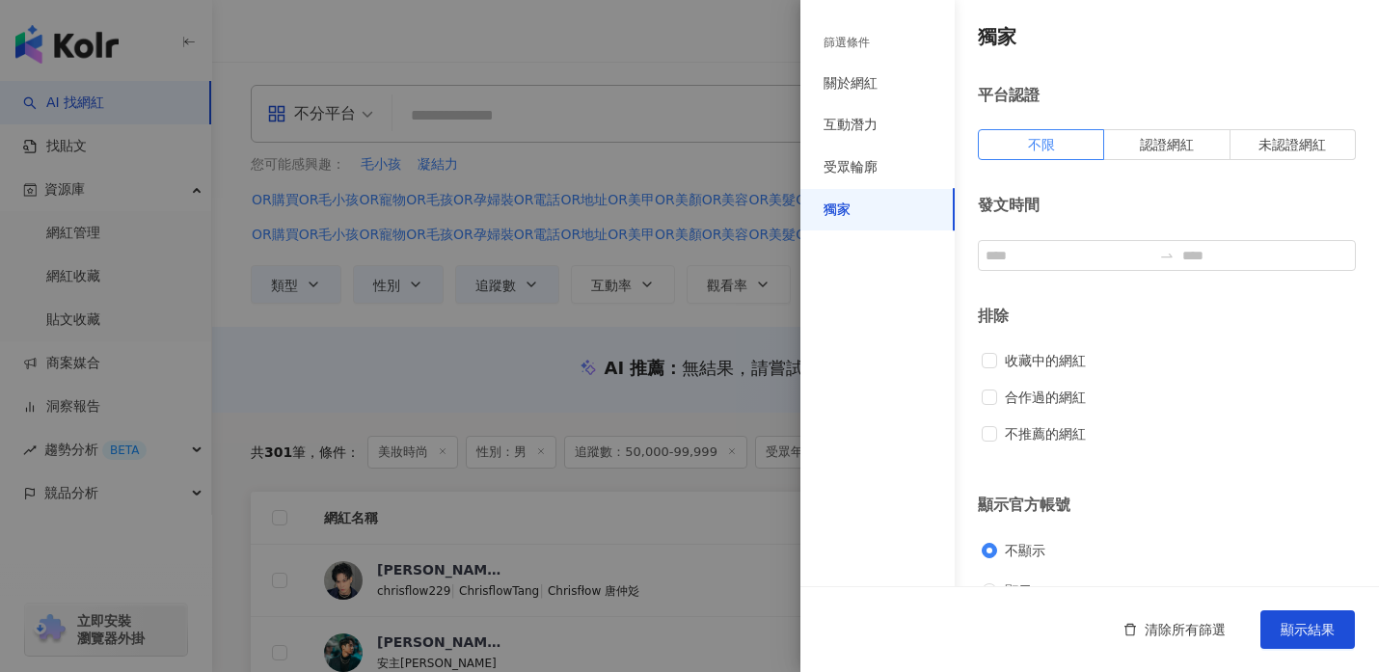
scroll to position [39, 0]
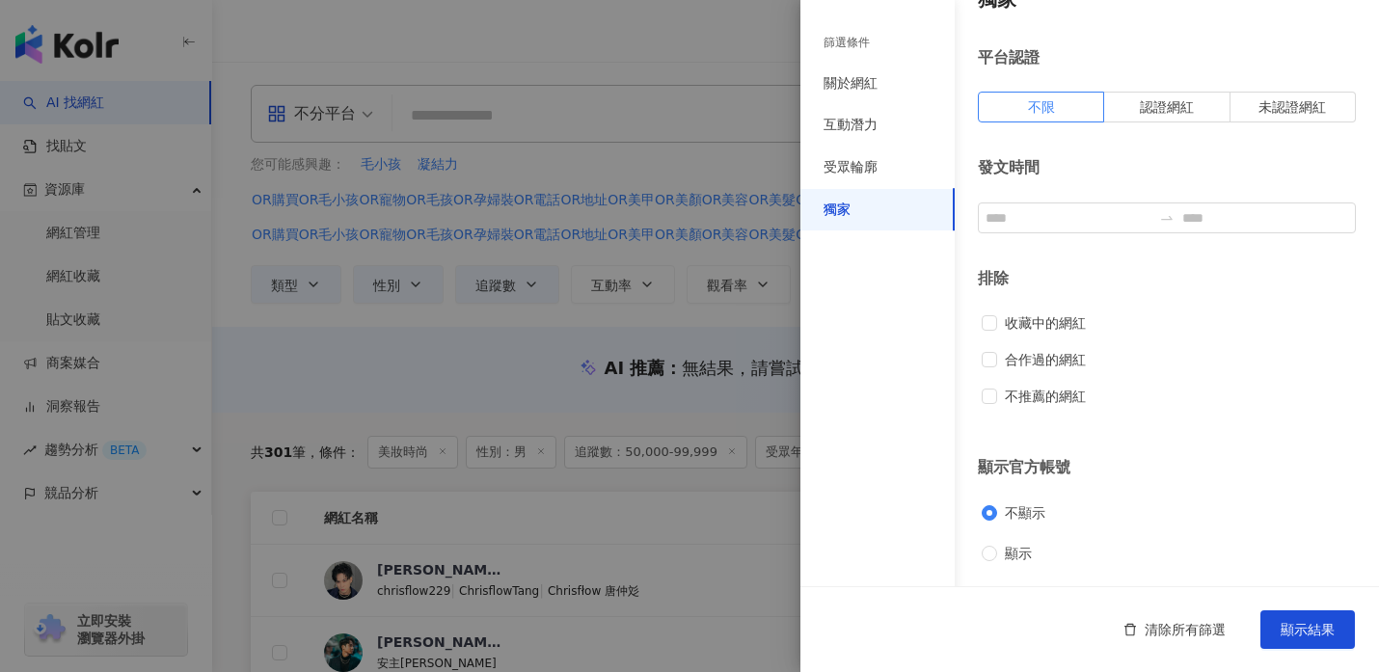
click at [693, 502] on div at bounding box center [689, 336] width 1379 height 672
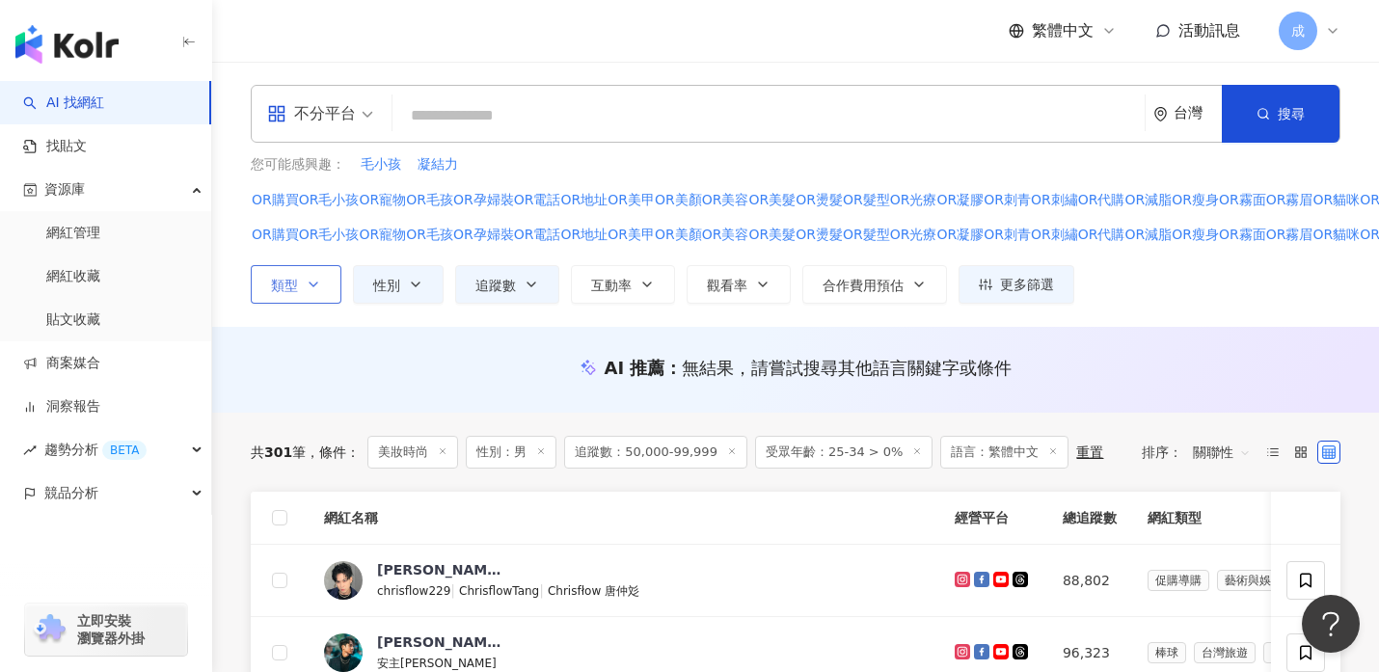
click at [300, 280] on button "類型" at bounding box center [296, 284] width 91 height 39
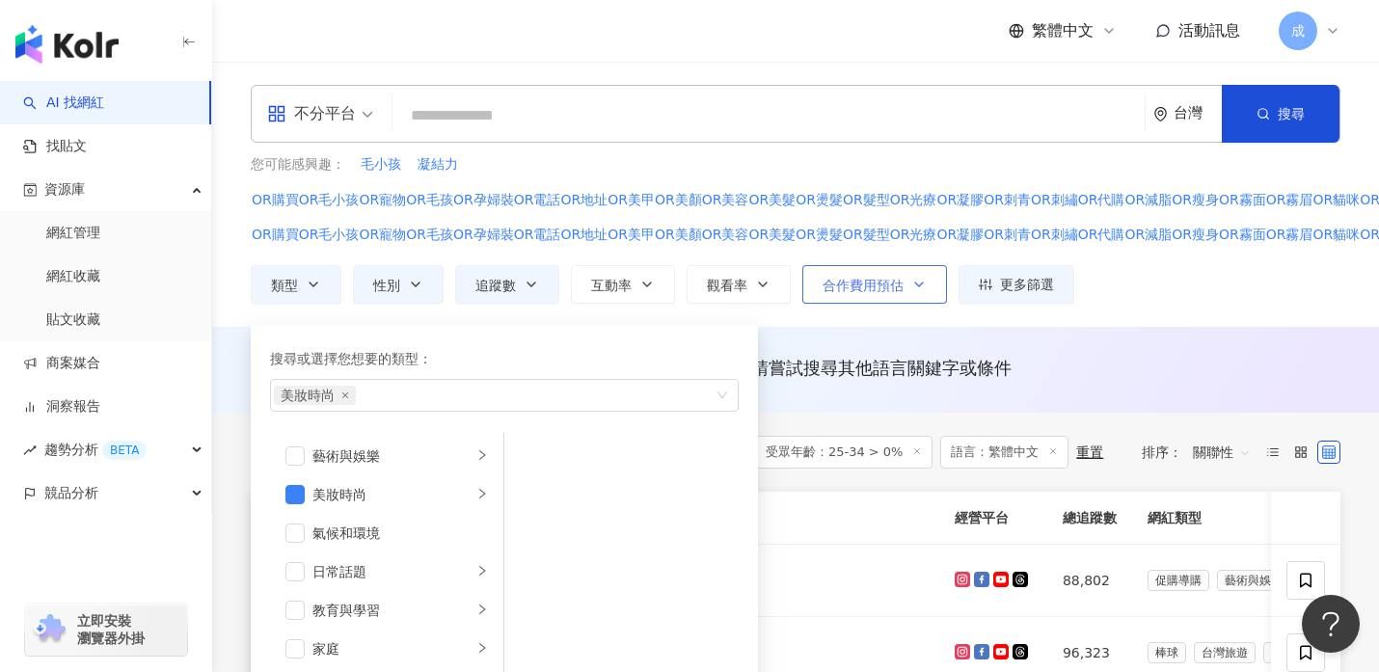
click at [916, 279] on icon "button" at bounding box center [918, 284] width 15 height 15
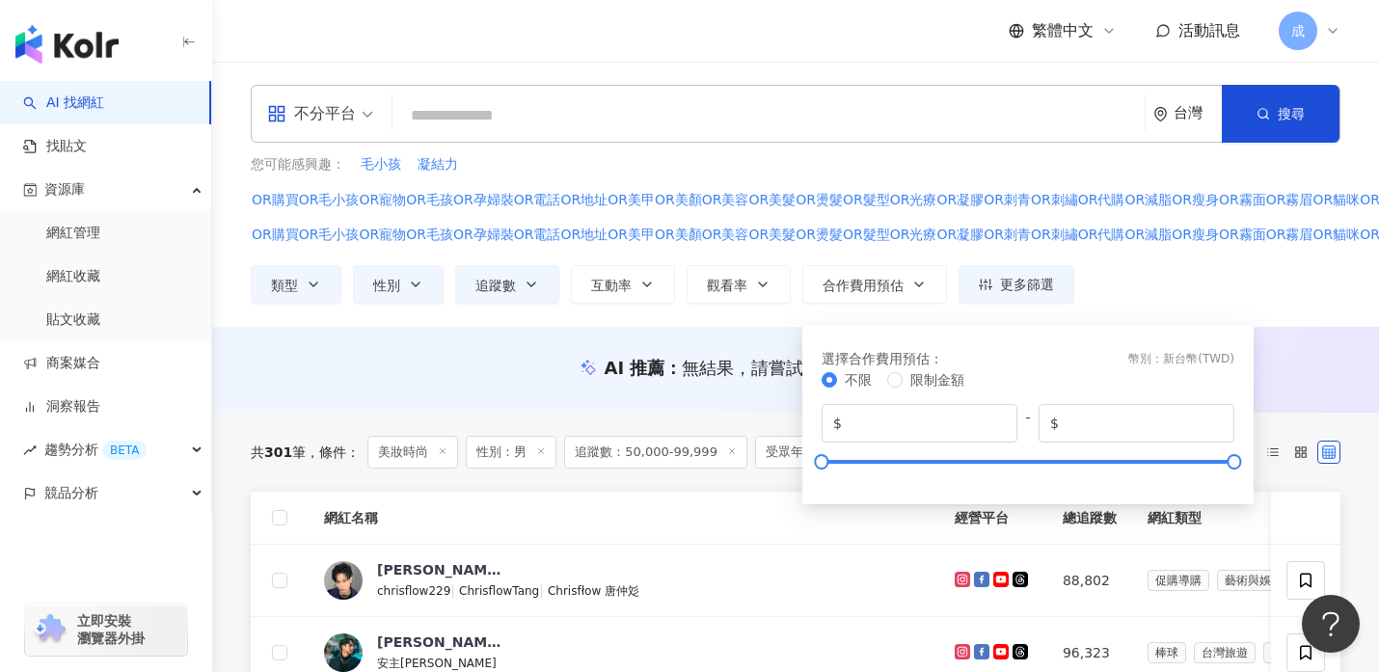
click at [1116, 282] on div "類型 性別 追蹤數 互動率 觀看率 合作費用預估 更多篩選 篩選條件 關於網紅 互動潛力 受眾輪廓 獨家 關於網紅 類型 ( 請選擇您想要的類型 ) 美妝時尚…" at bounding box center [857, 284] width 1213 height 39
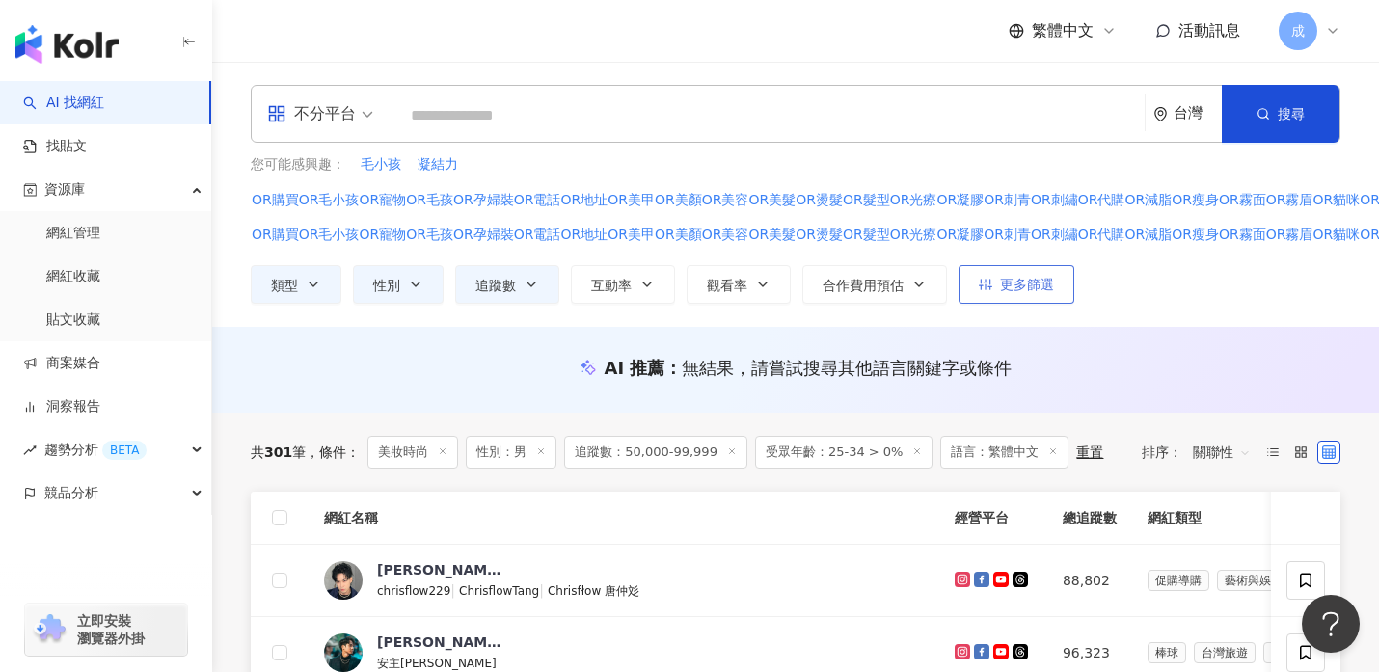
click at [1015, 285] on span "更多篩選" at bounding box center [1027, 284] width 54 height 15
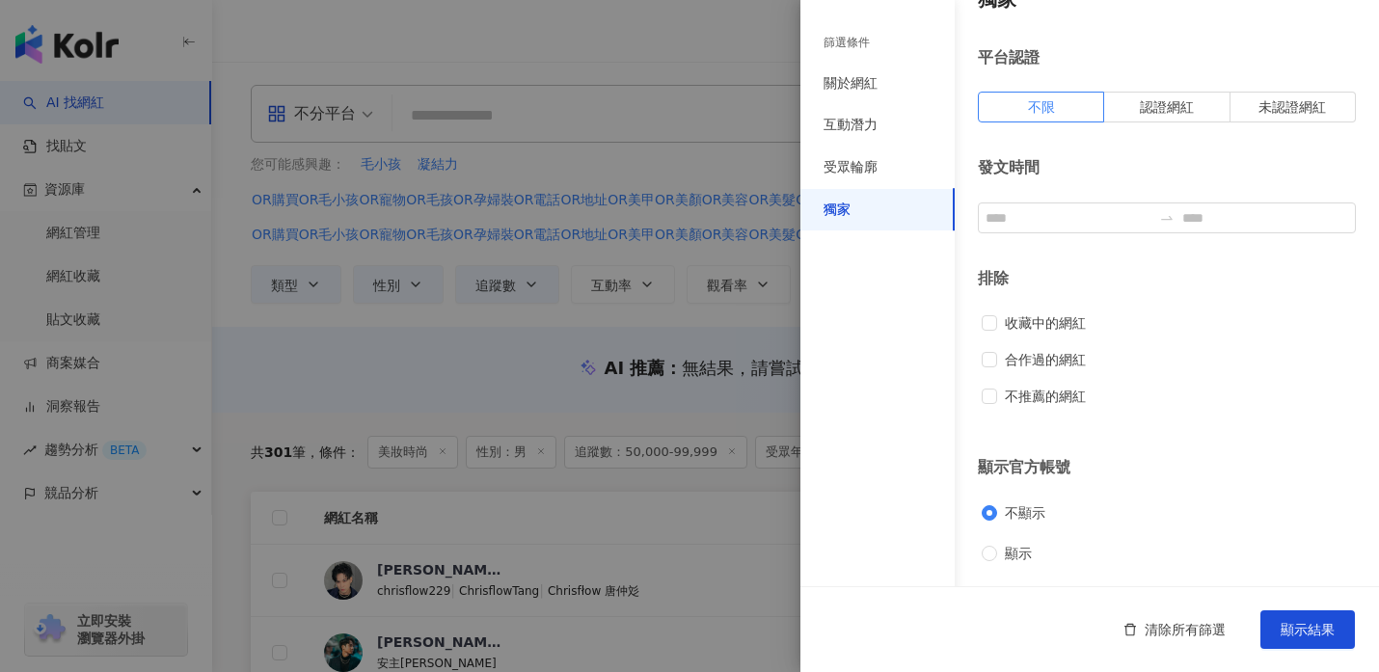
click at [483, 338] on div at bounding box center [689, 336] width 1379 height 672
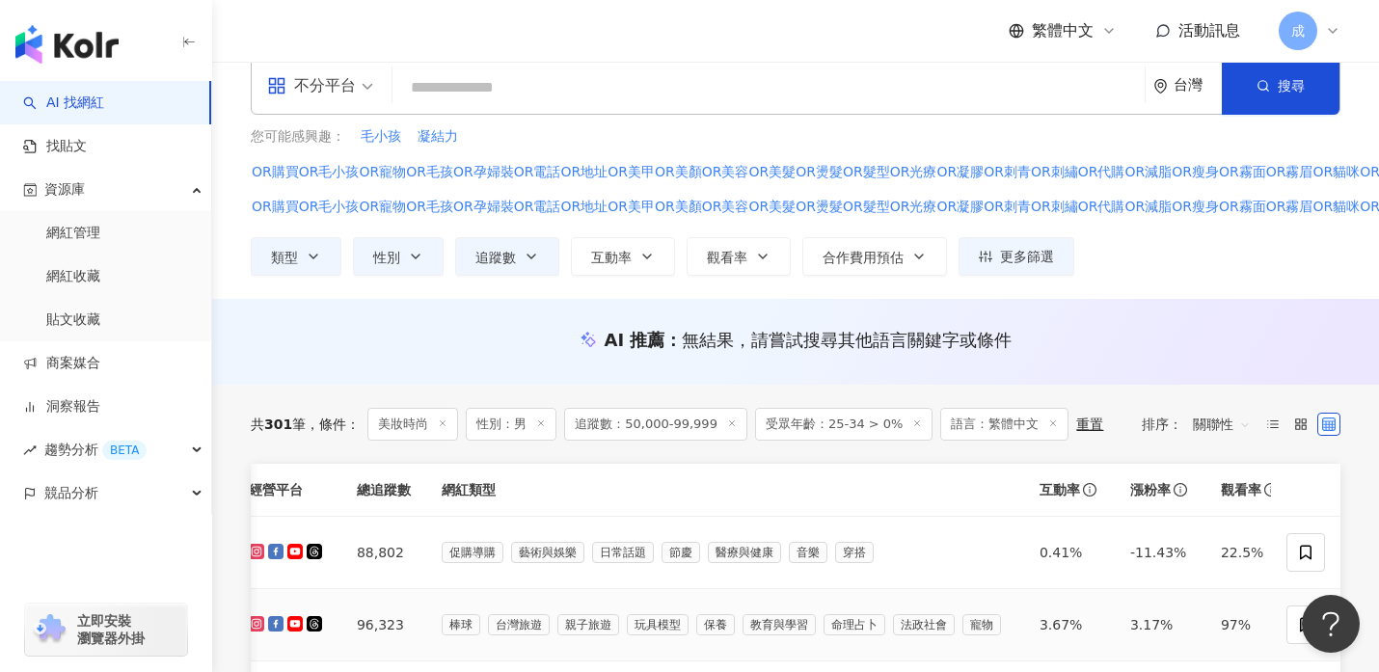
scroll to position [0, 0]
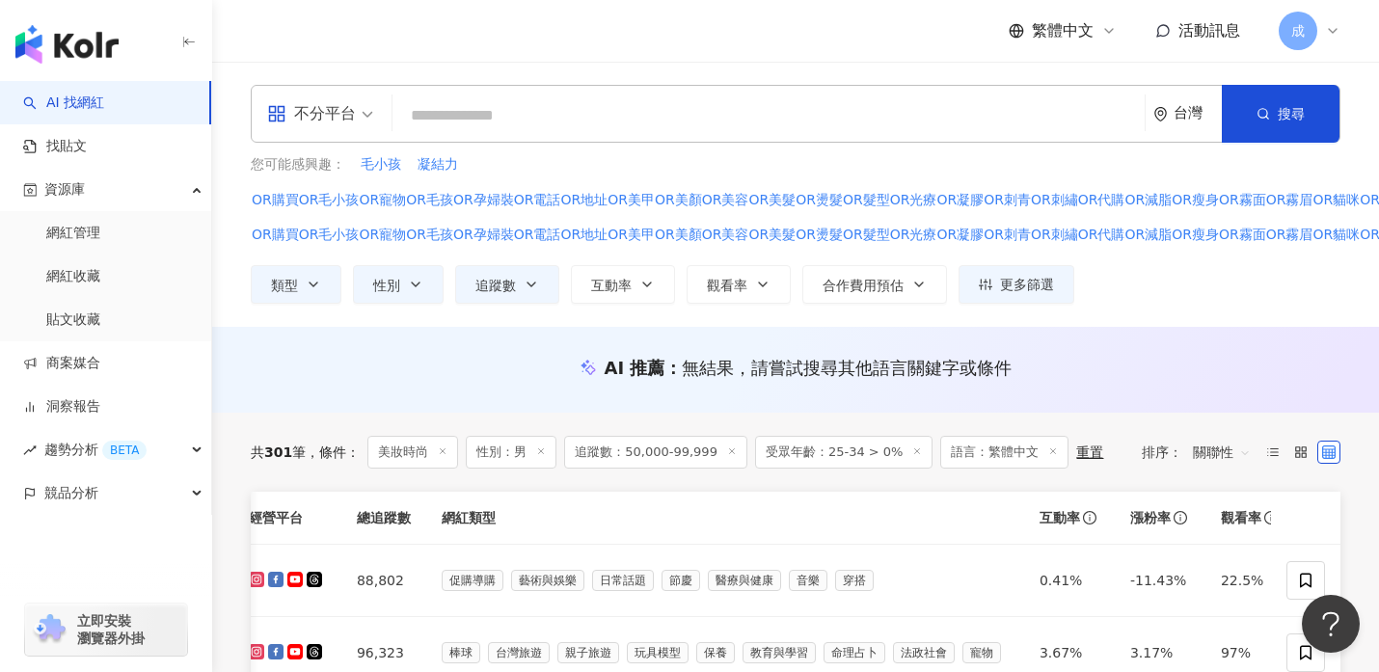
click at [1334, 34] on icon at bounding box center [1332, 30] width 15 height 15
click at [475, 508] on th "網紅類型" at bounding box center [725, 518] width 598 height 53
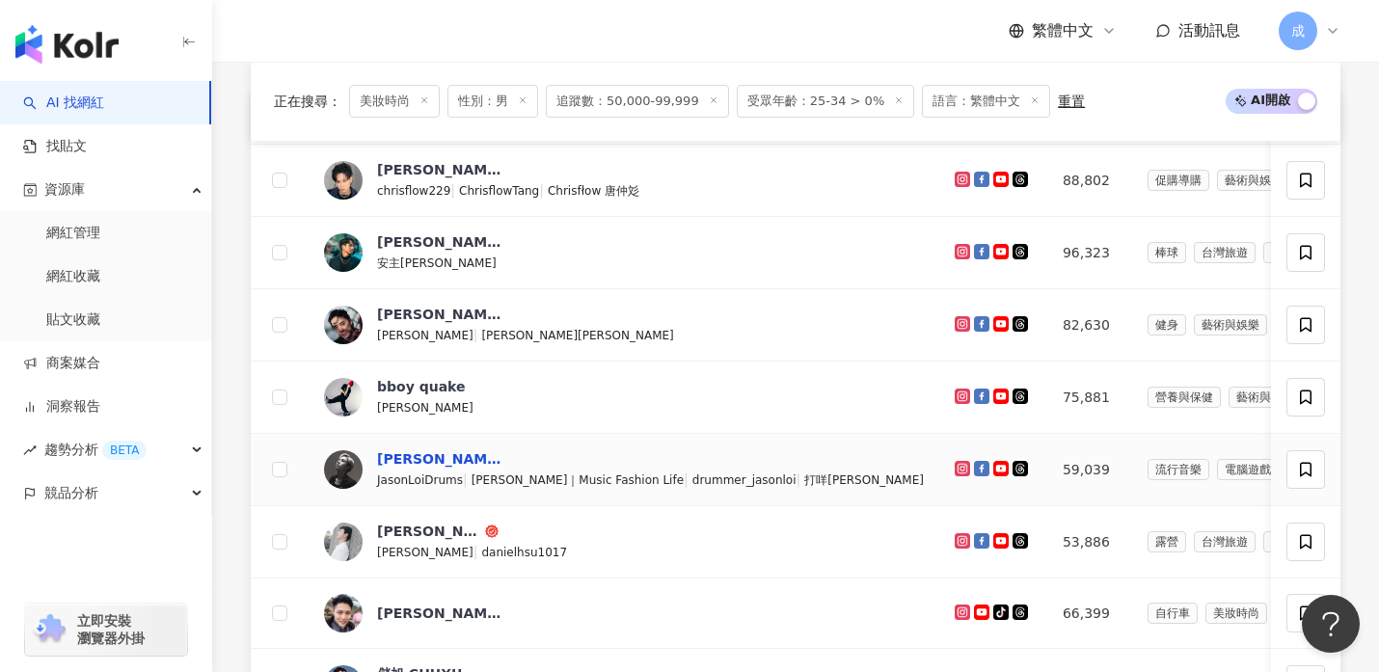
click at [397, 457] on div "Jason Loi" at bounding box center [439, 458] width 125 height 19
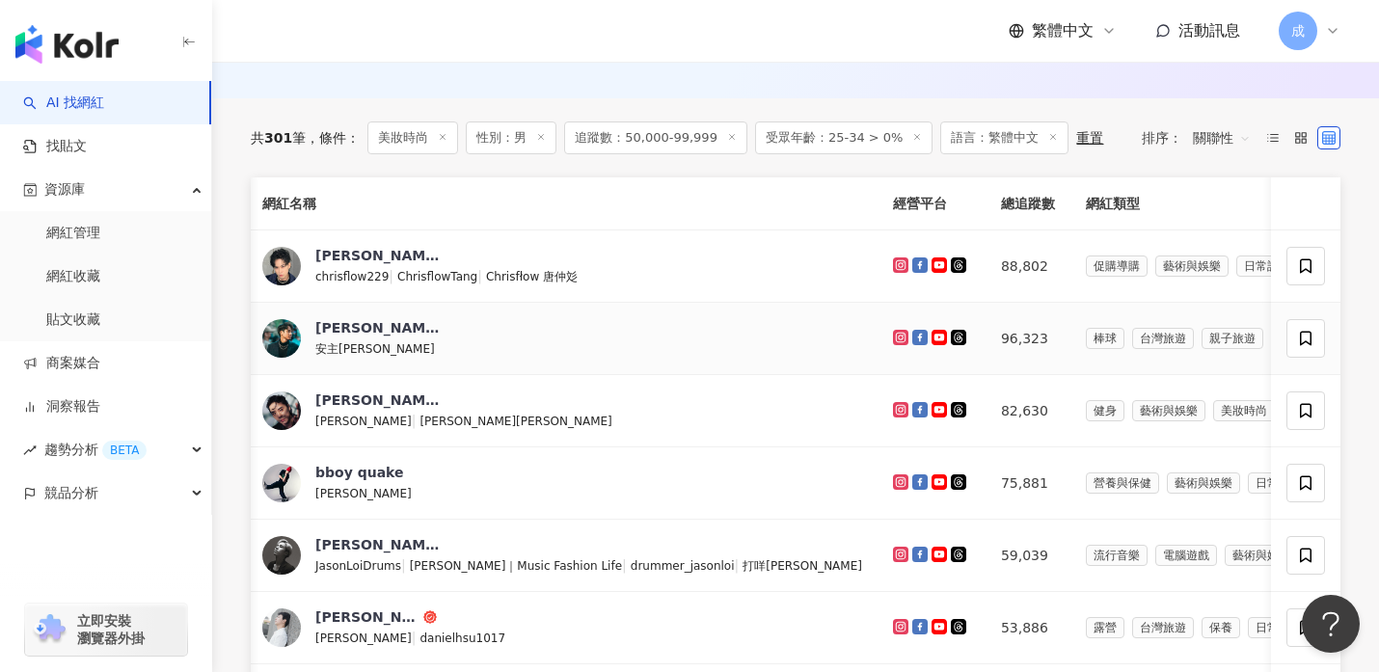
scroll to position [0, 67]
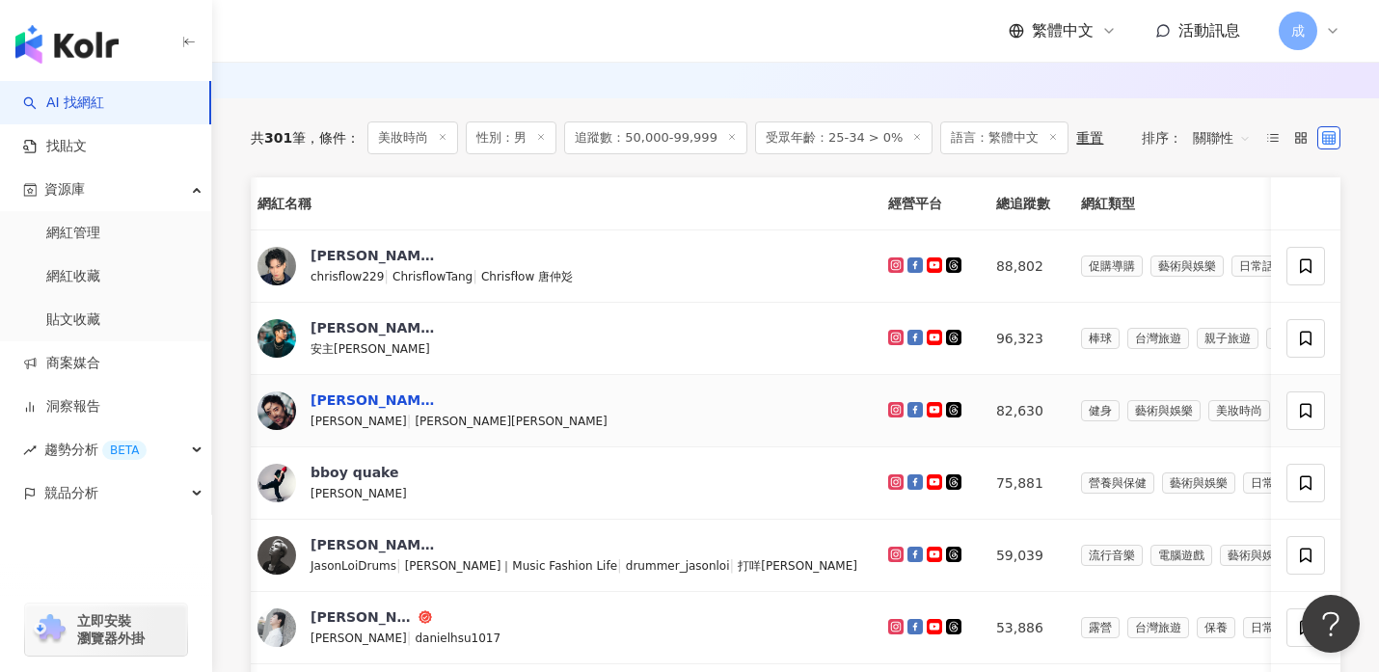
click at [335, 398] on div "許少瑜" at bounding box center [372, 399] width 125 height 19
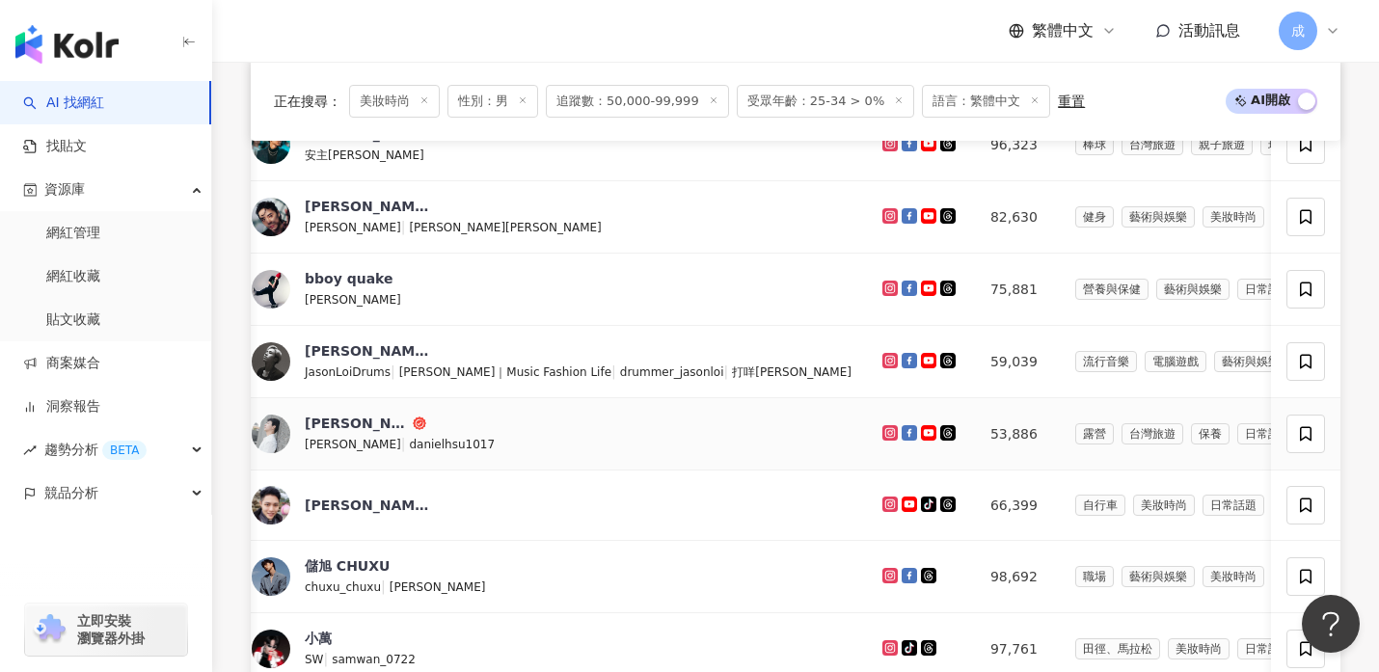
scroll to position [0, 0]
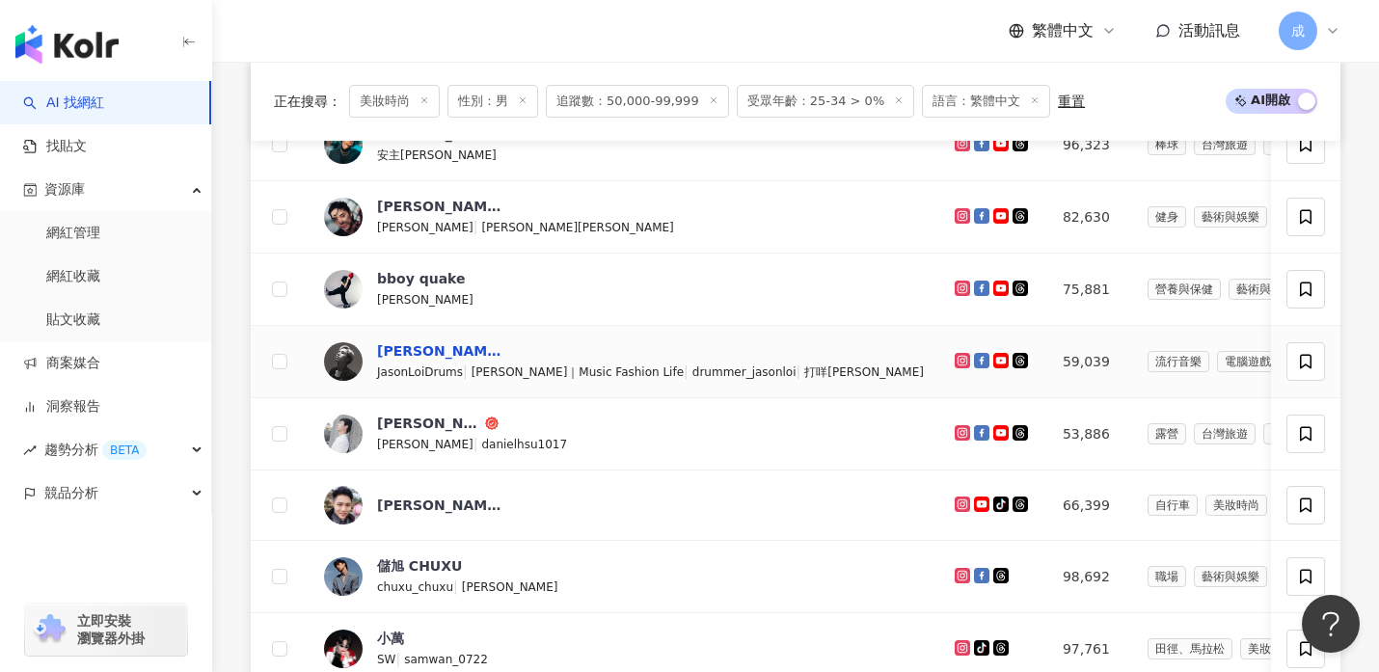
click at [409, 353] on div "Jason Loi" at bounding box center [439, 350] width 125 height 19
click at [408, 427] on div "Daniel Hsu" at bounding box center [429, 423] width 104 height 19
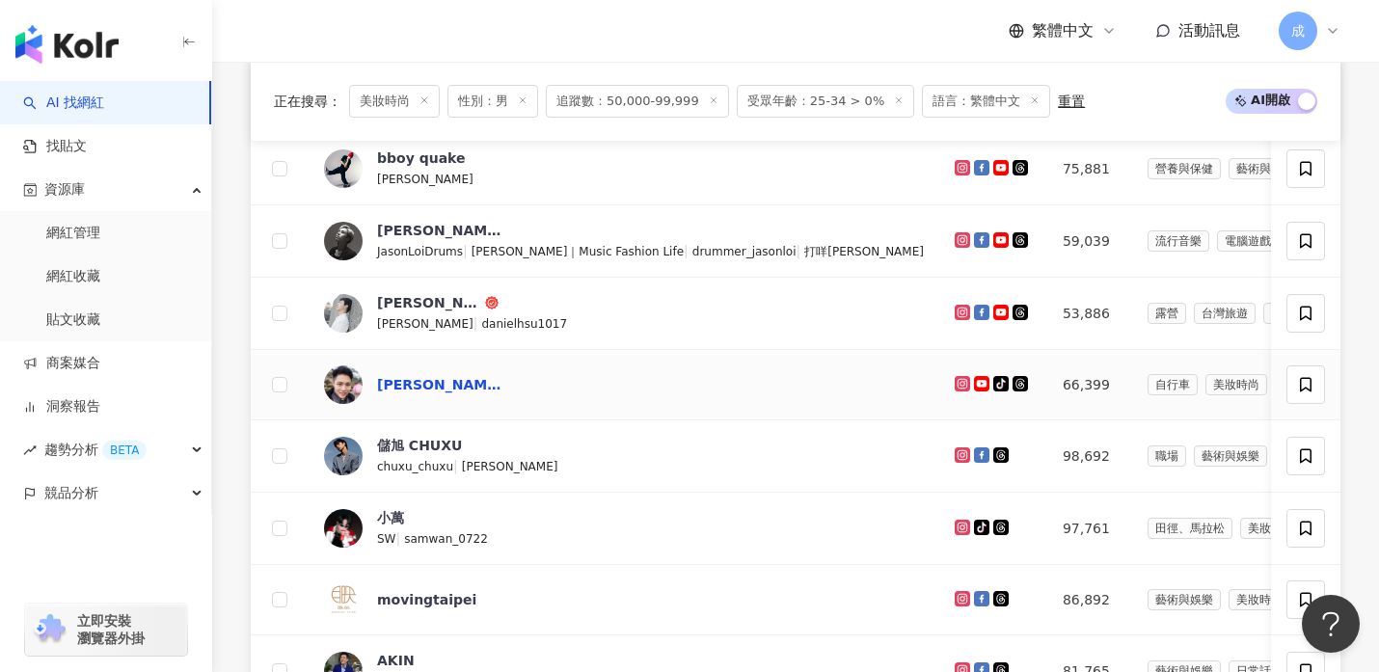
click at [422, 382] on div "德谷拉 Lagood｜美股｜虛擬貨幣｜房地產｜" at bounding box center [439, 384] width 125 height 19
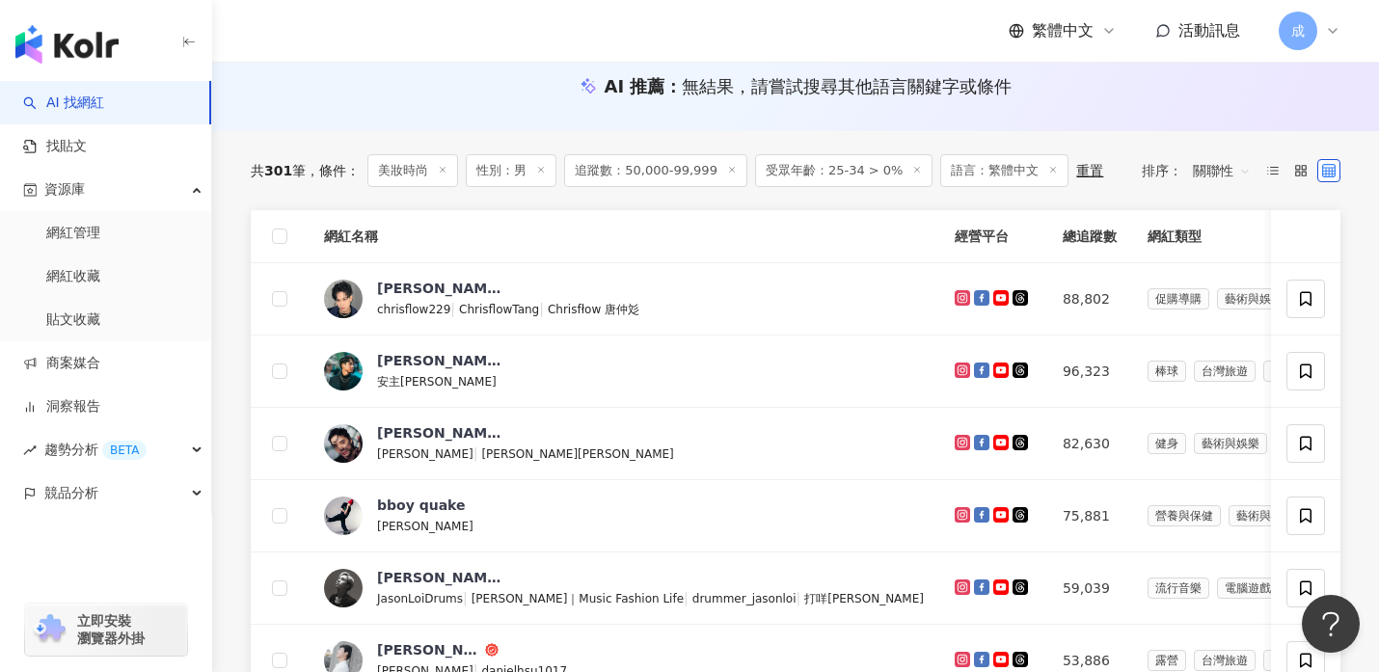
scroll to position [283, 0]
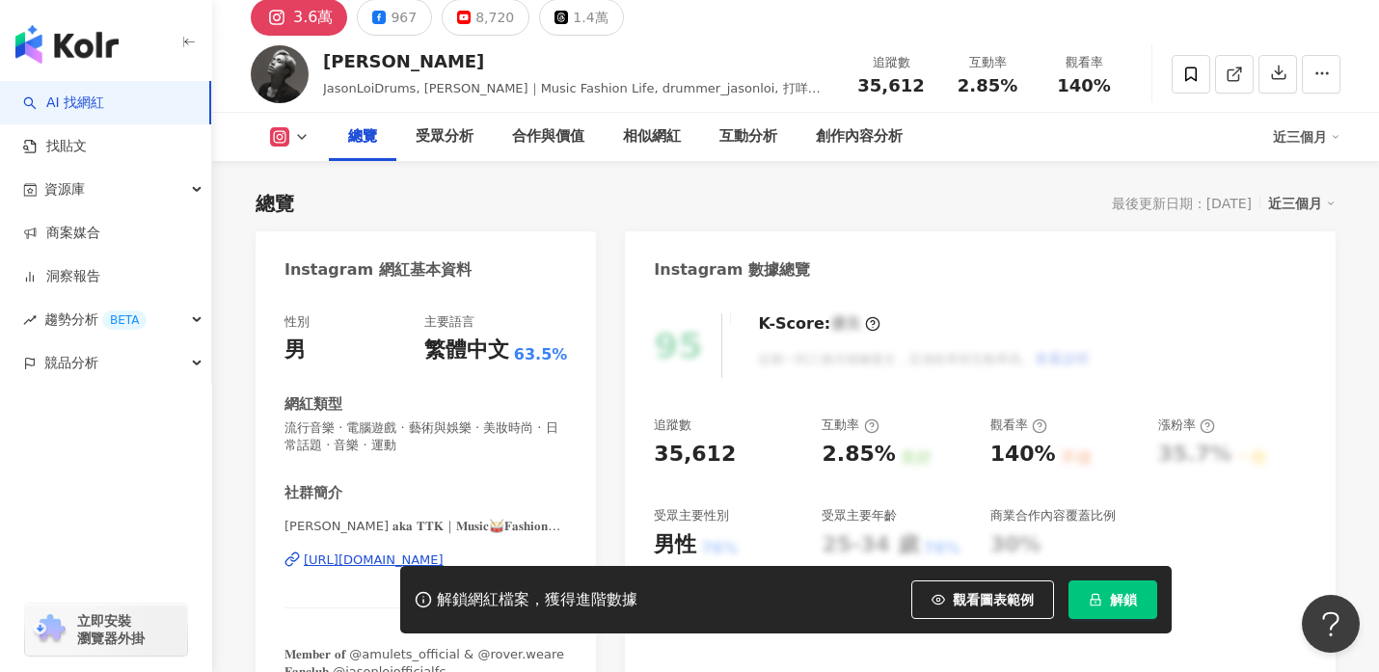
scroll to position [83, 0]
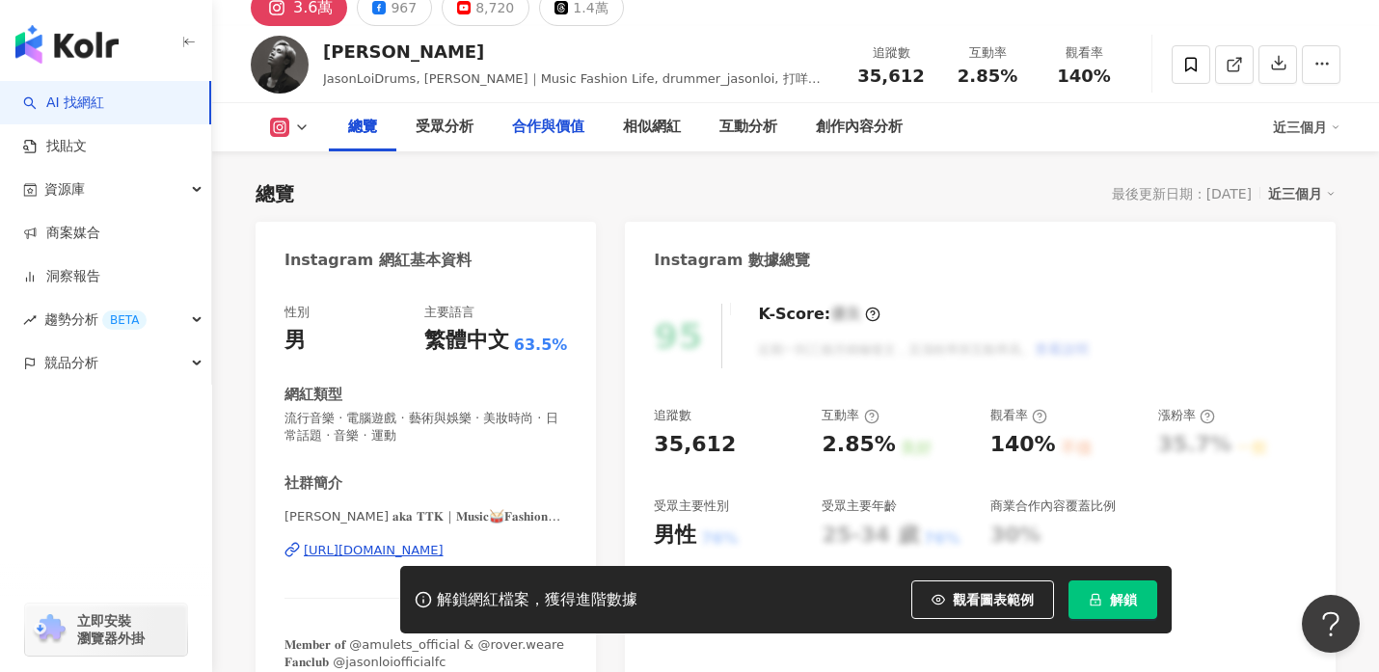
click at [567, 134] on div "合作與價值" at bounding box center [548, 127] width 72 height 23
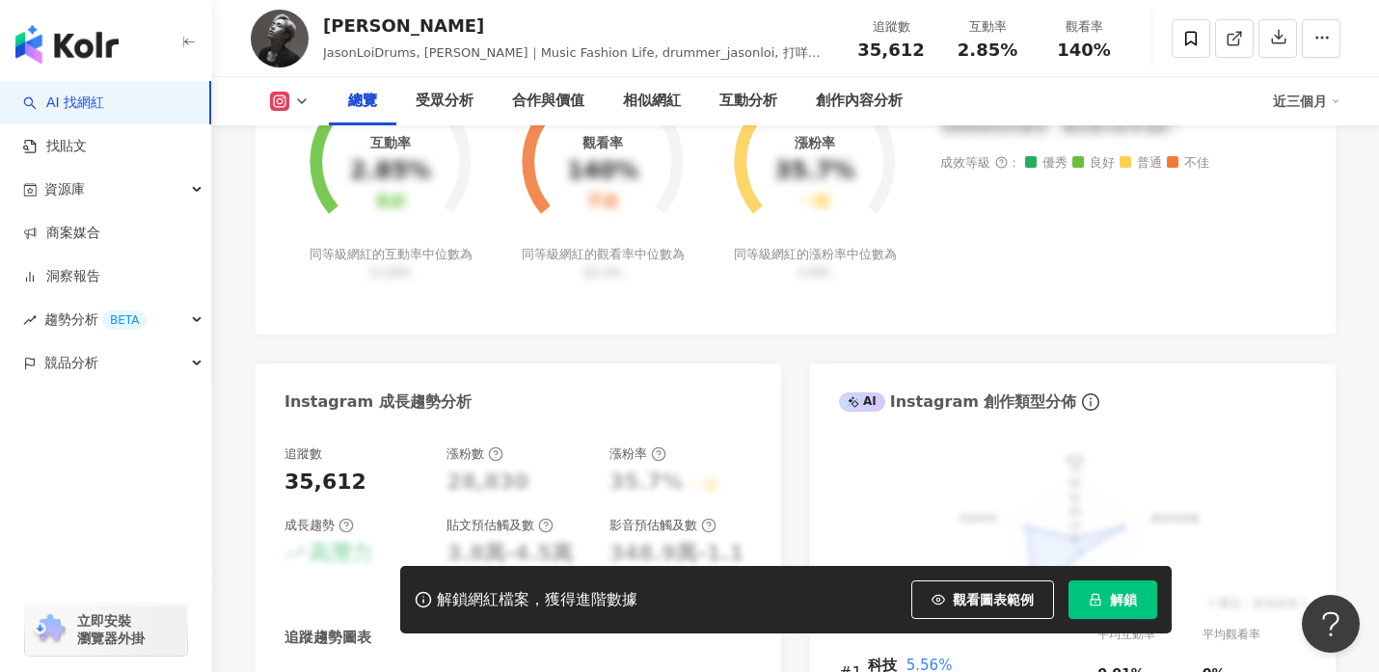
scroll to position [857, 0]
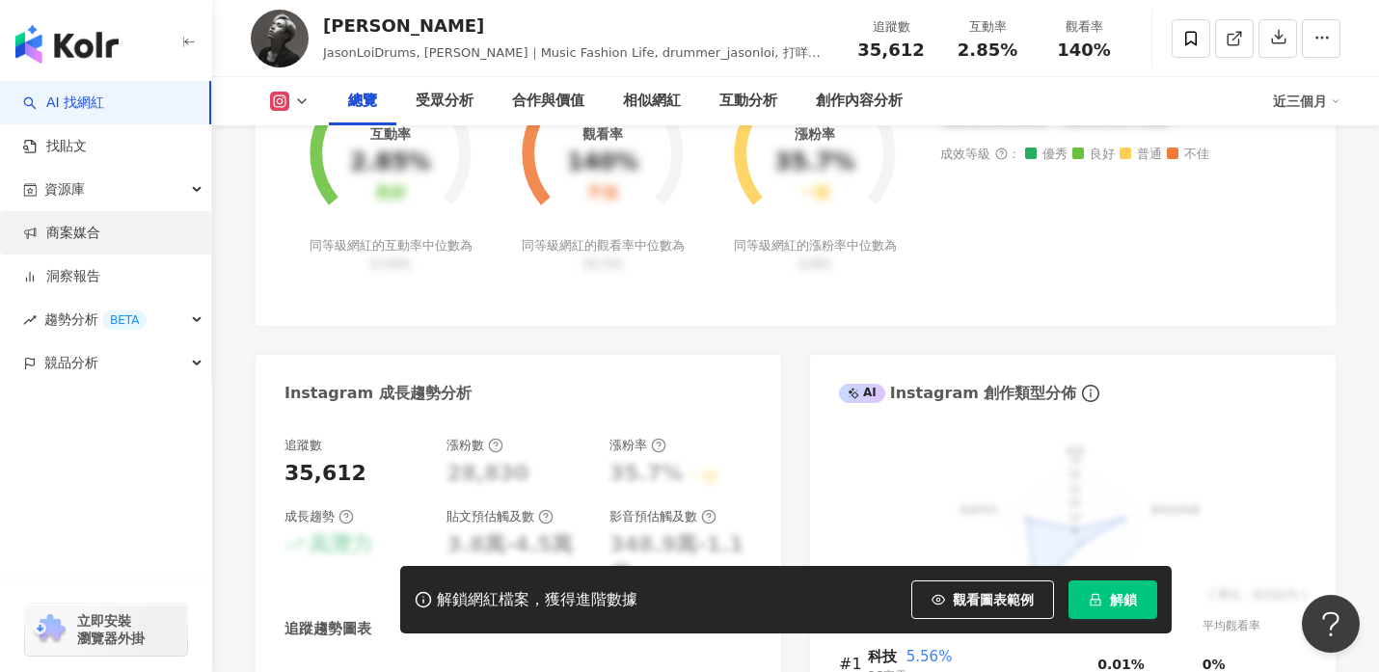
click at [76, 236] on link "商案媒合" at bounding box center [61, 233] width 77 height 19
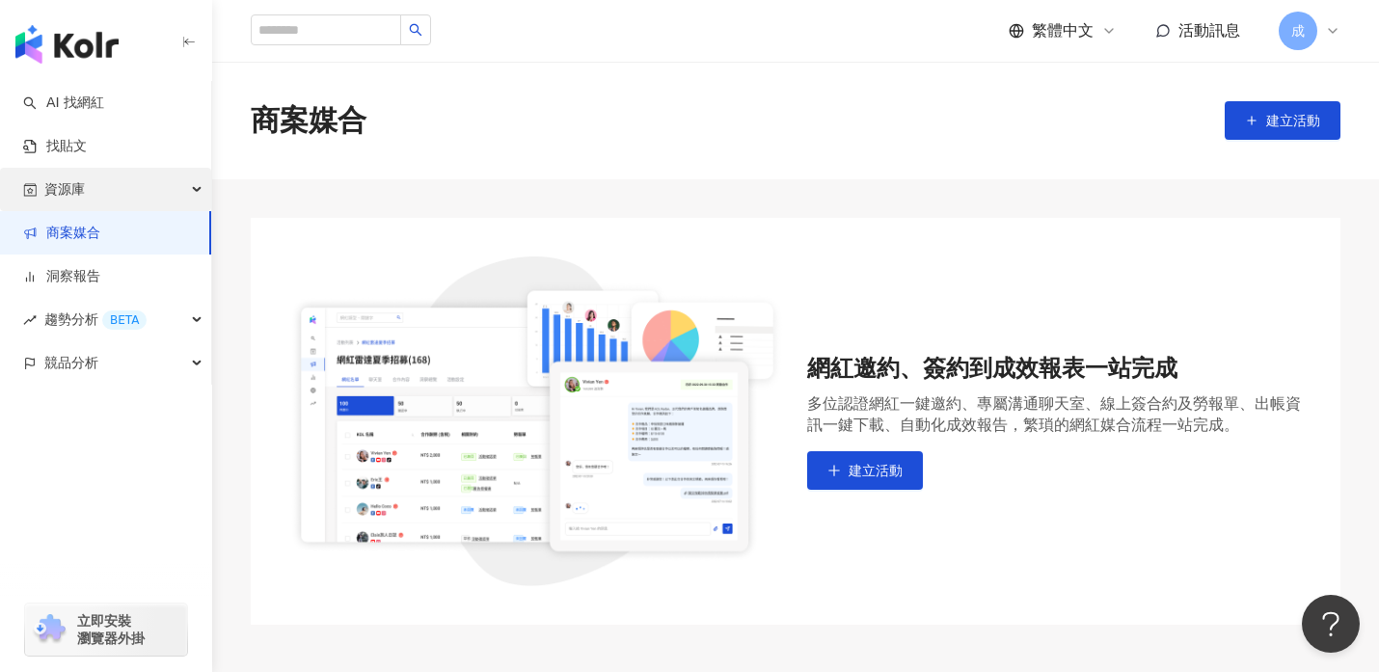
click at [192, 196] on div "資源庫" at bounding box center [105, 189] width 211 height 43
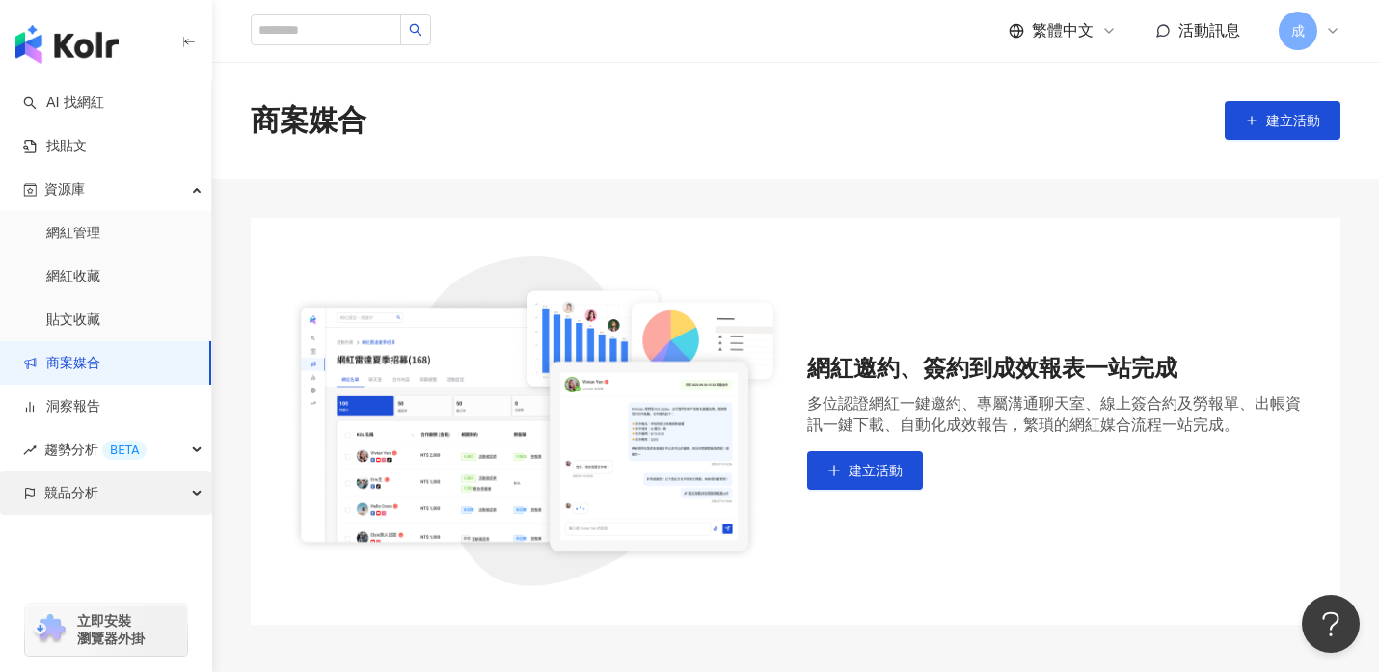
click at [201, 491] on div "競品分析" at bounding box center [105, 492] width 211 height 43
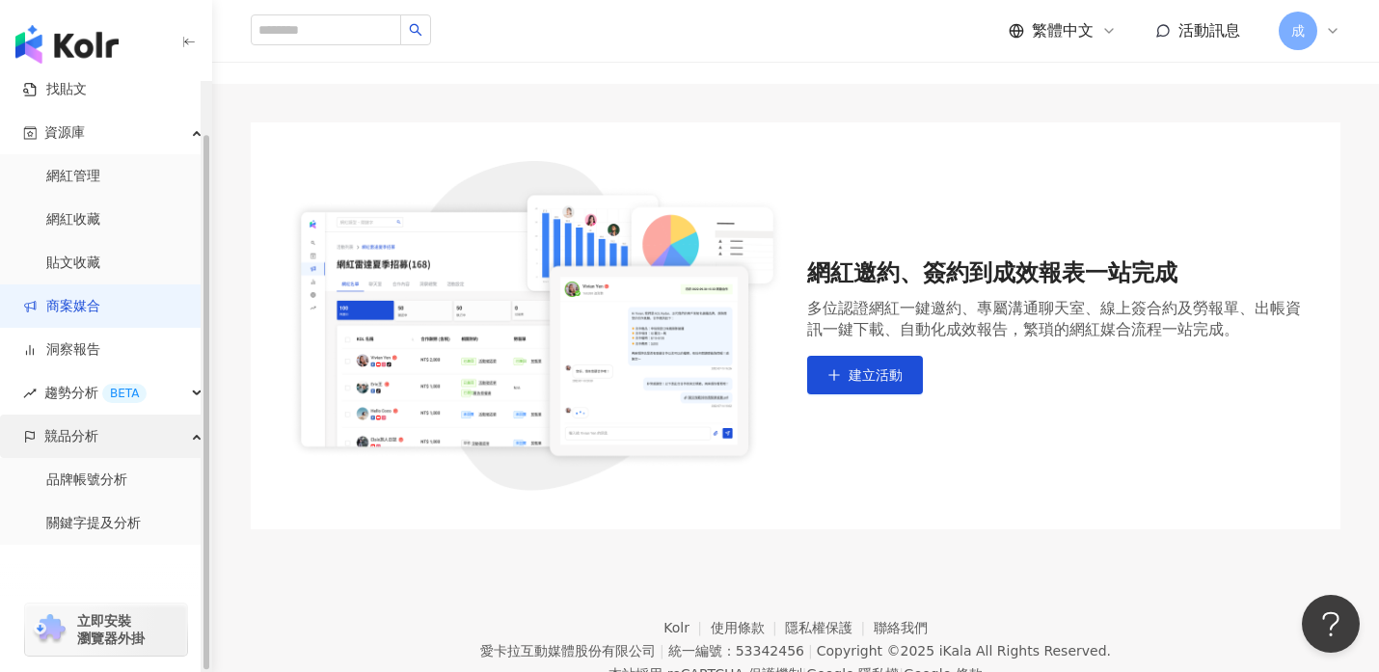
scroll to position [98, 0]
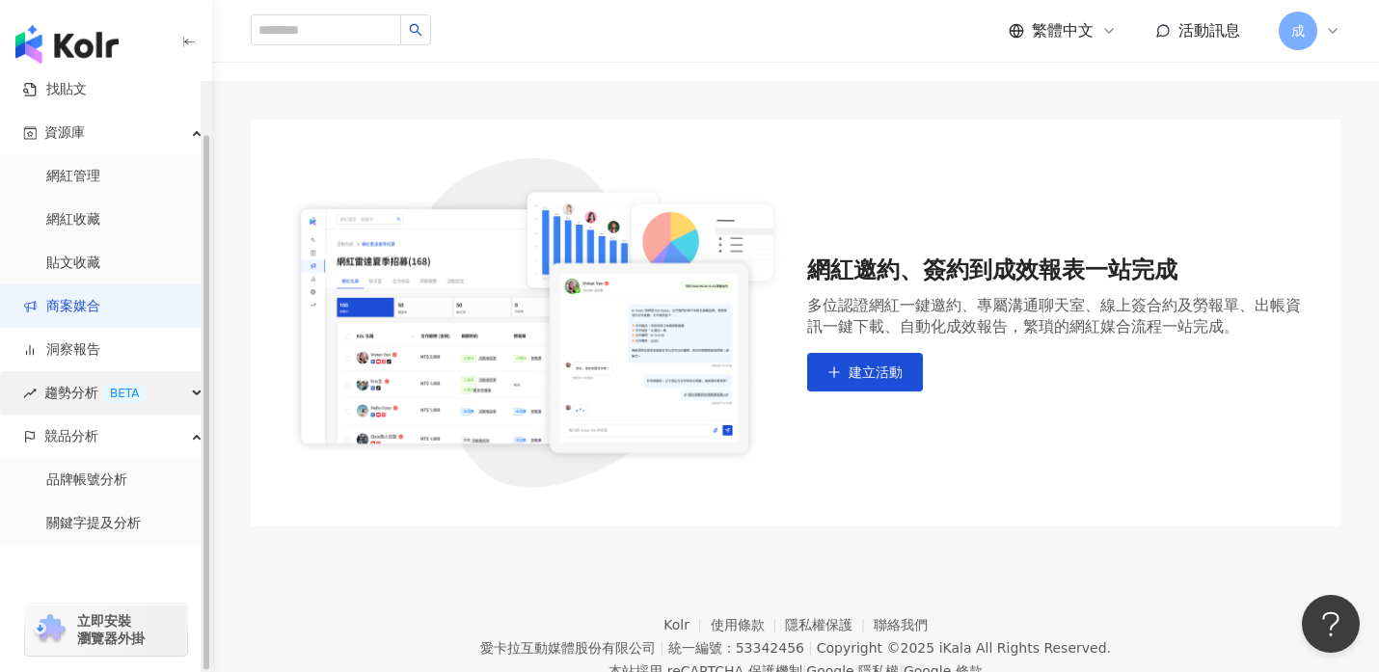
click at [197, 395] on div "趨勢分析 BETA" at bounding box center [105, 392] width 211 height 43
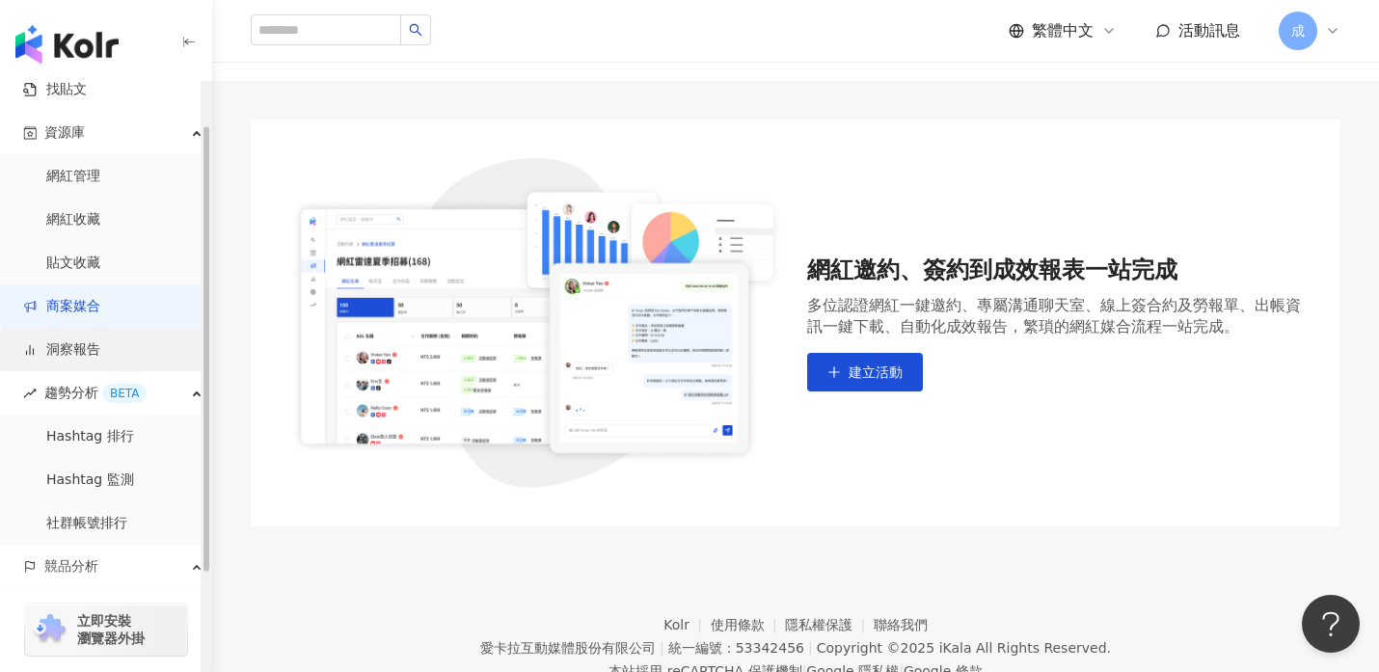
click at [100, 351] on link "洞察報告" at bounding box center [61, 349] width 77 height 19
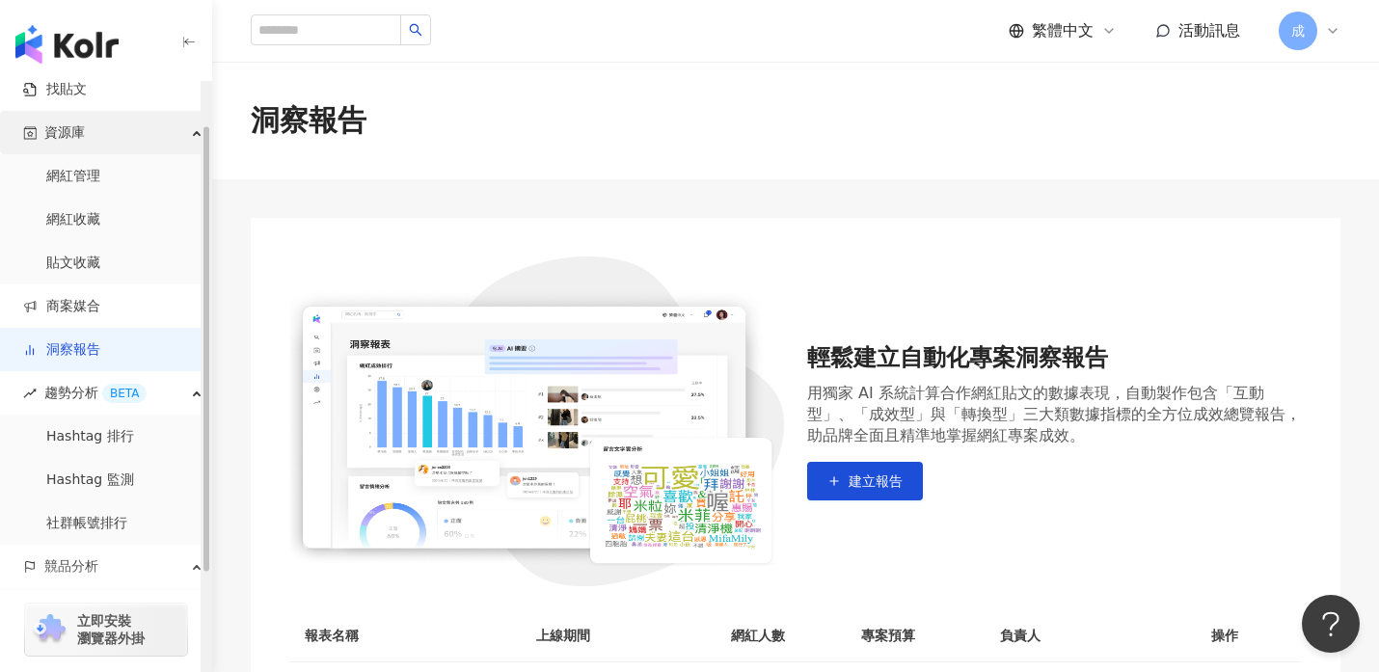
click at [192, 132] on div "資源庫" at bounding box center [105, 132] width 211 height 43
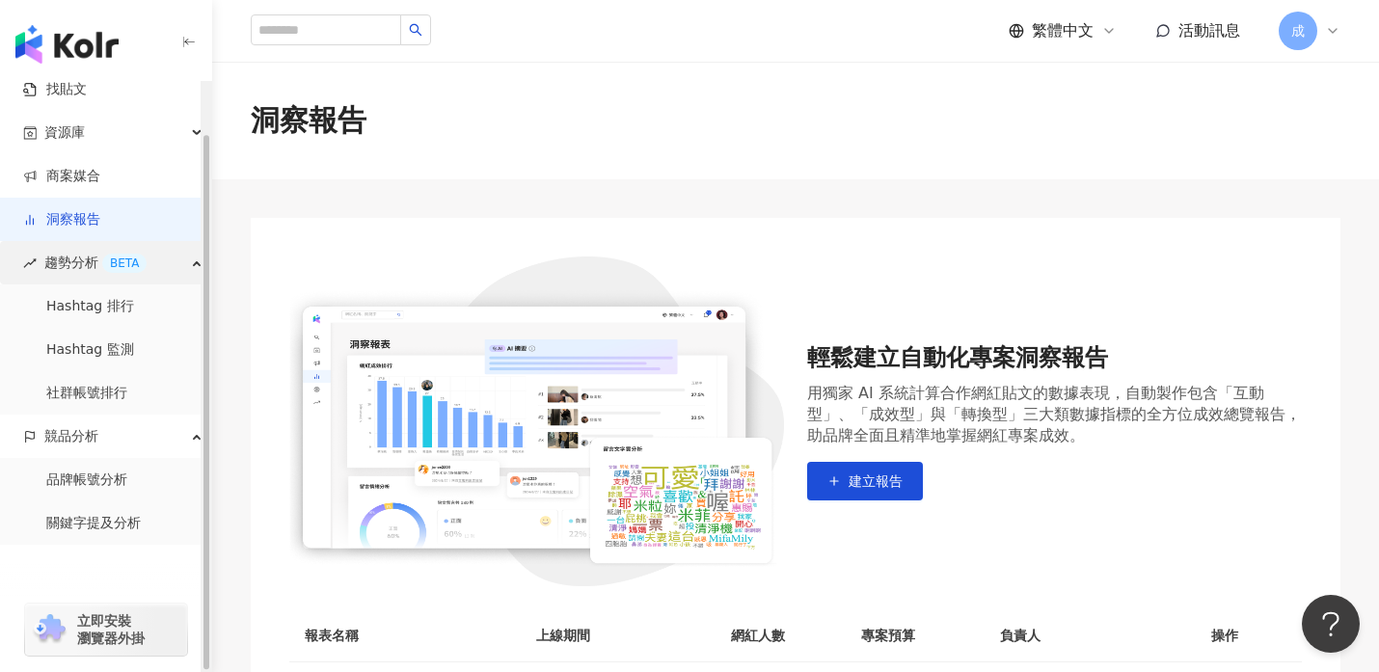
click at [195, 261] on icon "button" at bounding box center [199, 261] width 10 height 0
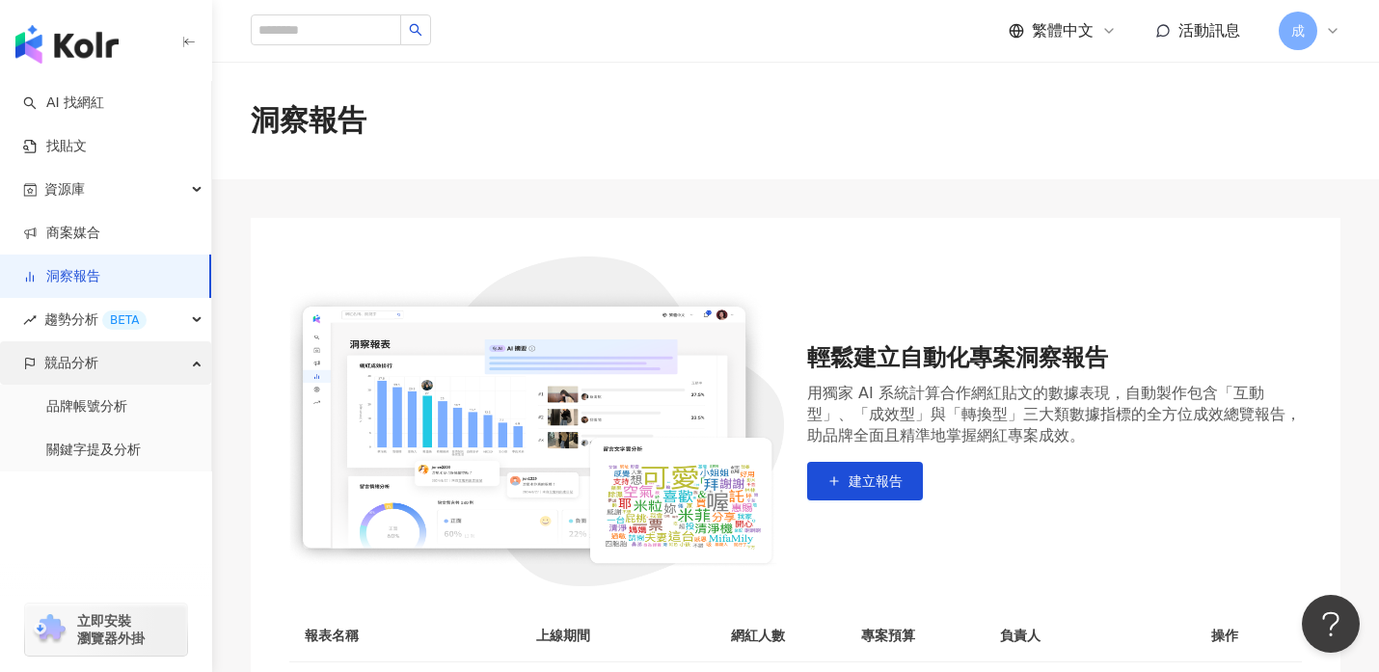
click at [194, 362] on icon "button" at bounding box center [199, 362] width 10 height 0
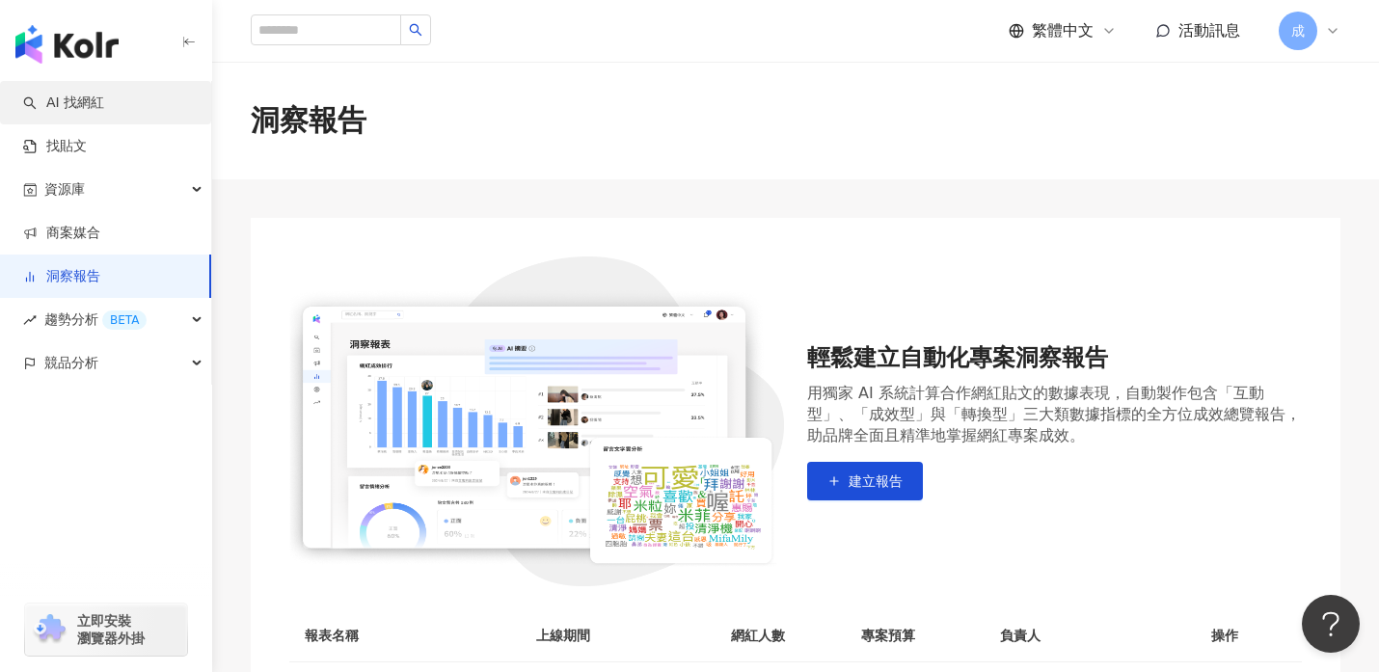
click at [96, 102] on link "AI 找網紅" at bounding box center [63, 103] width 81 height 19
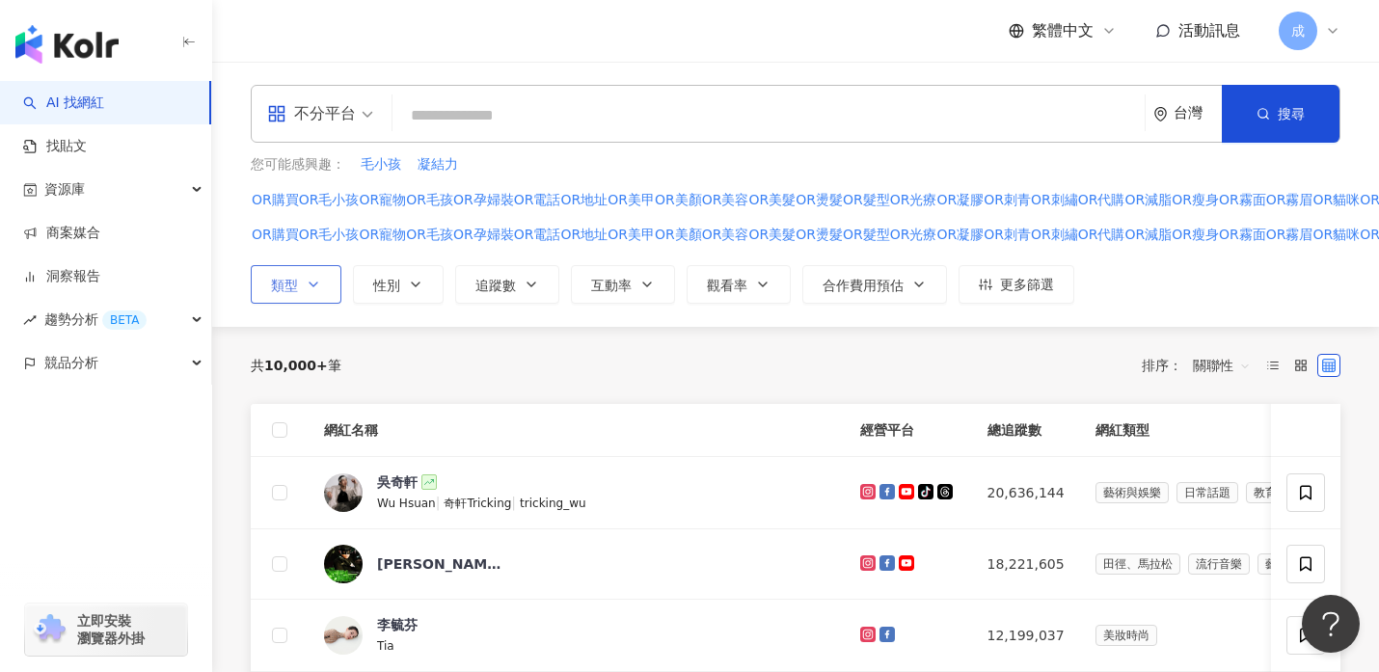
click at [316, 292] on button "類型" at bounding box center [296, 284] width 91 height 39
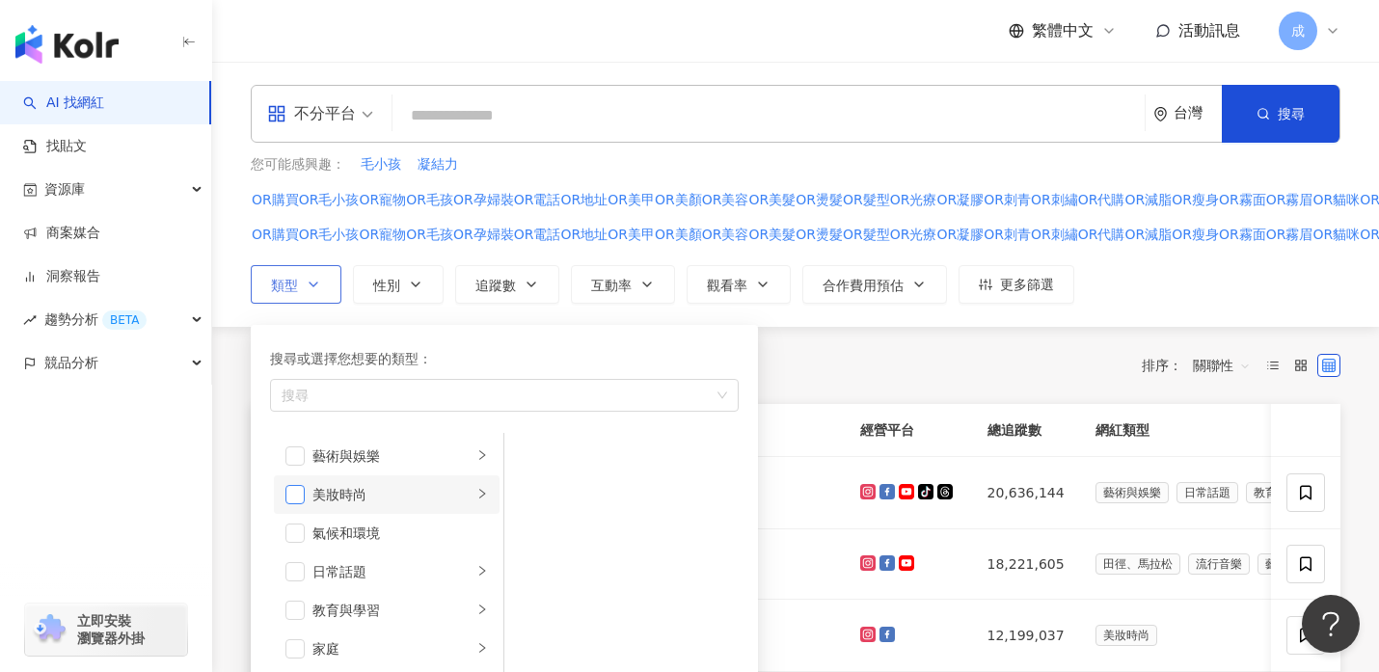
click at [296, 490] on span "button" at bounding box center [294, 494] width 19 height 19
click at [482, 494] on icon "right" at bounding box center [482, 494] width 12 height 12
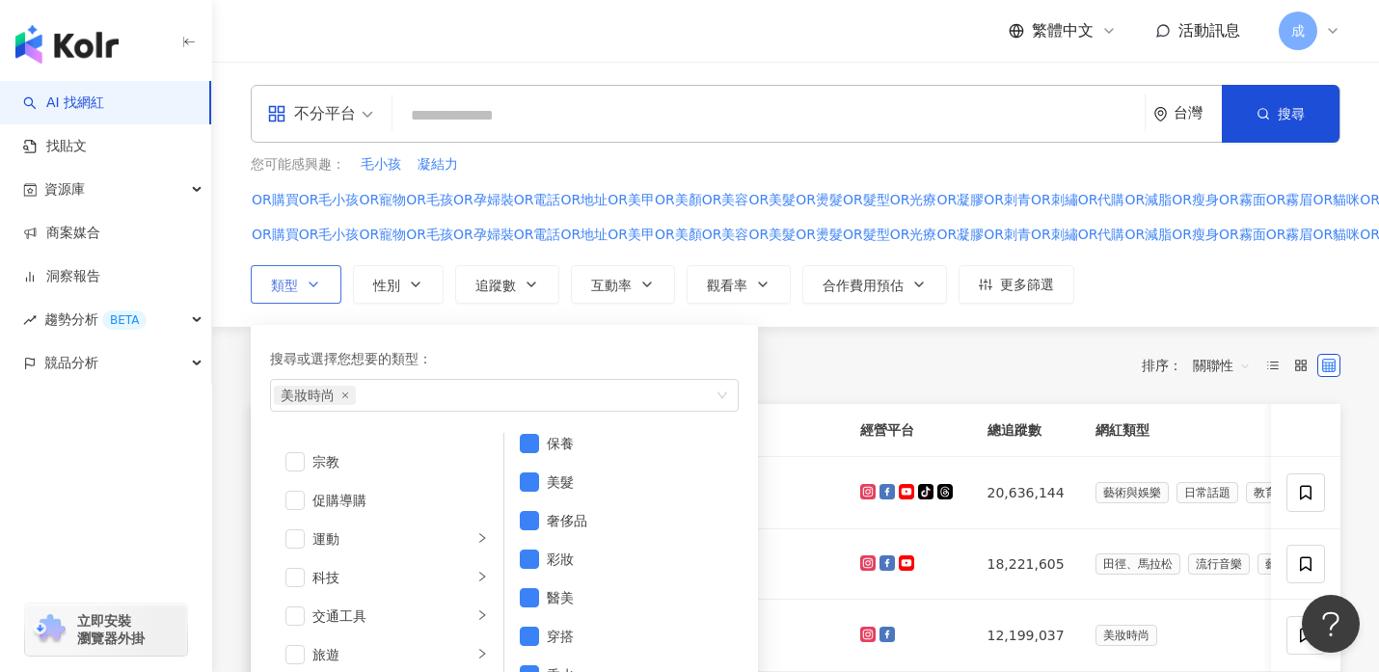
scroll to position [668, 0]
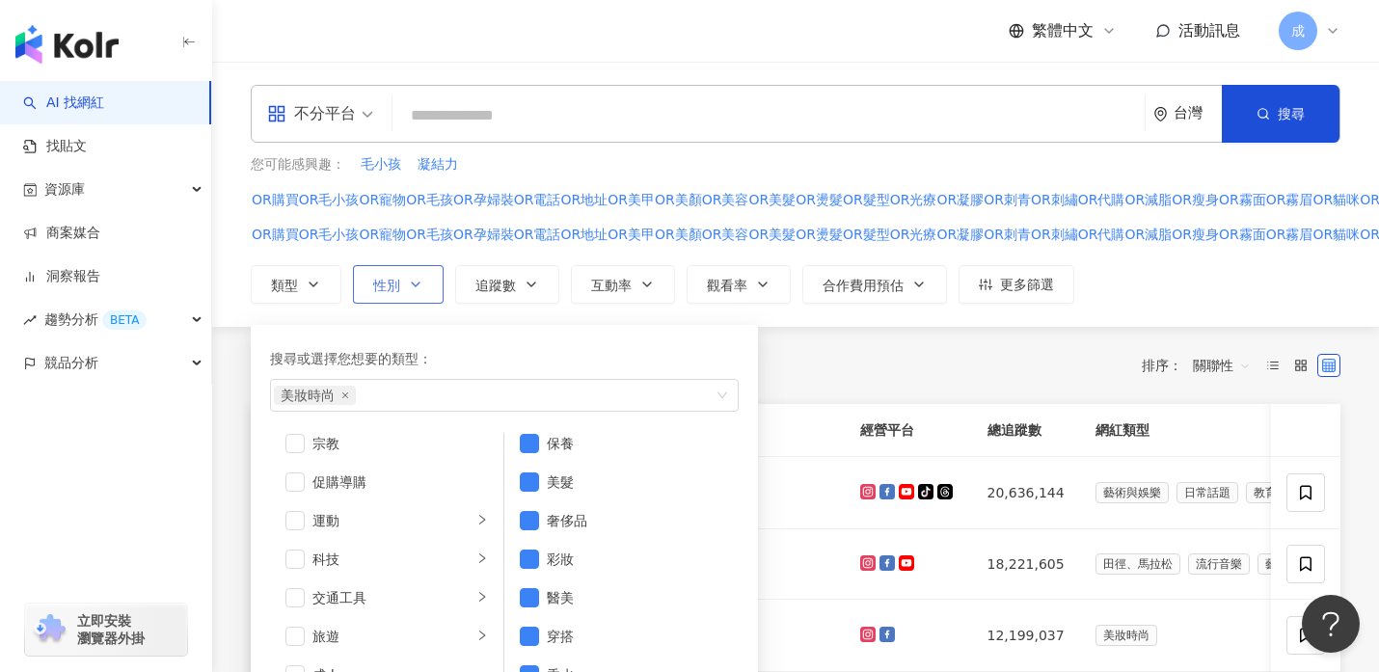
click at [415, 282] on icon "button" at bounding box center [415, 284] width 15 height 15
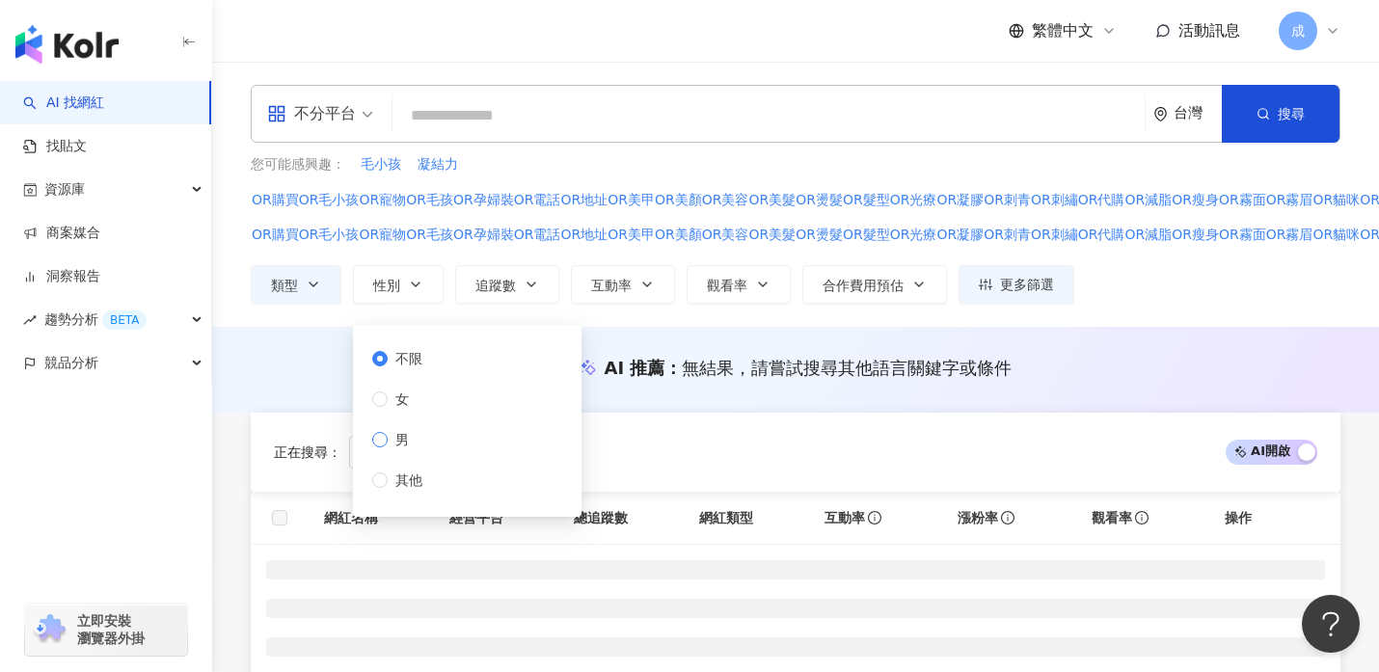
click at [397, 441] on span "男" at bounding box center [402, 439] width 29 height 21
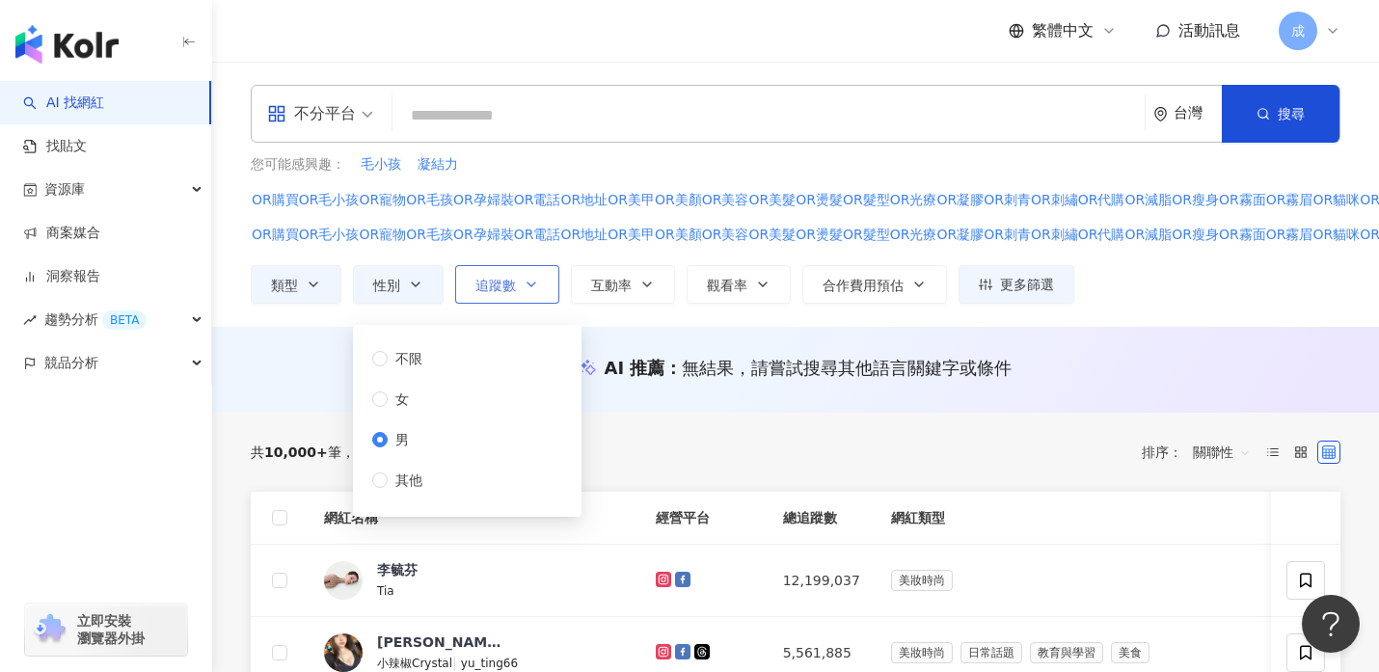
click at [530, 282] on icon "button" at bounding box center [531, 284] width 15 height 15
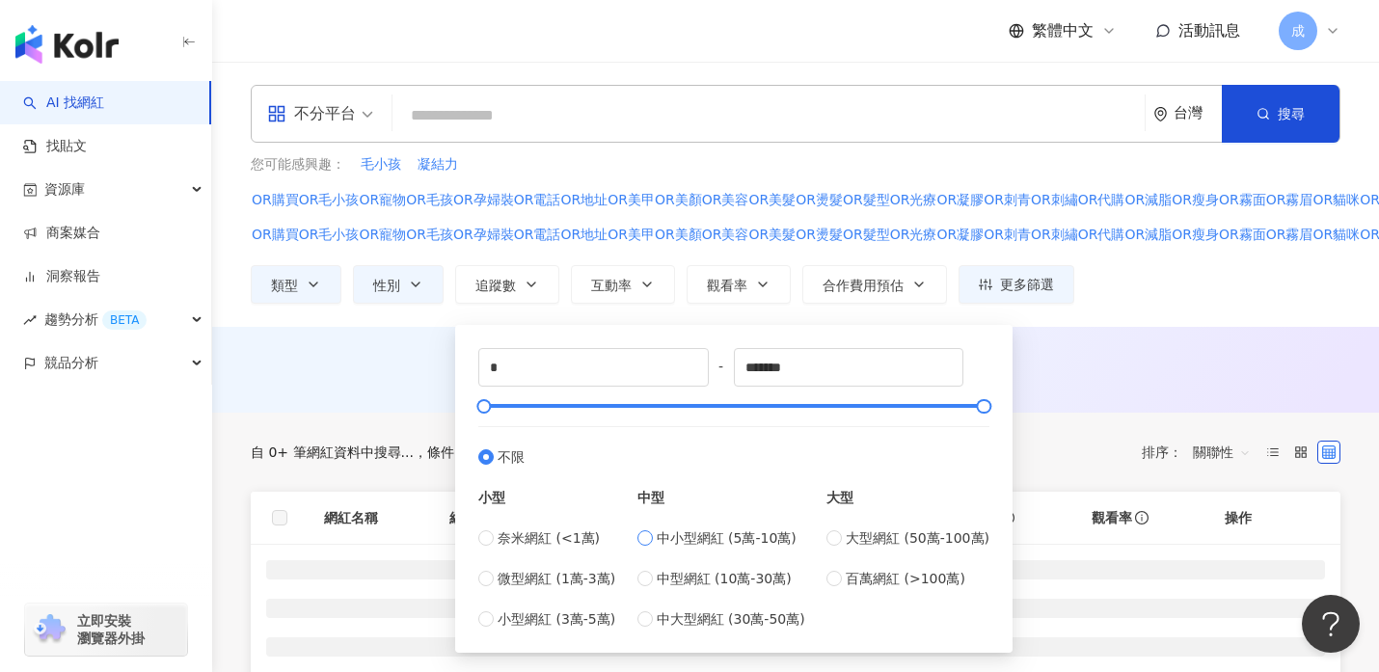
type input "*****"
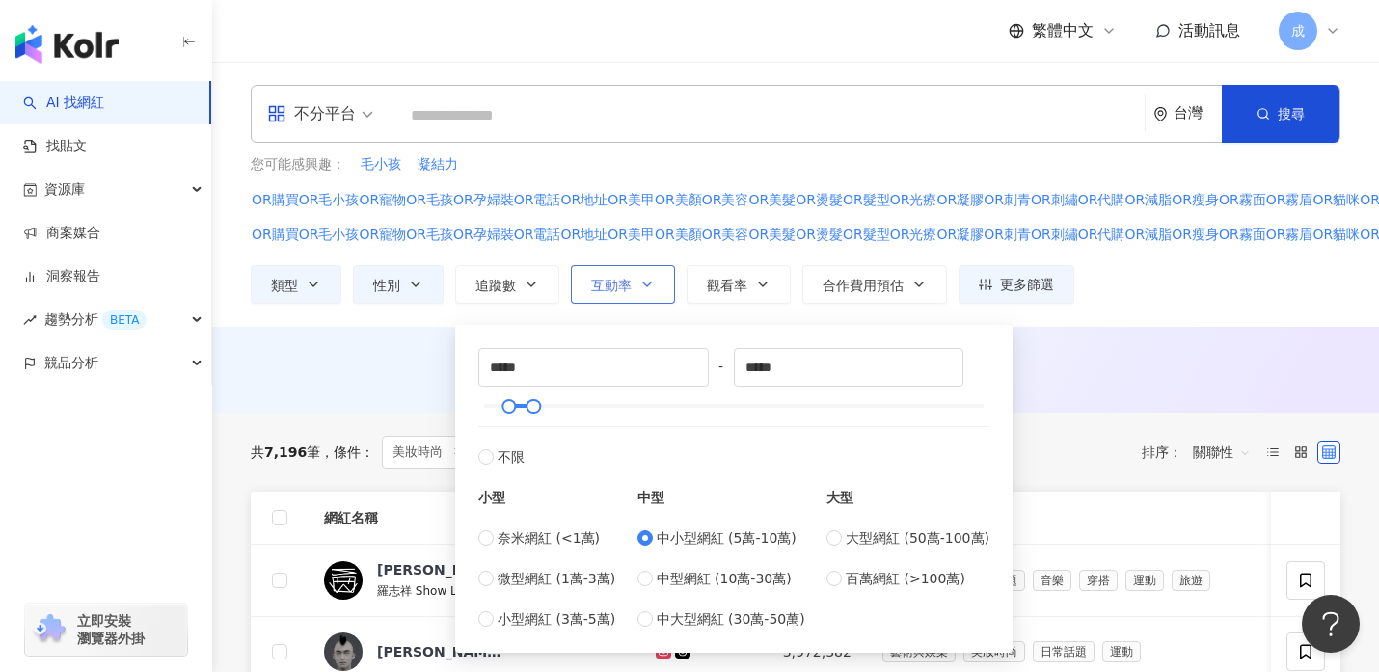
click at [650, 285] on icon "button" at bounding box center [646, 284] width 15 height 15
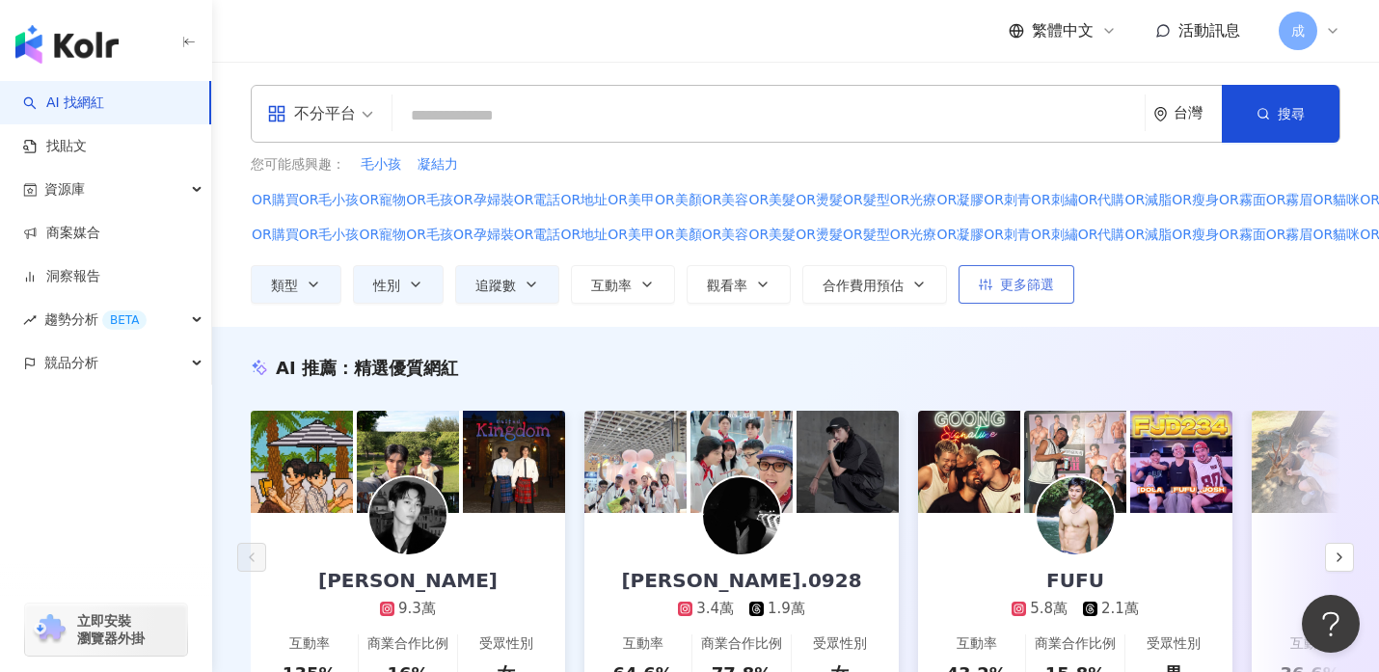
click at [1028, 279] on span "更多篩選" at bounding box center [1027, 284] width 54 height 15
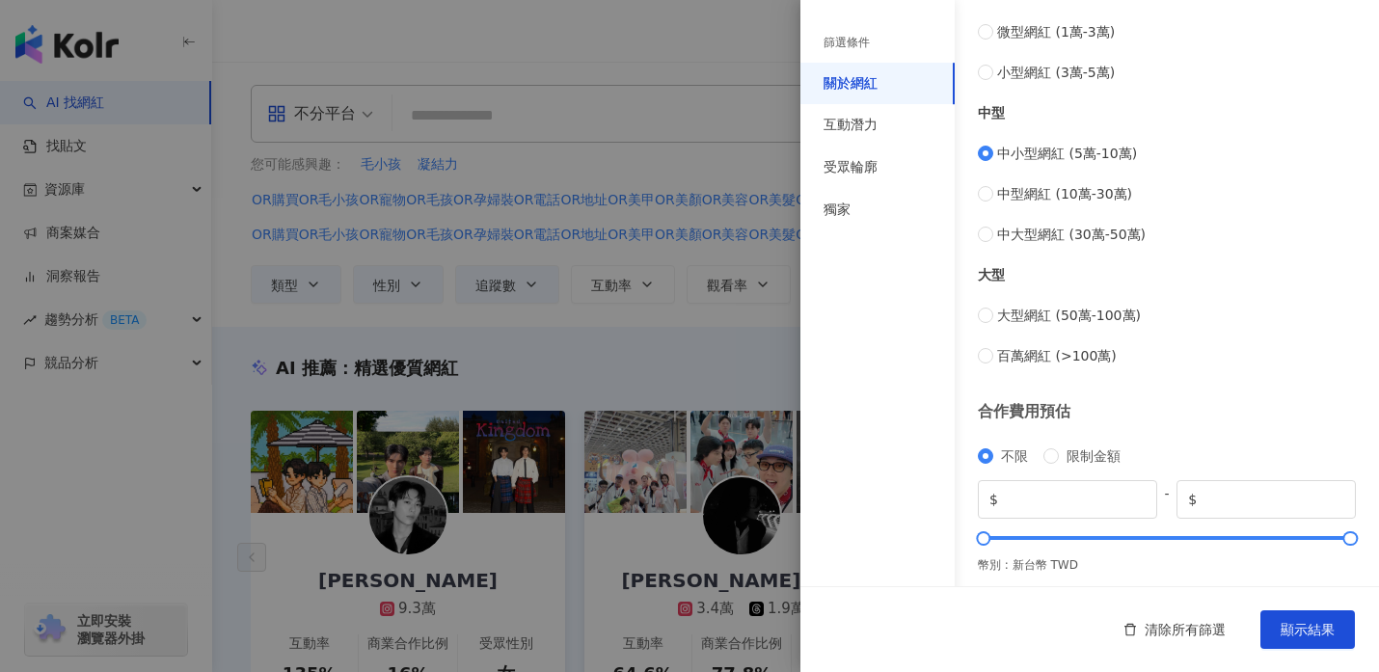
scroll to position [785, 0]
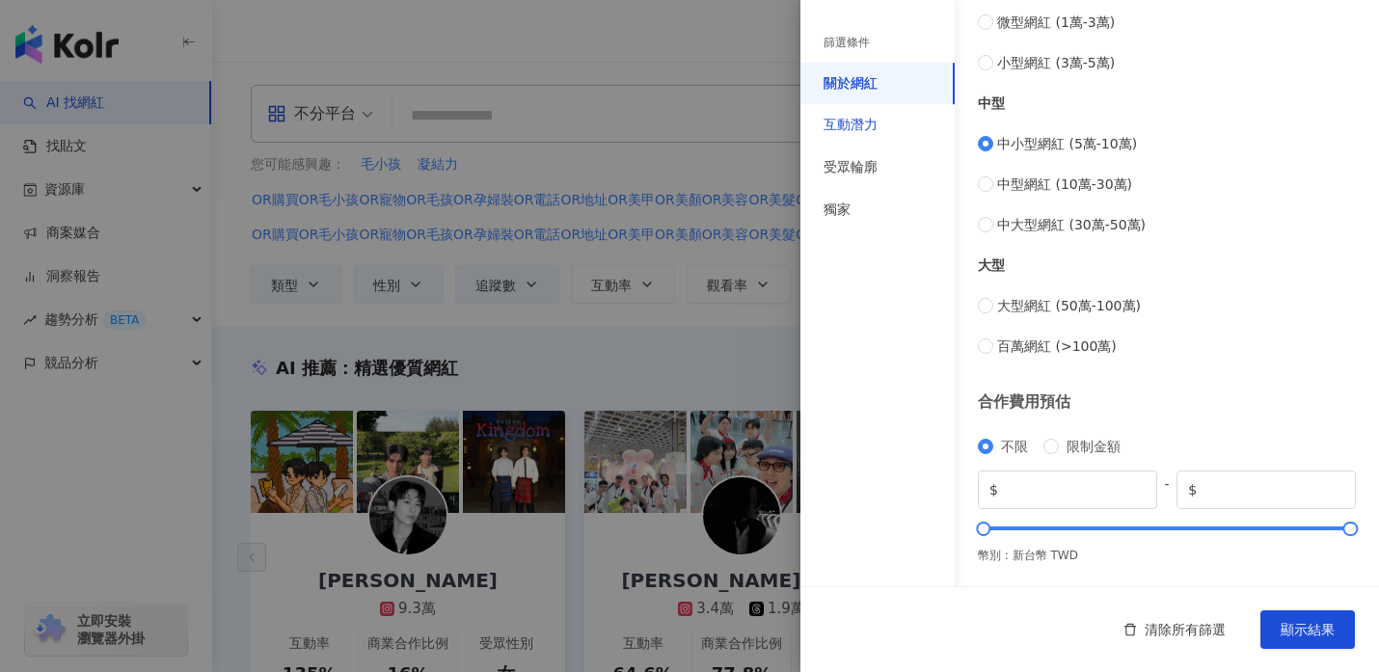
click at [852, 127] on div "互動潛力" at bounding box center [850, 125] width 54 height 19
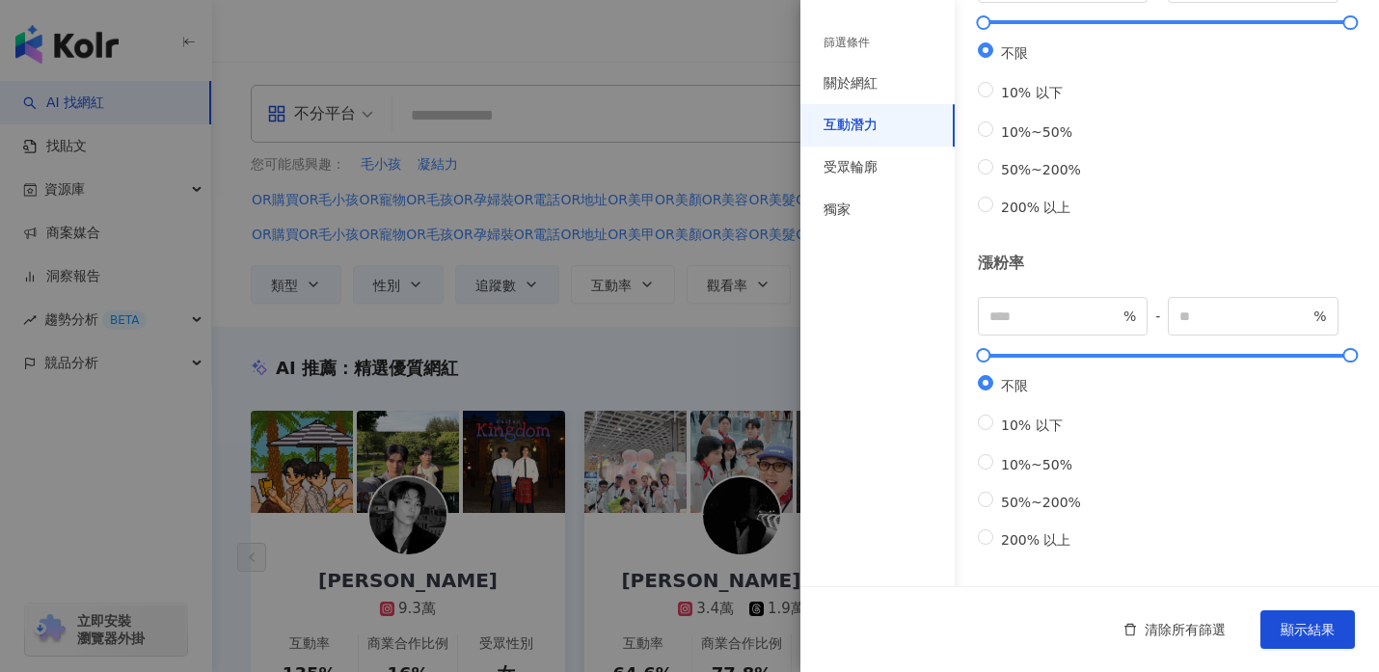
scroll to position [0, 0]
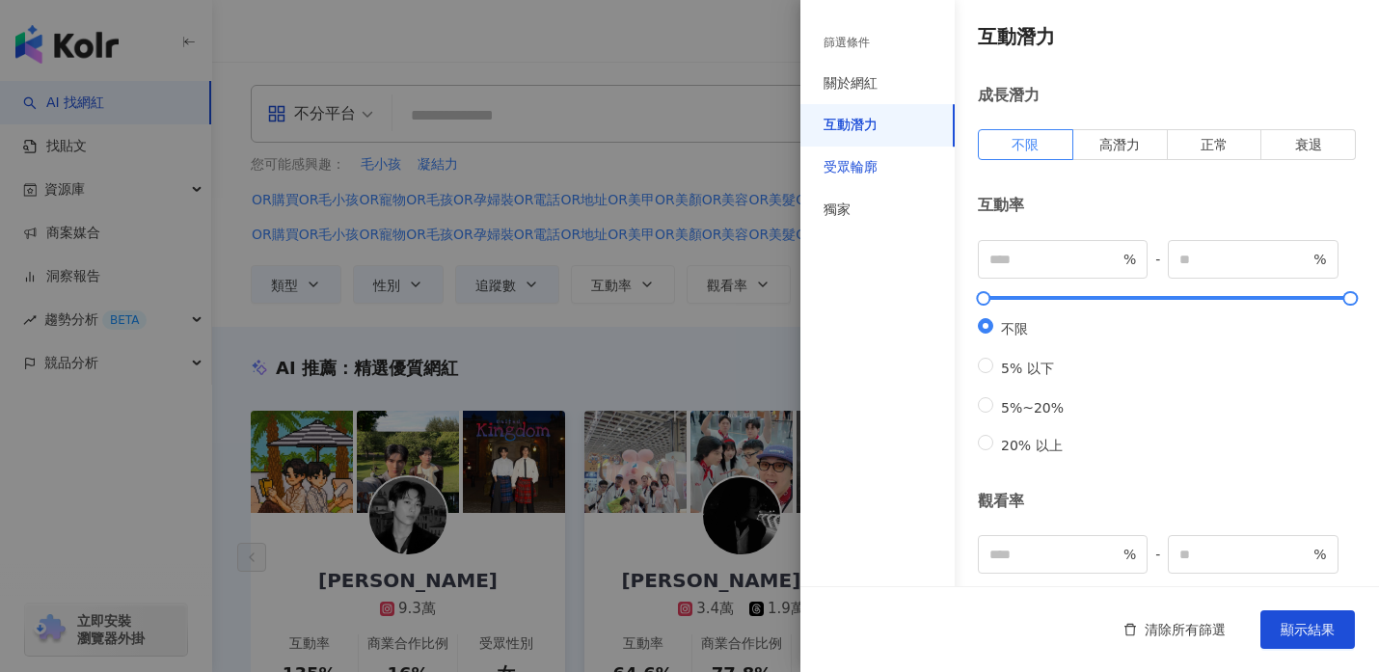
click at [855, 171] on div "受眾輪廓" at bounding box center [850, 167] width 54 height 19
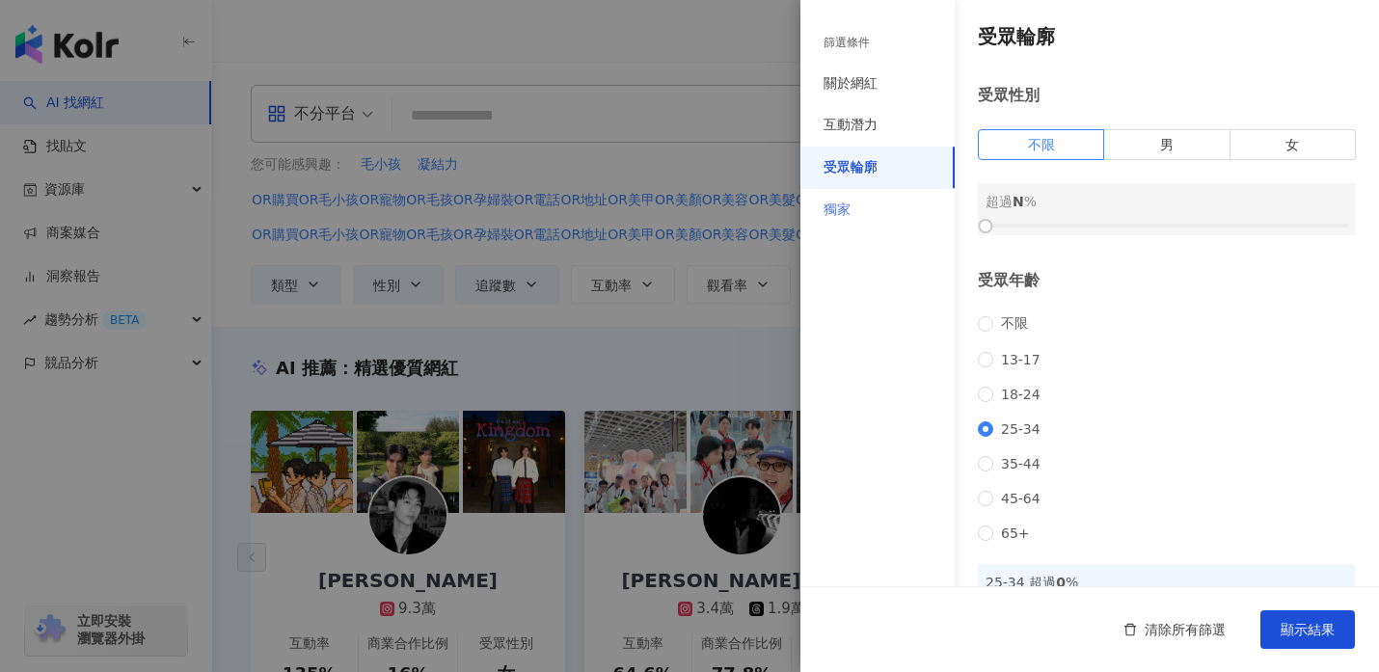
click at [850, 208] on div "獨家" at bounding box center [877, 210] width 154 height 42
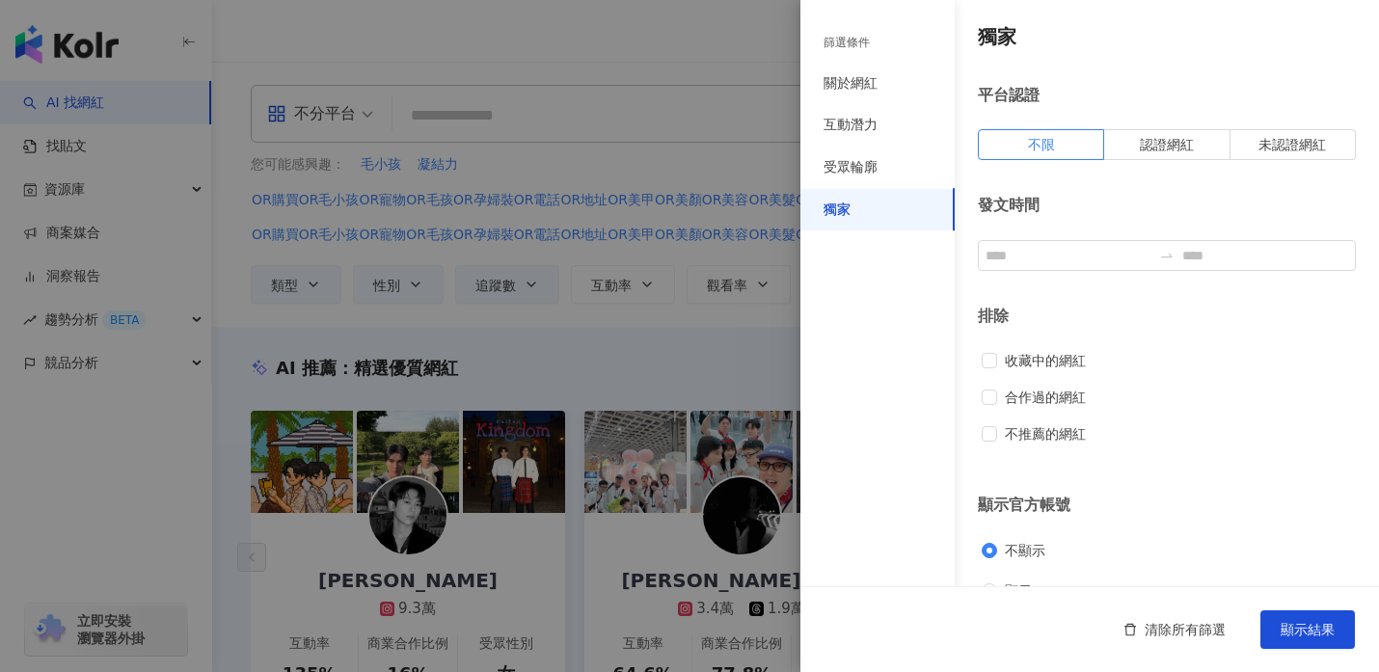
scroll to position [39, 0]
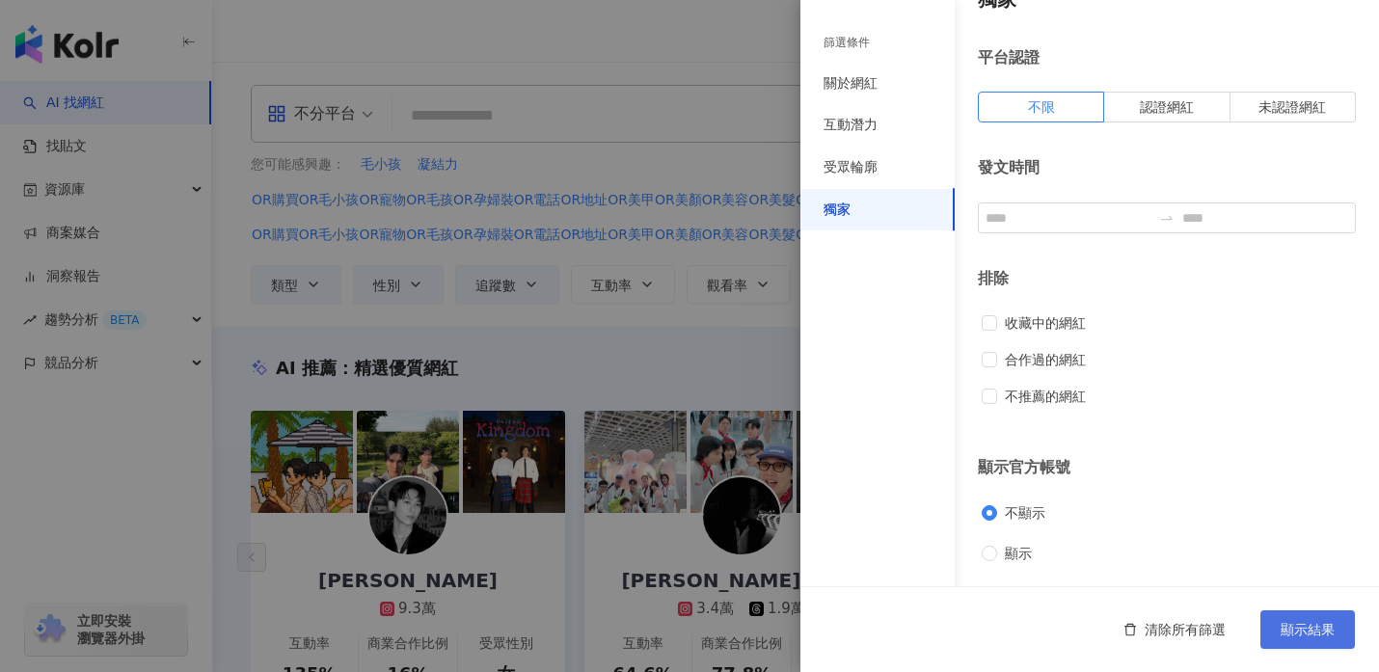
click at [1302, 636] on span "顯示結果" at bounding box center [1307, 629] width 54 height 15
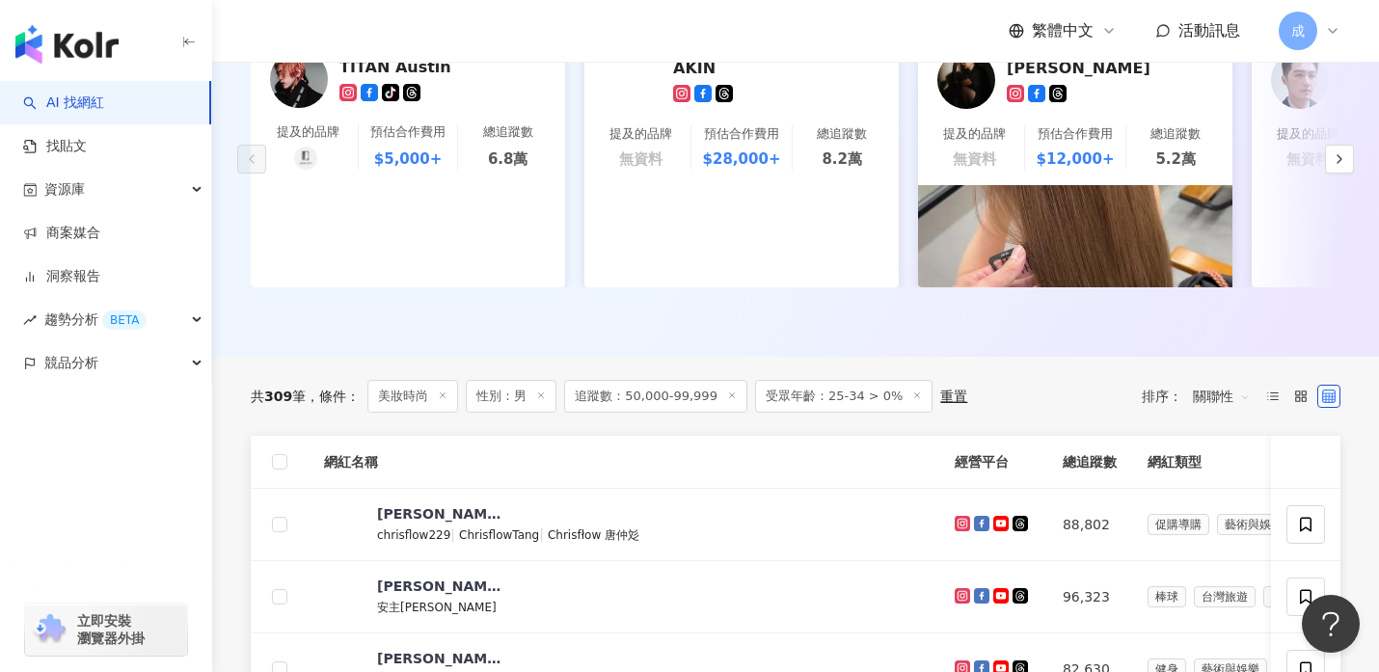
scroll to position [382, 0]
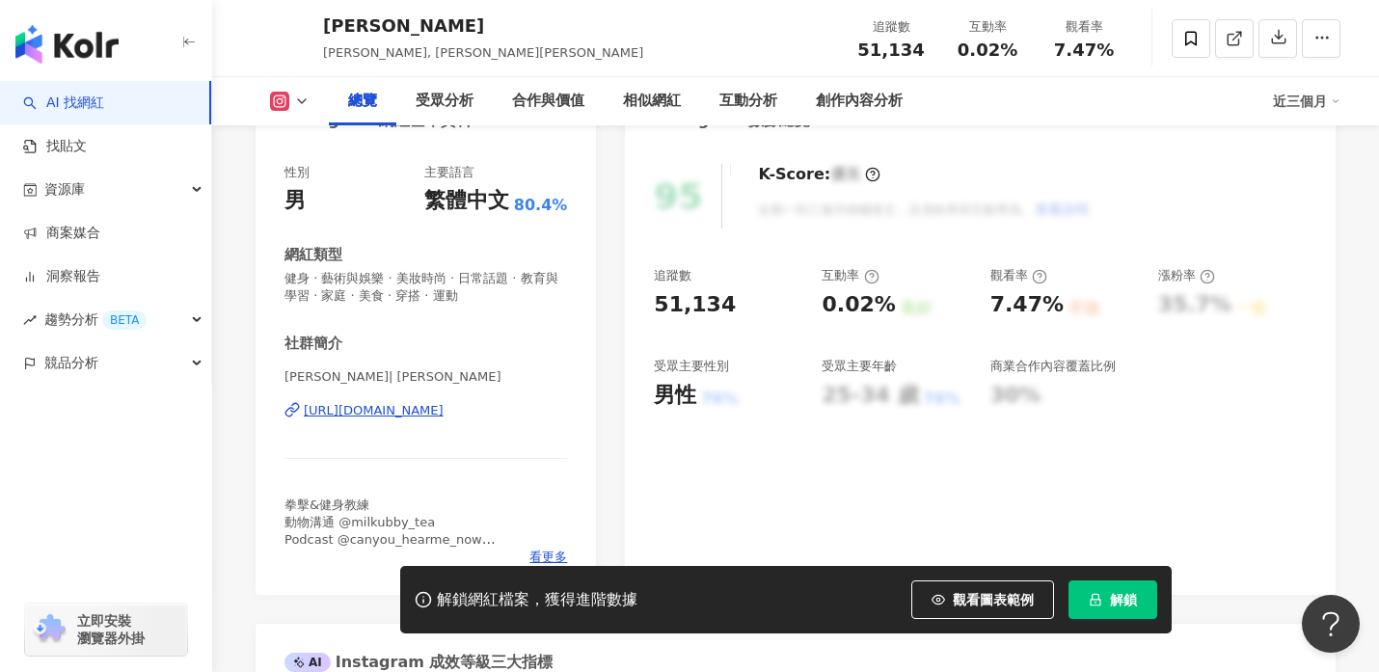
scroll to position [221, 0]
click at [390, 411] on div "https://www.instagram.com/ryan_hsuuu/" at bounding box center [374, 412] width 140 height 17
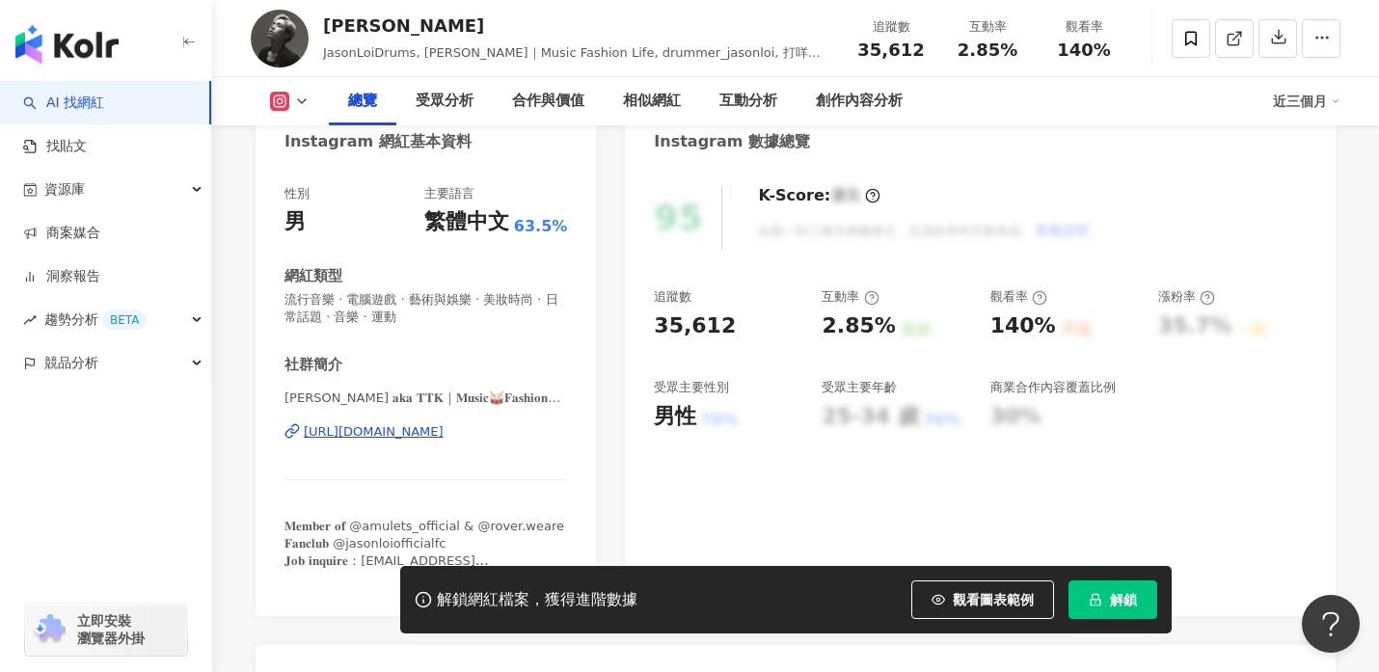
scroll to position [239, 0]
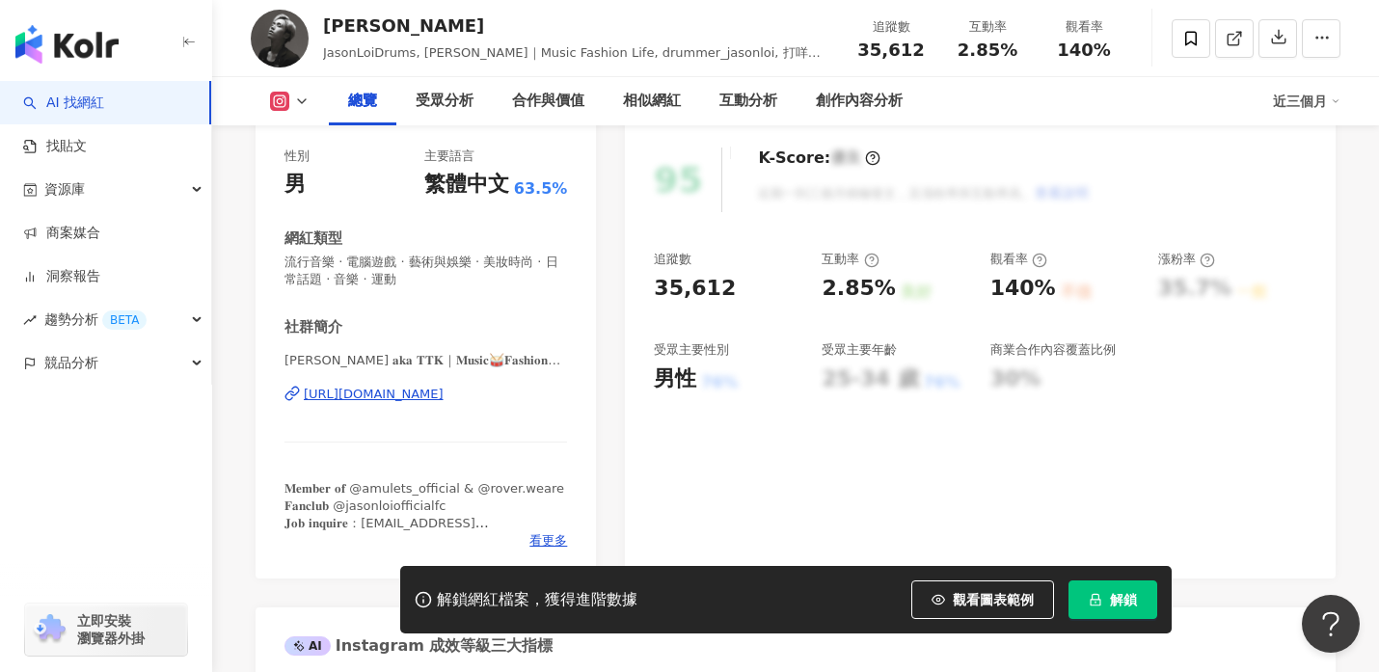
click at [444, 402] on div "https://www.instagram.com/drummer_jasonloi/" at bounding box center [374, 394] width 140 height 17
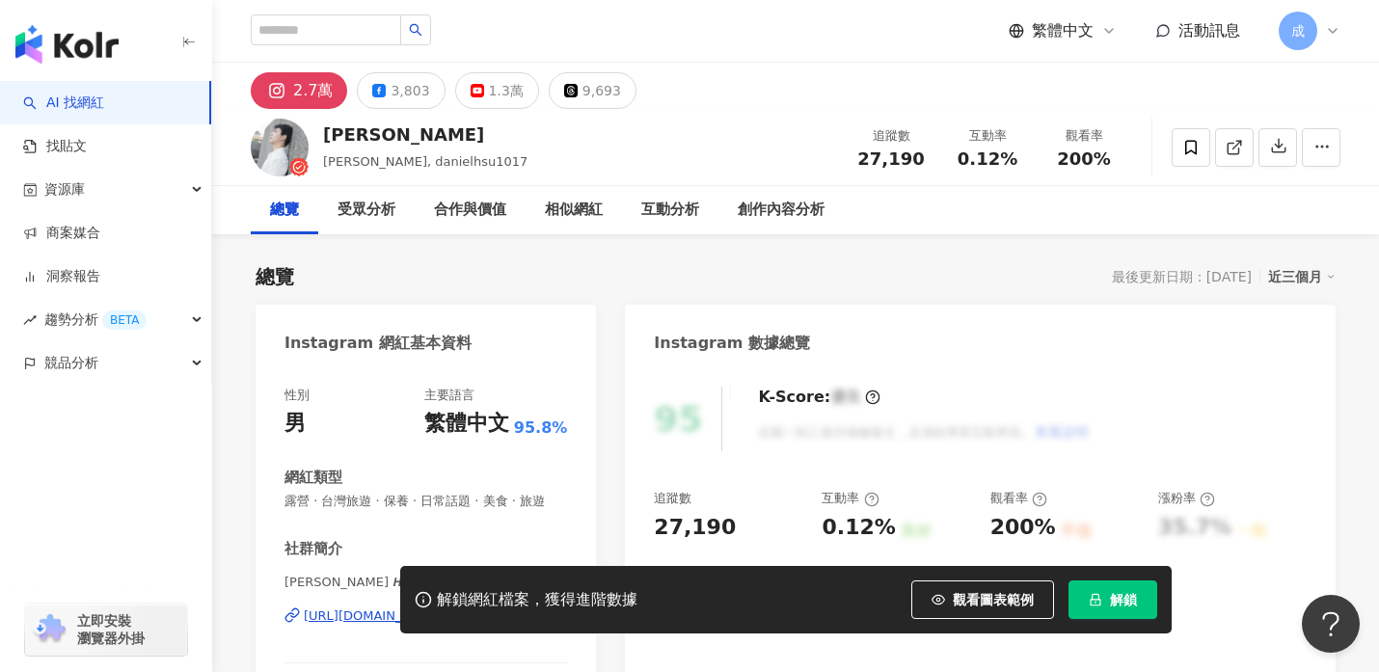
scroll to position [218, 0]
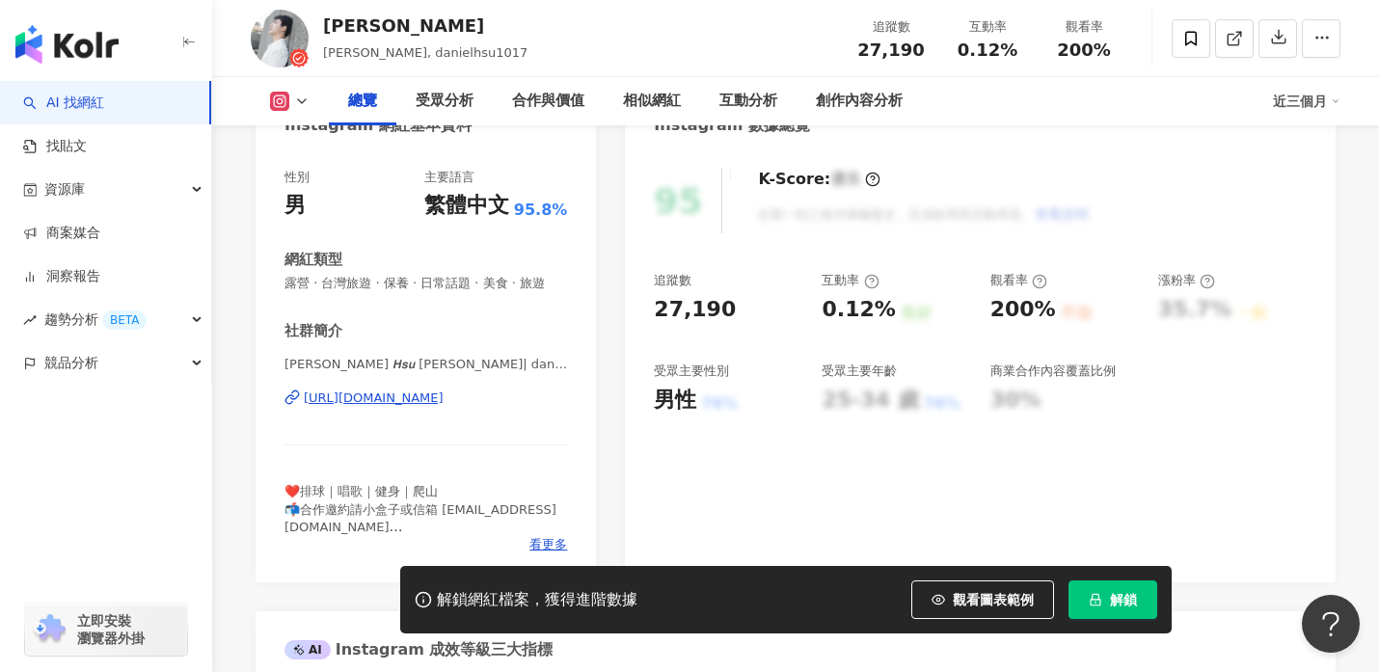
click at [444, 402] on div "[URL][DOMAIN_NAME]" at bounding box center [374, 398] width 140 height 17
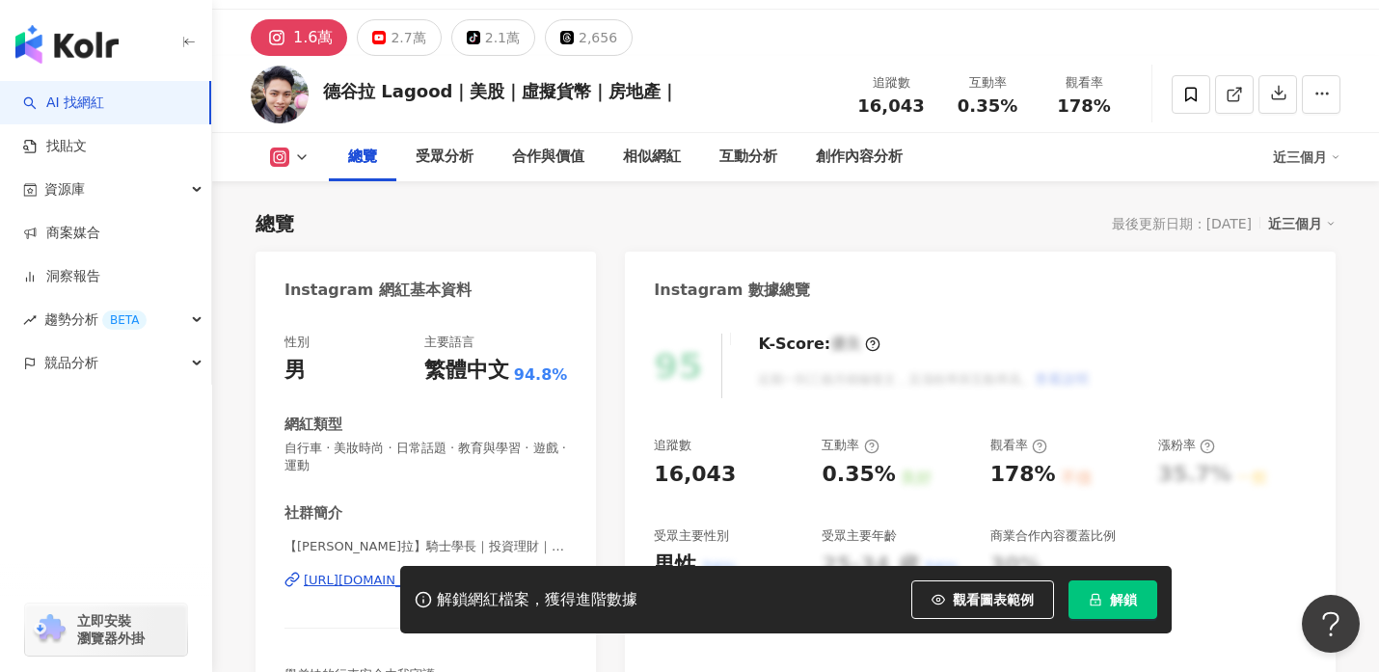
scroll to position [228, 0]
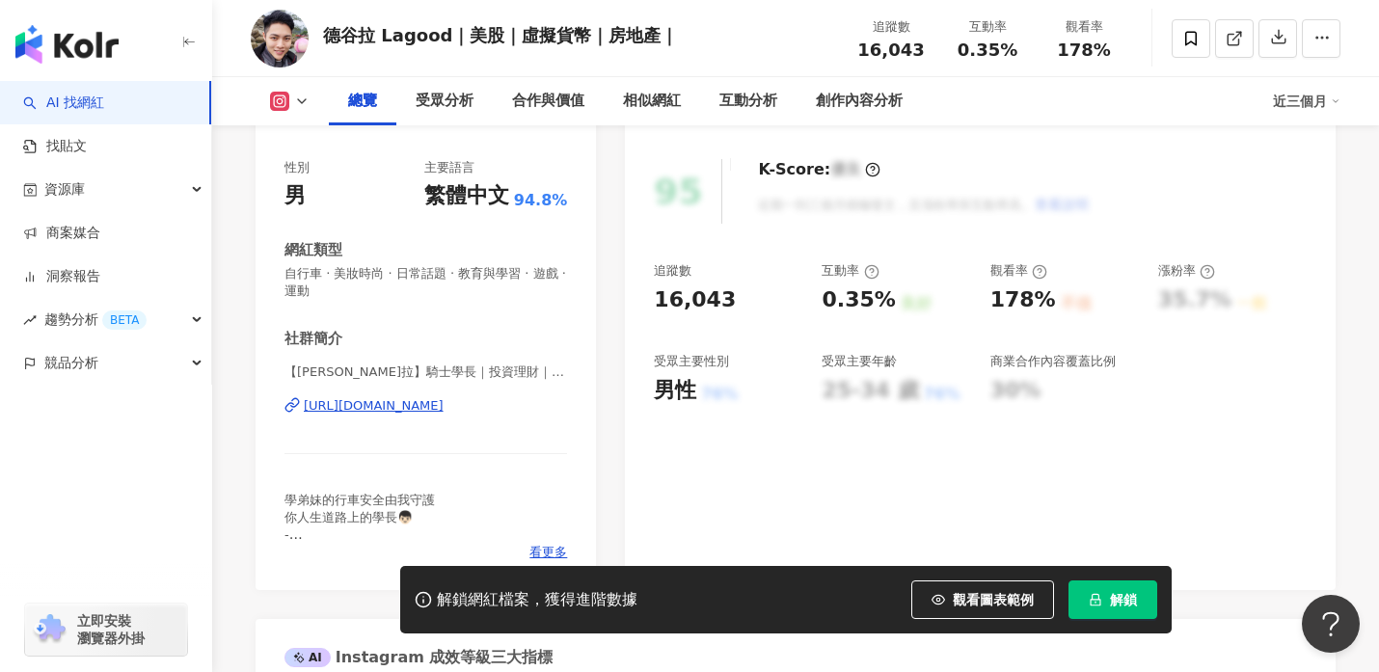
click at [399, 408] on div "[URL][DOMAIN_NAME]" at bounding box center [374, 405] width 140 height 17
